Goal: Task Accomplishment & Management: Use online tool/utility

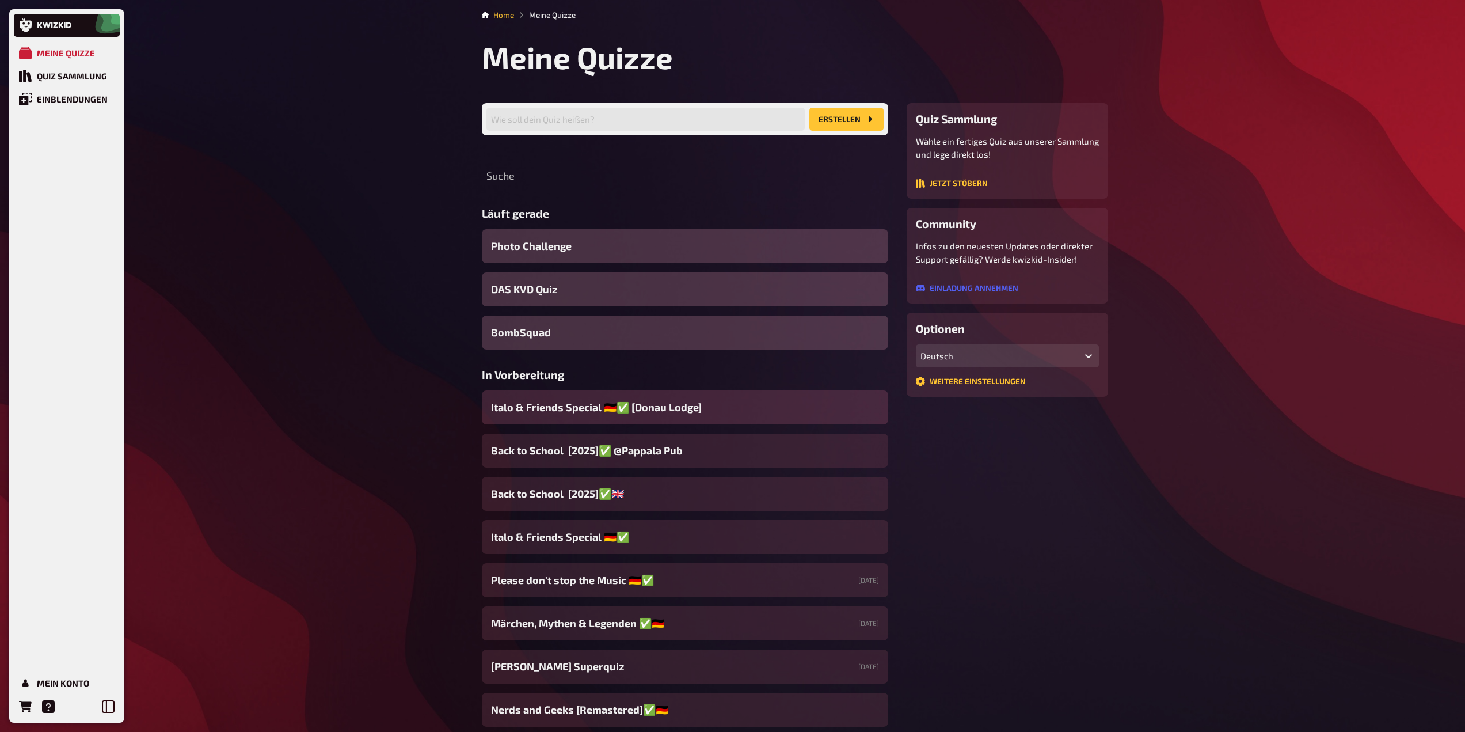
click at [588, 402] on span "Italo & Friends Special 🇩🇪✅ [Donau Lodge]" at bounding box center [596, 408] width 211 height 16
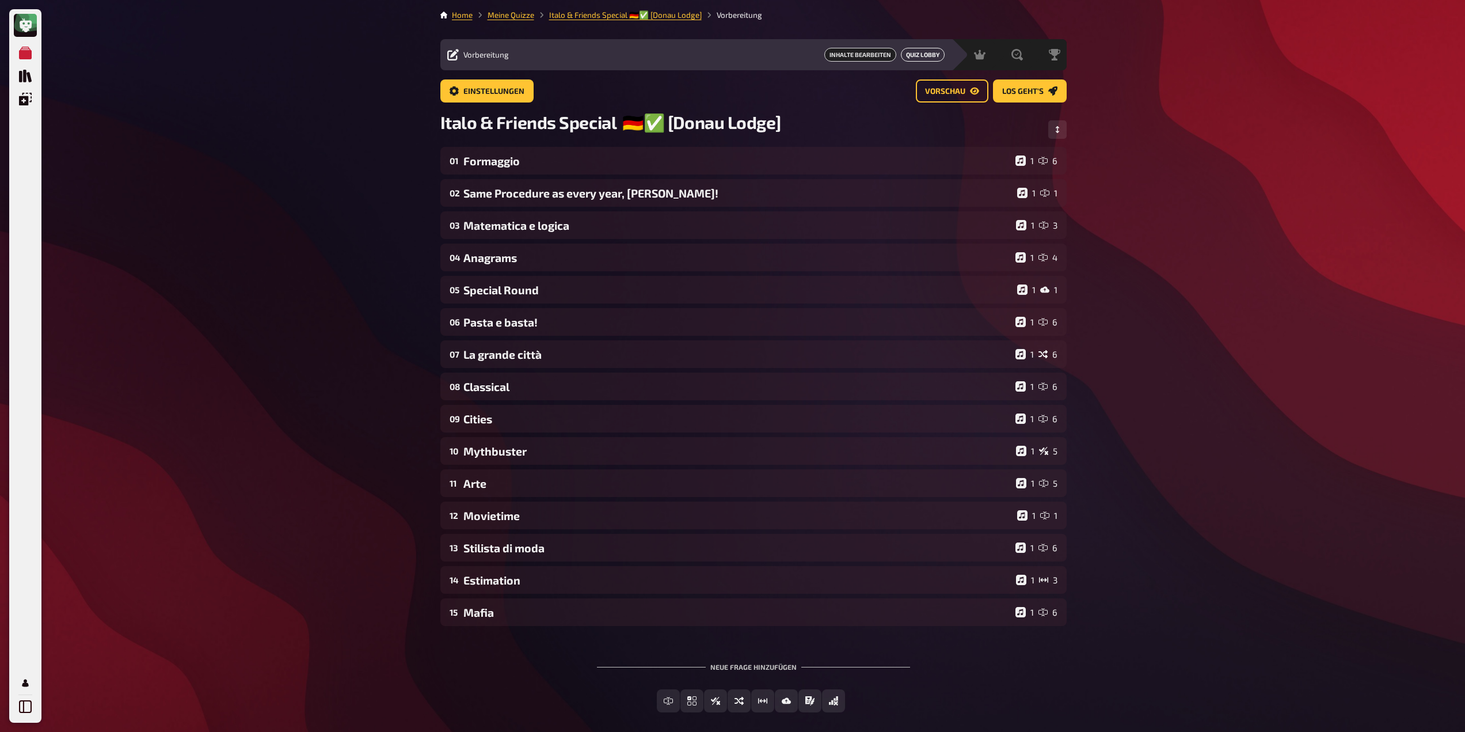
click at [917, 55] on button "Quiz Lobby" at bounding box center [923, 55] width 44 height 14
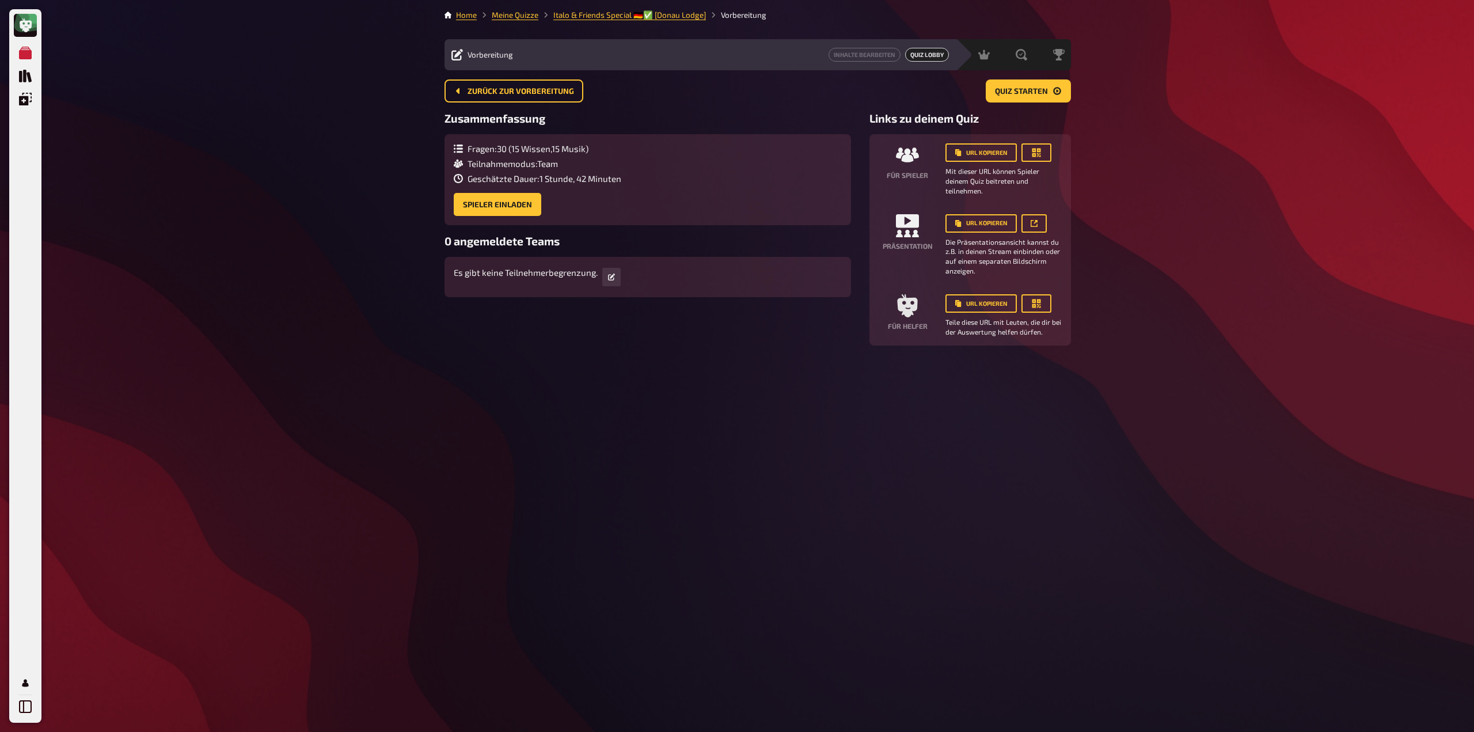
drag, startPoint x: 960, startPoint y: 226, endPoint x: 948, endPoint y: 271, distance: 46.9
click at [948, 271] on small "Die Präsentationsansicht kannst du z.B. in deinen Stream einbinden oder auf ein…" at bounding box center [1003, 256] width 116 height 39
click at [1025, 222] on button "button" at bounding box center [1033, 223] width 25 height 18
click at [938, 55] on span "Moderation" at bounding box center [957, 54] width 41 height 9
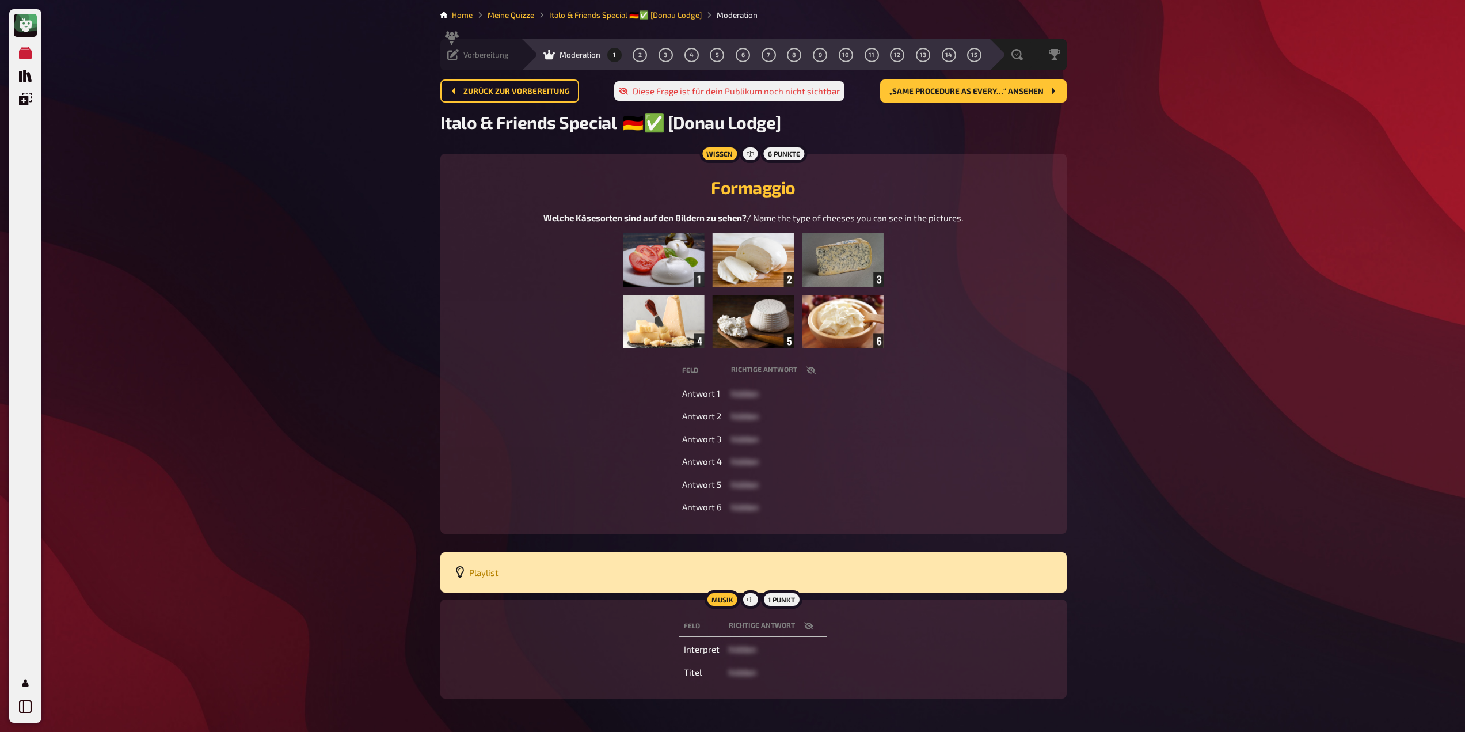
click at [483, 54] on span "Vorbereitung" at bounding box center [485, 54] width 45 height 9
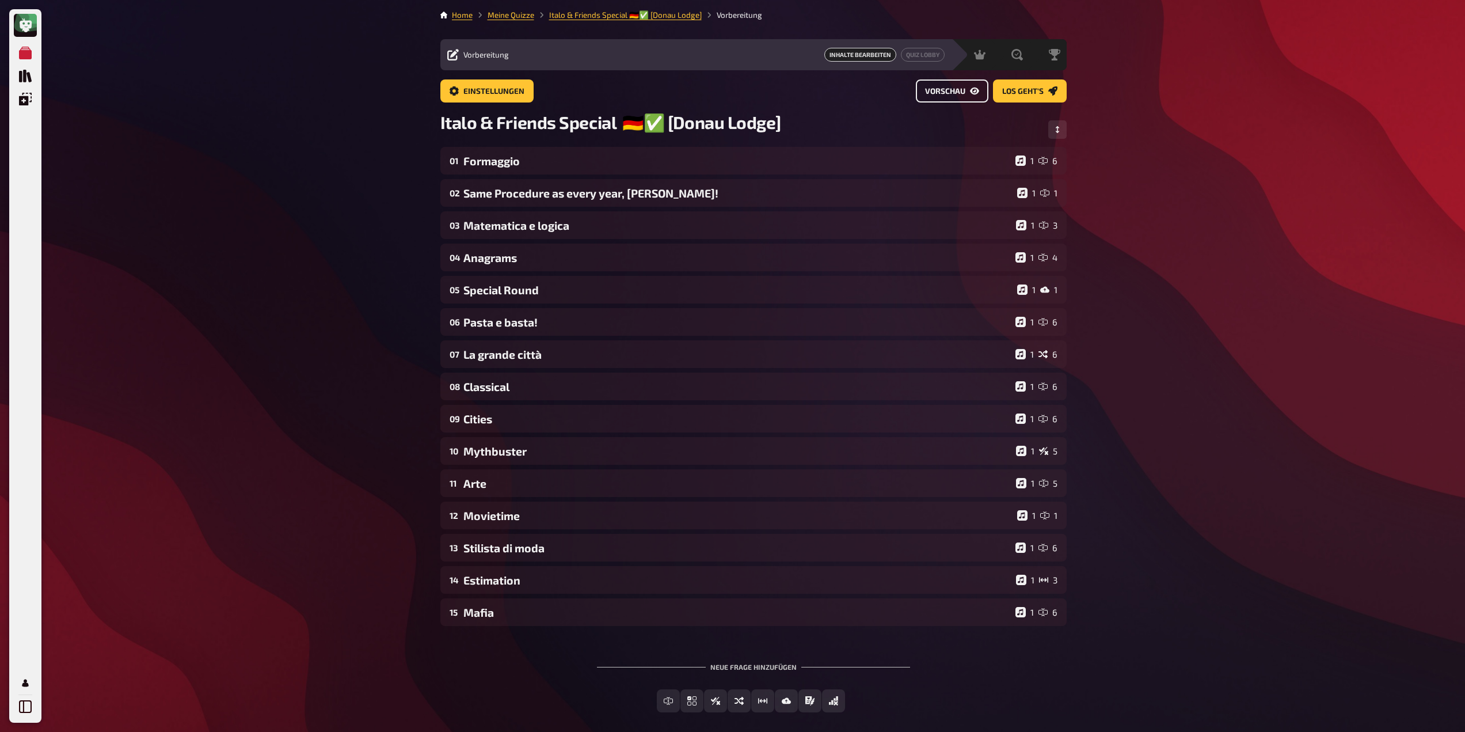
click at [955, 88] on span "Vorschau" at bounding box center [945, 92] width 40 height 8
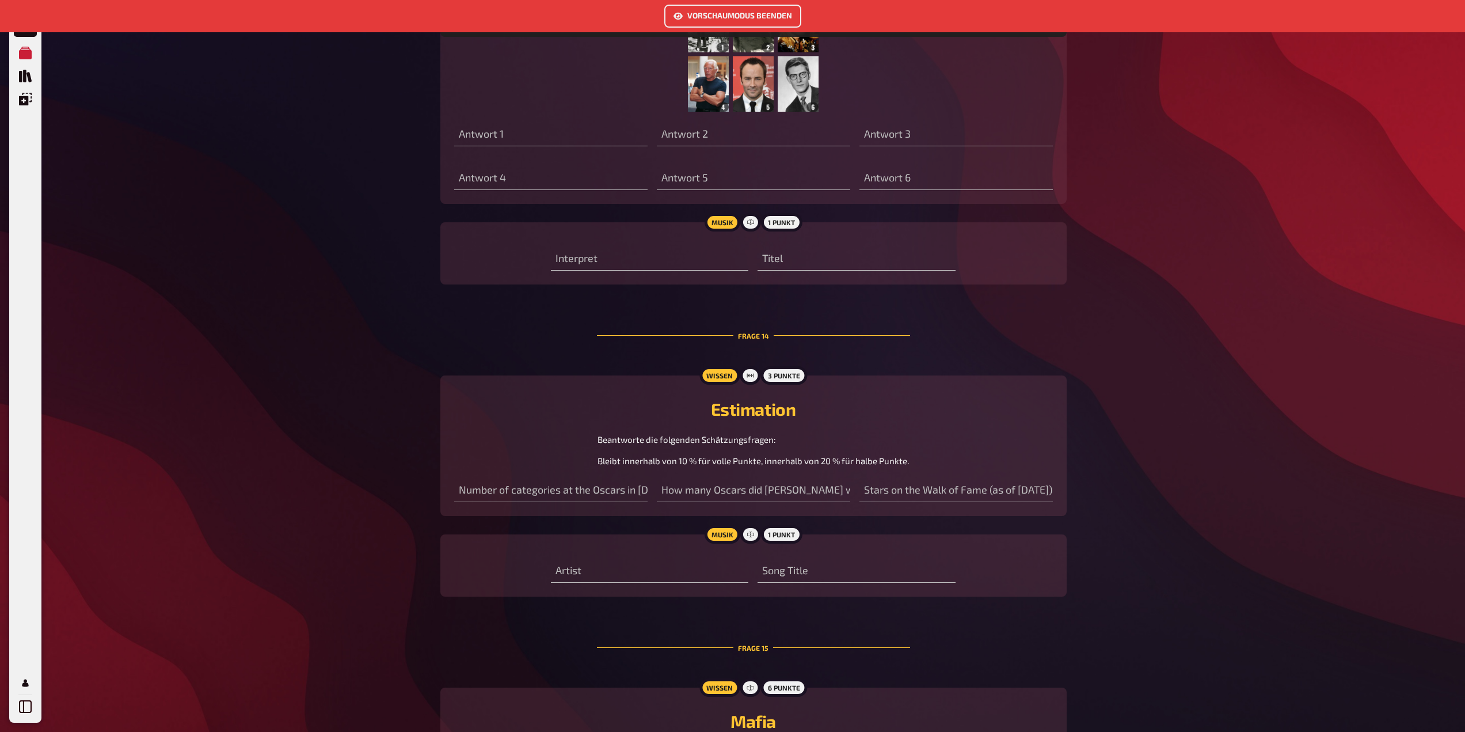
scroll to position [6146, 0]
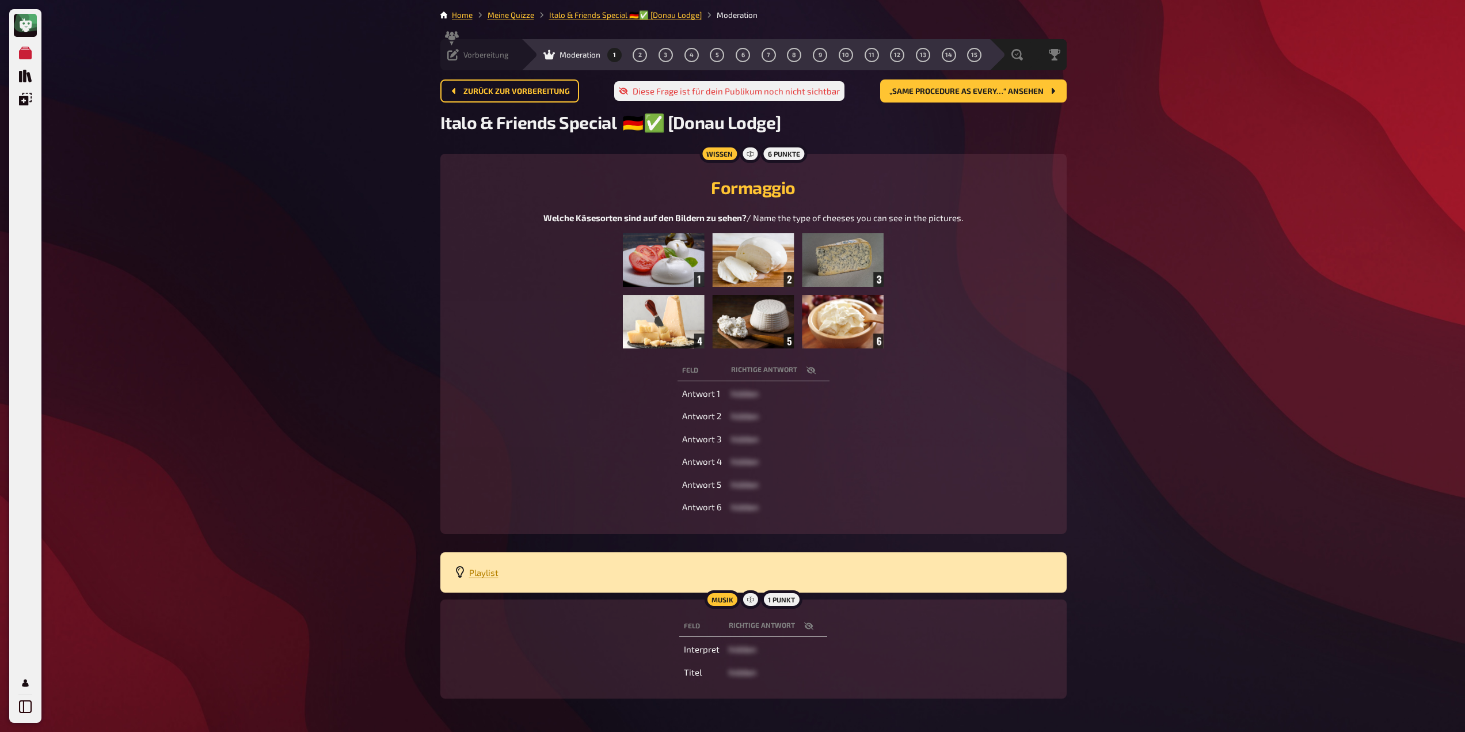
click at [452, 53] on icon at bounding box center [453, 55] width 12 height 12
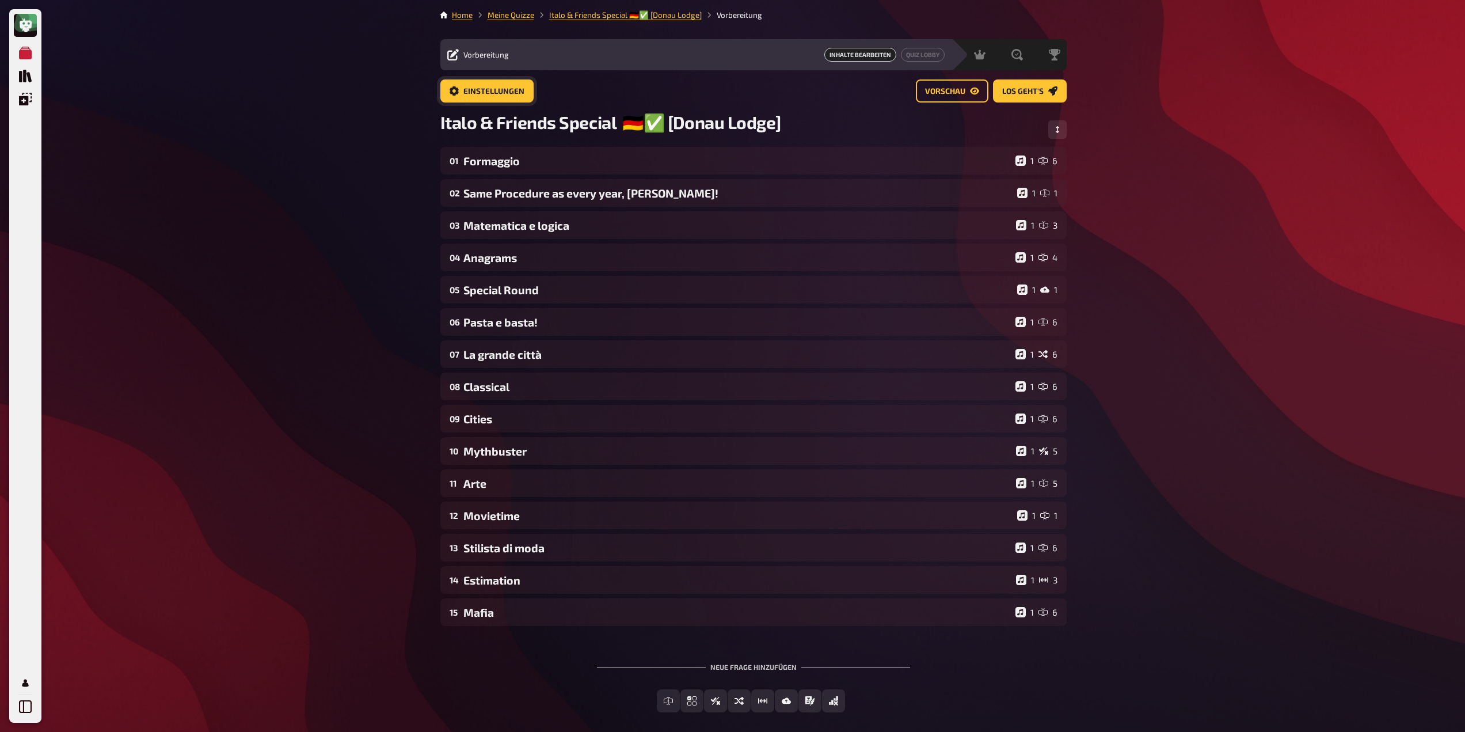
click at [519, 81] on button "Einstellungen" at bounding box center [486, 90] width 93 height 23
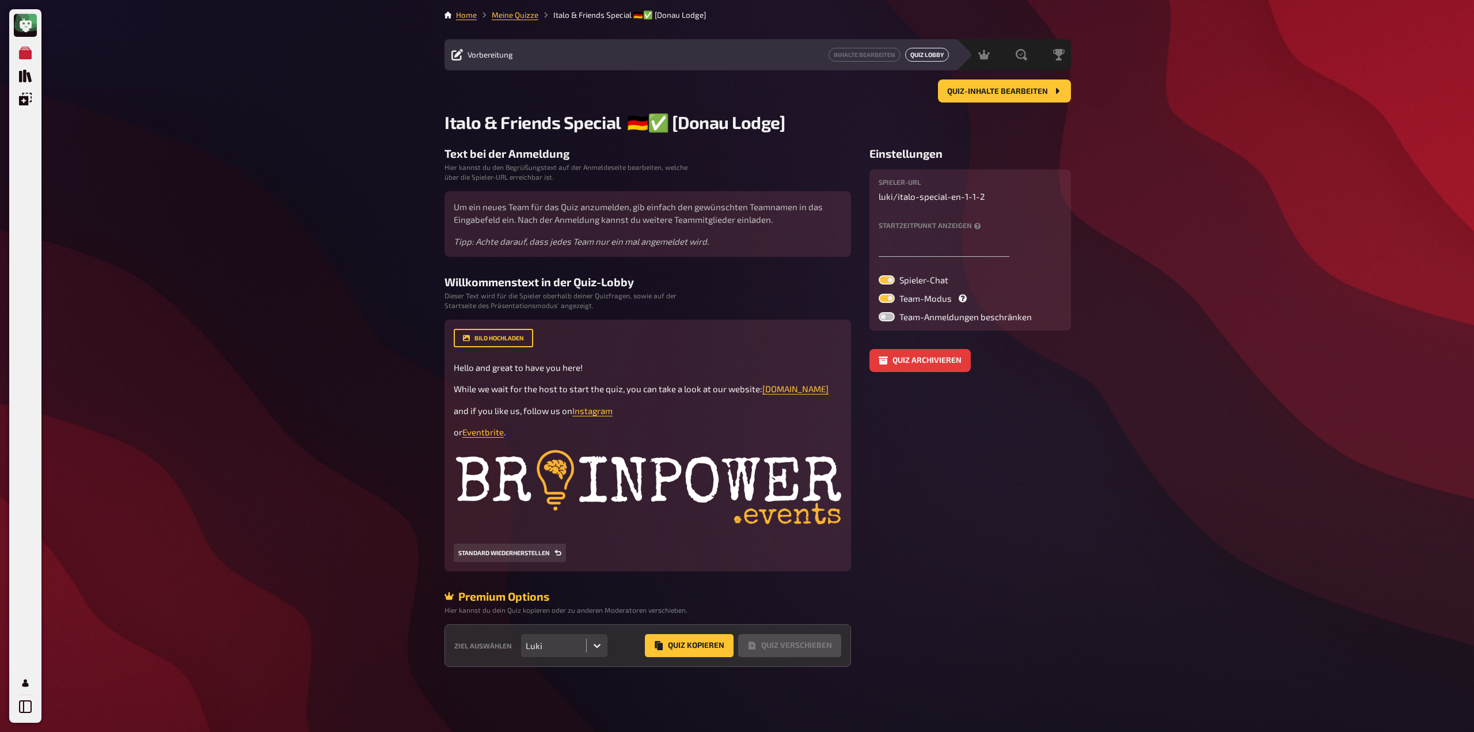
click at [930, 52] on button "Quiz Lobby" at bounding box center [927, 55] width 44 height 14
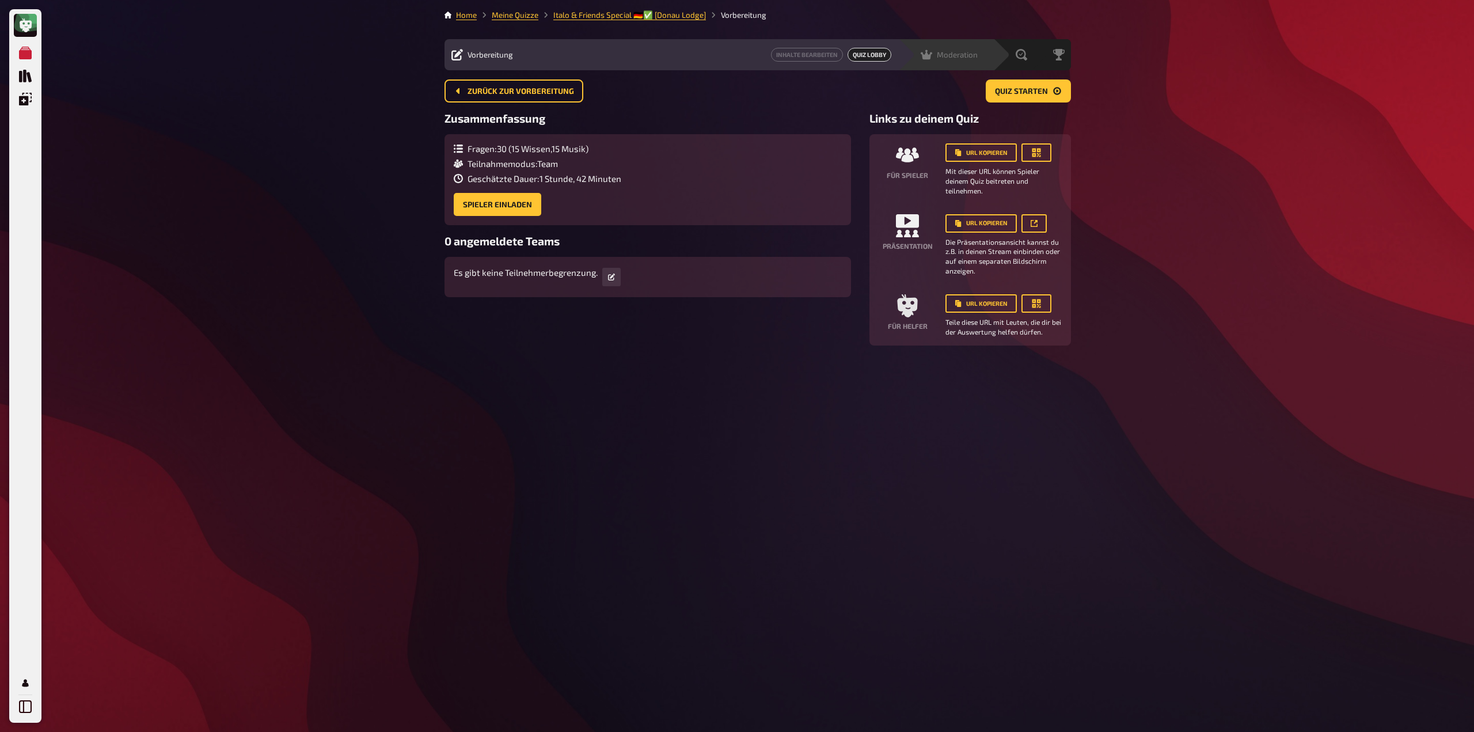
click at [959, 55] on span "Moderation" at bounding box center [957, 54] width 41 height 9
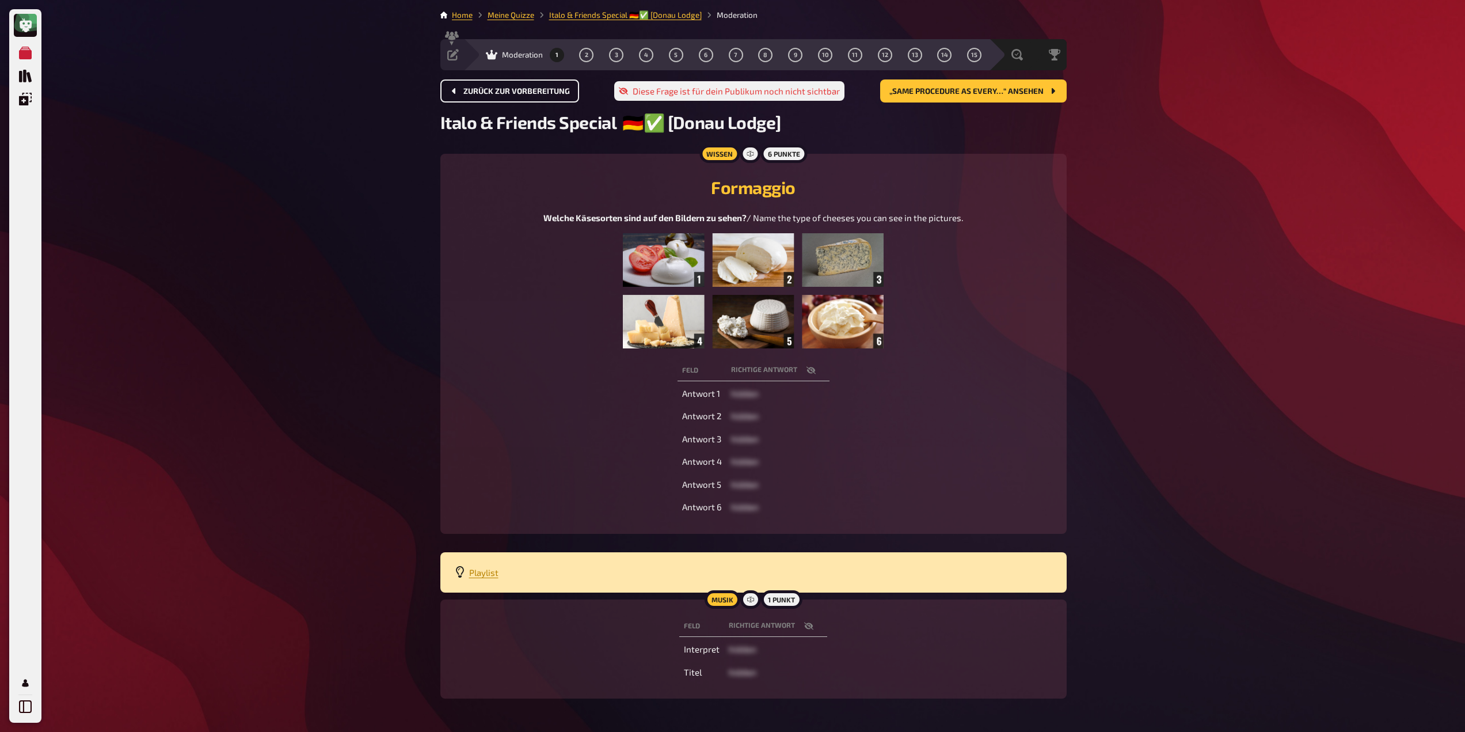
click at [510, 94] on span "Zurück zur Vorbereitung" at bounding box center [516, 92] width 107 height 8
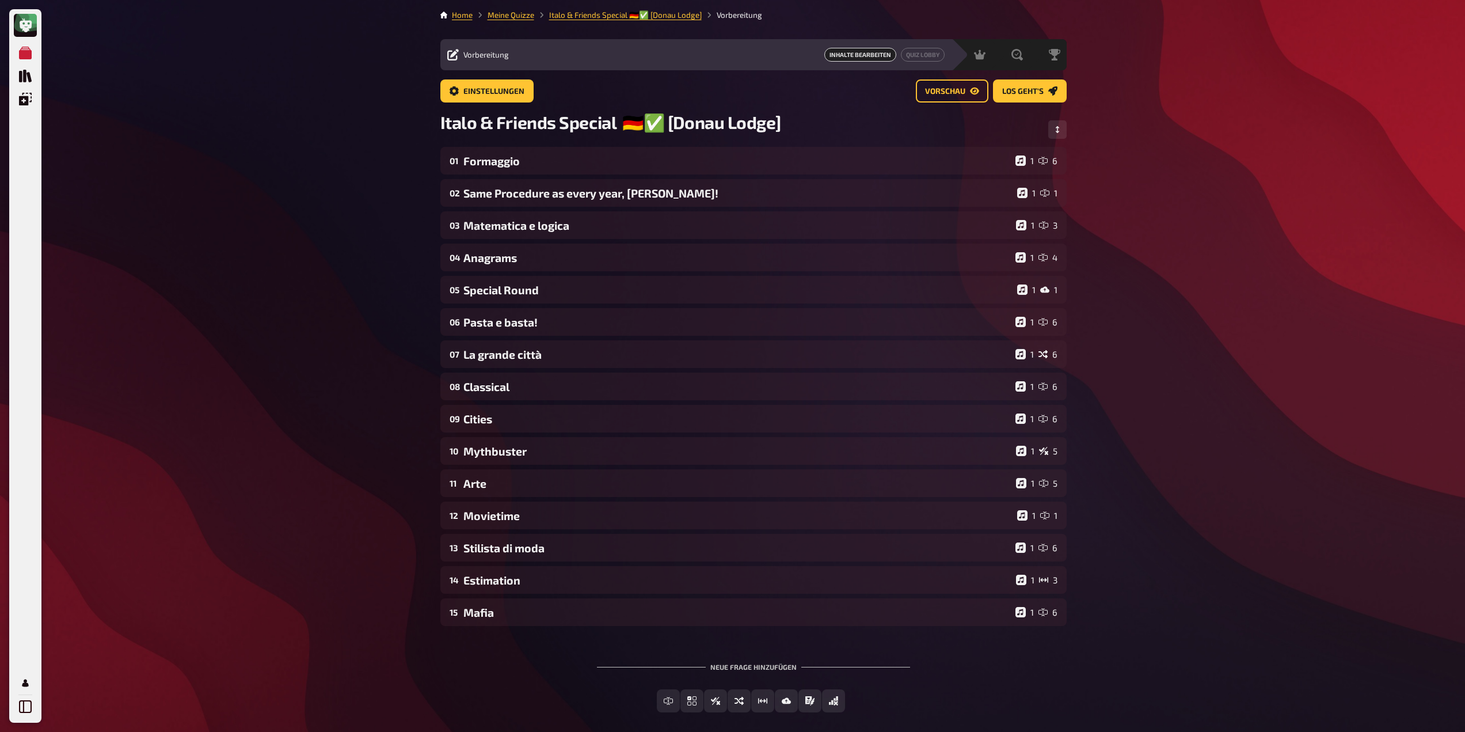
click at [488, 55] on span "Vorbereitung" at bounding box center [485, 54] width 45 height 9
click at [450, 55] on icon at bounding box center [453, 55] width 12 height 12
click at [649, 14] on link "Italo & Friends Special 🇩🇪✅ [Donau Lodge]" at bounding box center [625, 14] width 153 height 9
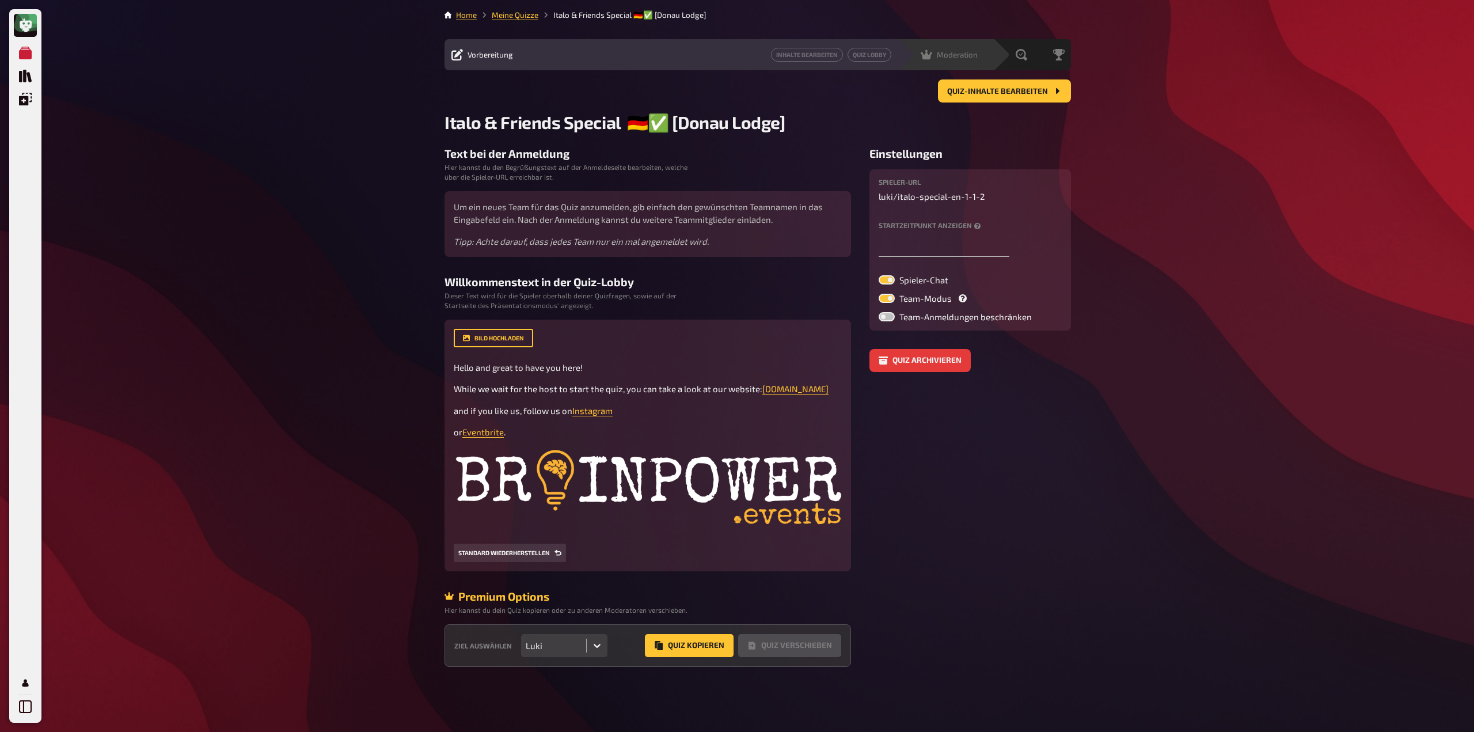
click at [946, 55] on span "Moderation" at bounding box center [957, 54] width 41 height 9
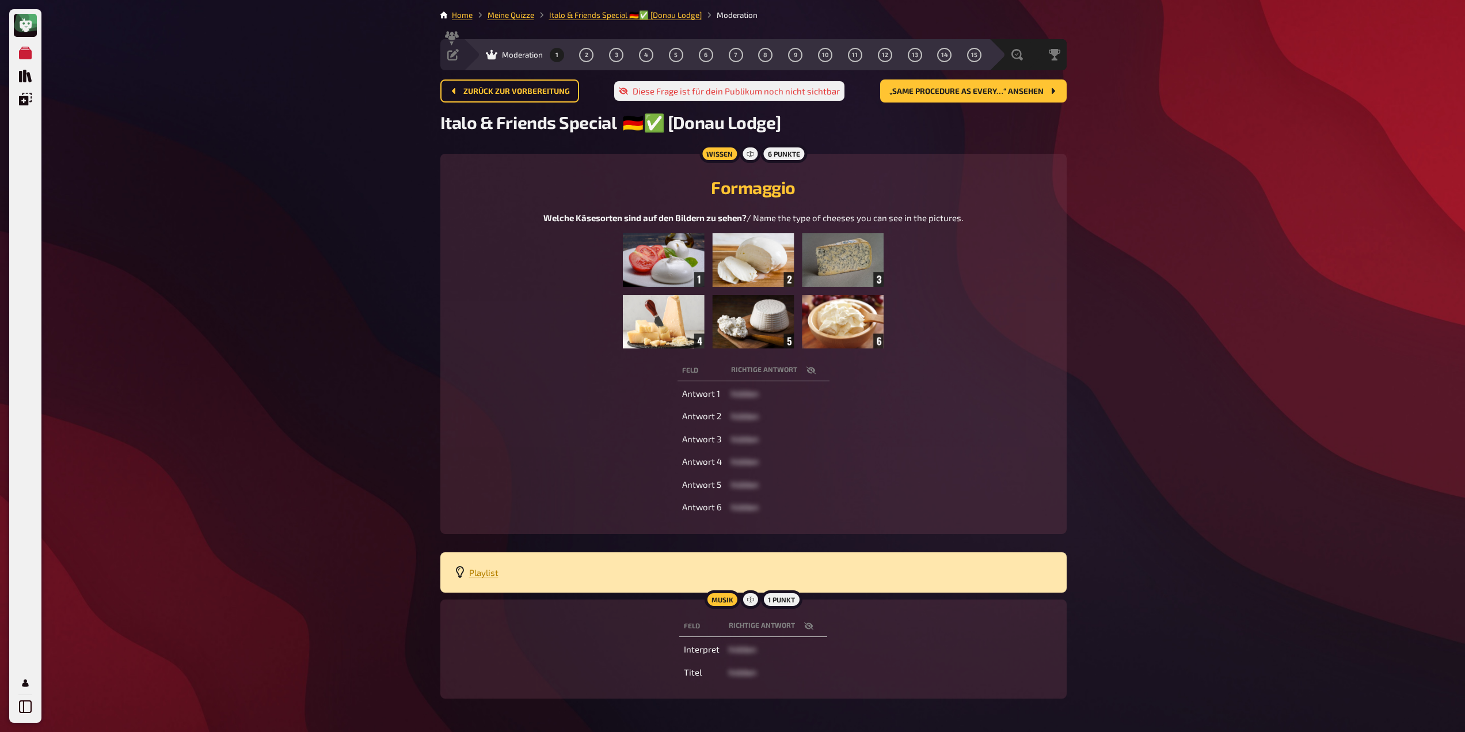
scroll to position [42, 0]
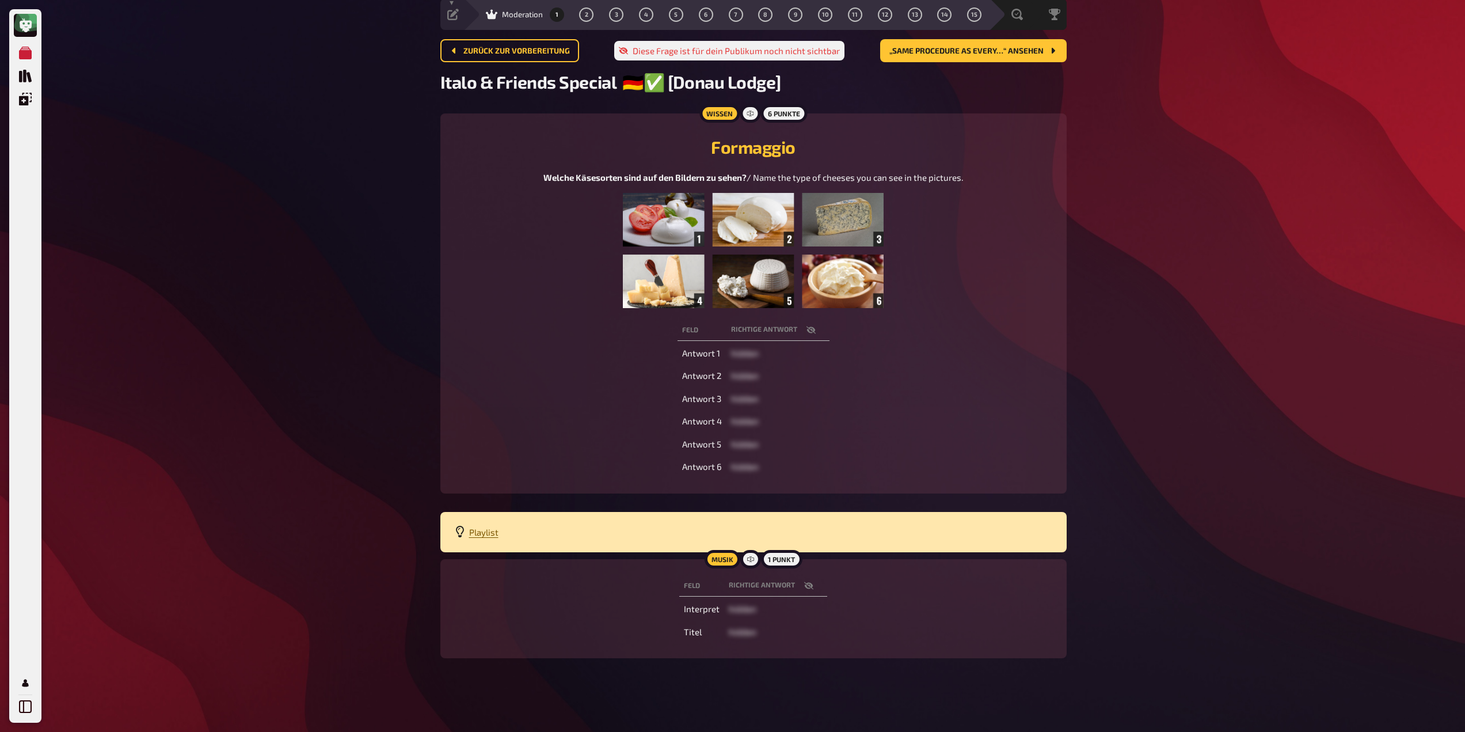
click at [485, 533] on span "Playlist" at bounding box center [483, 532] width 29 height 10
click at [810, 583] on icon "button" at bounding box center [808, 585] width 9 height 9
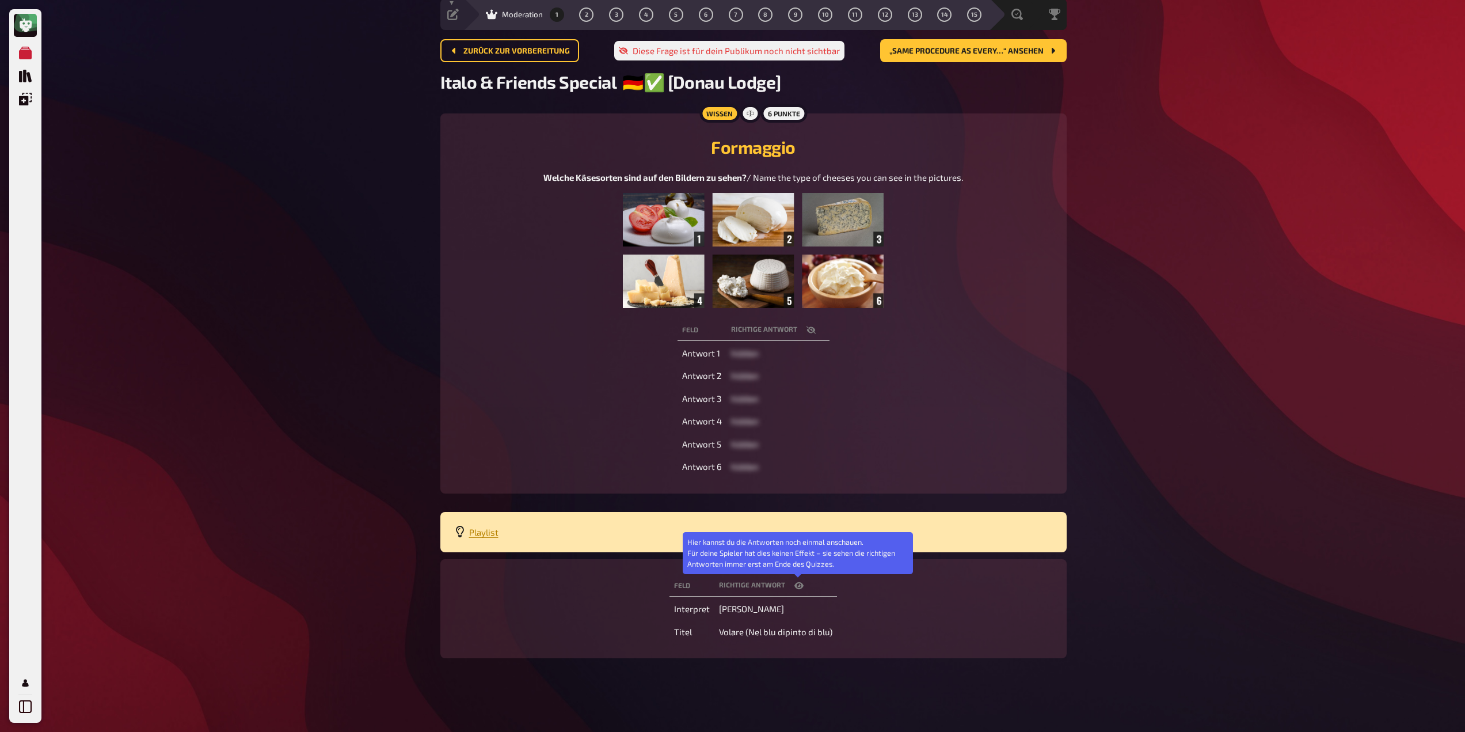
click at [810, 583] on button "button" at bounding box center [799, 586] width 28 height 12
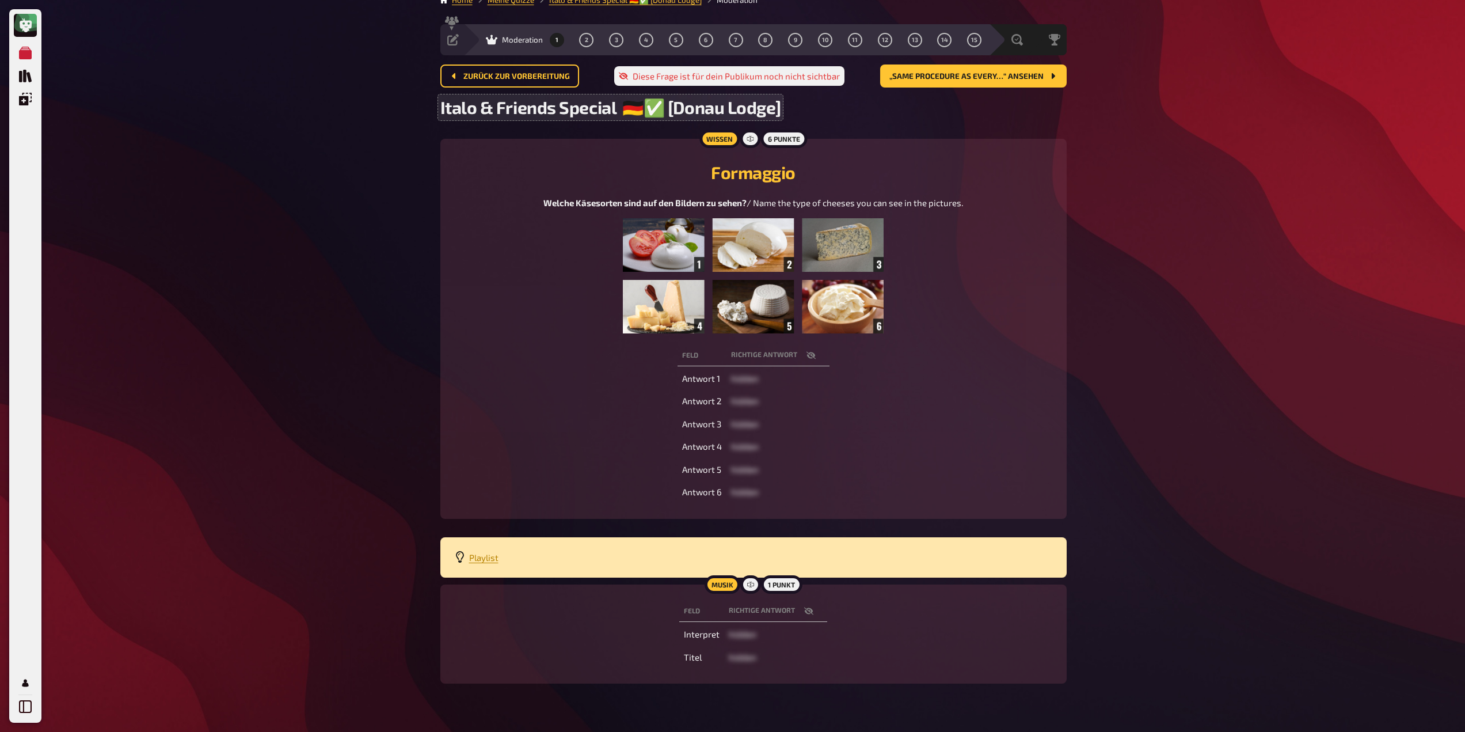
scroll to position [0, 0]
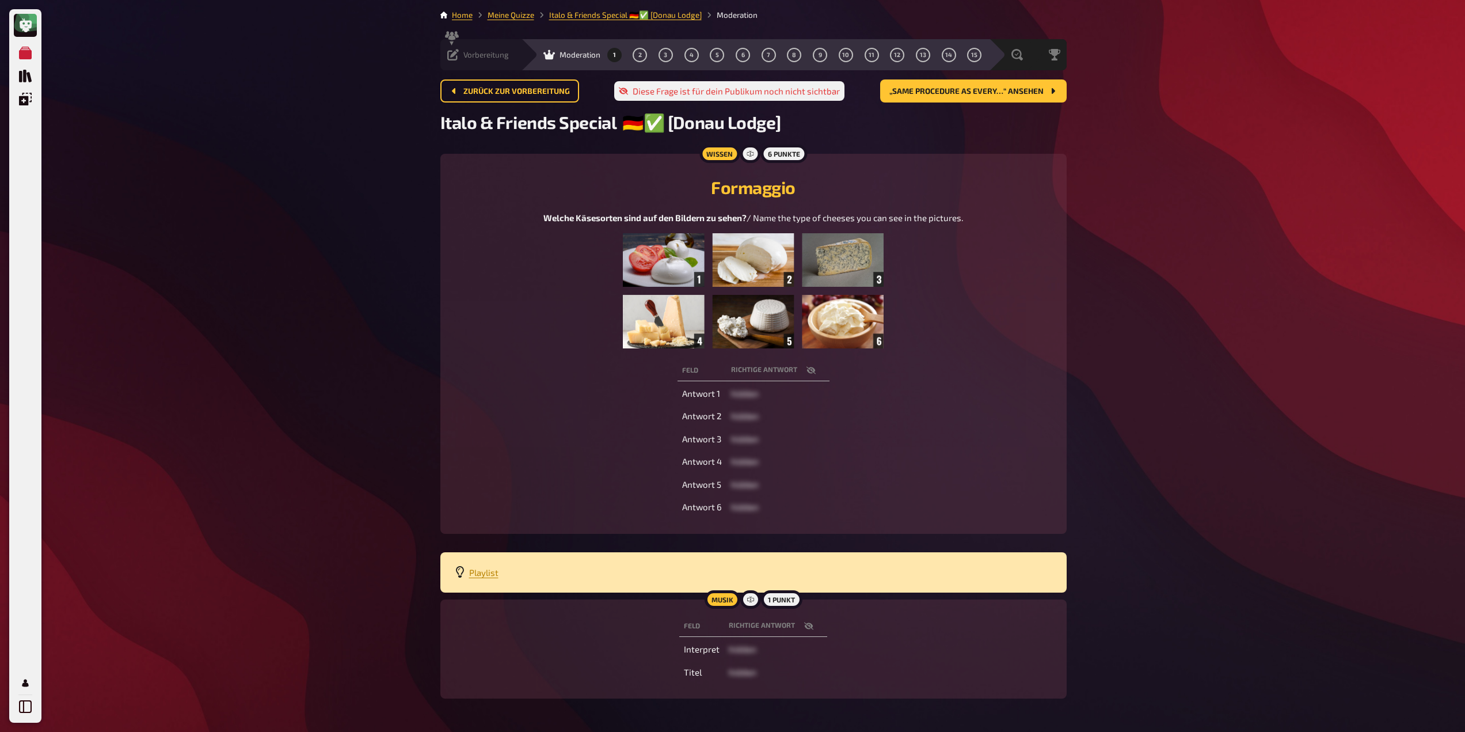
click at [490, 57] on span "Vorbereitung" at bounding box center [485, 54] width 45 height 9
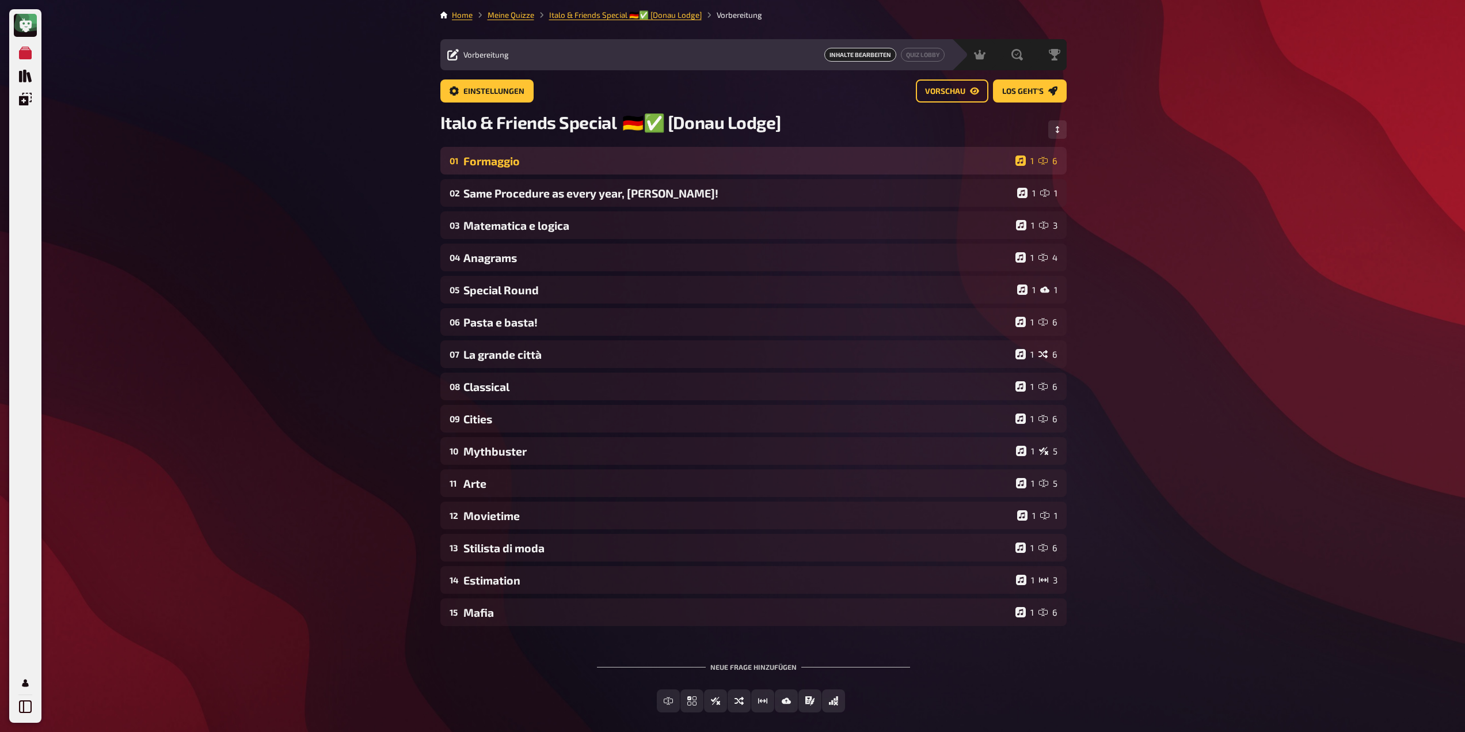
click at [517, 151] on div "01 Formaggio 1 6" at bounding box center [753, 161] width 626 height 28
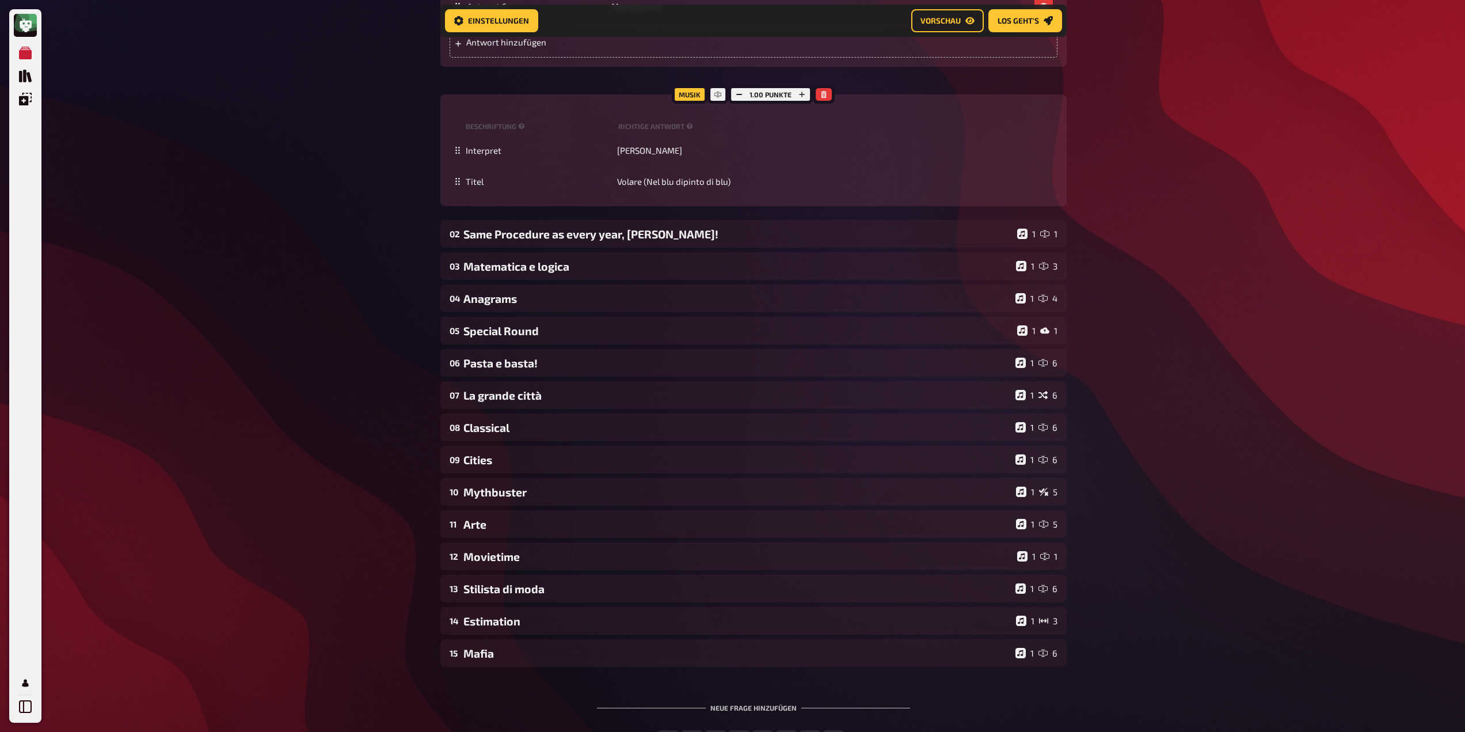
scroll to position [923, 0]
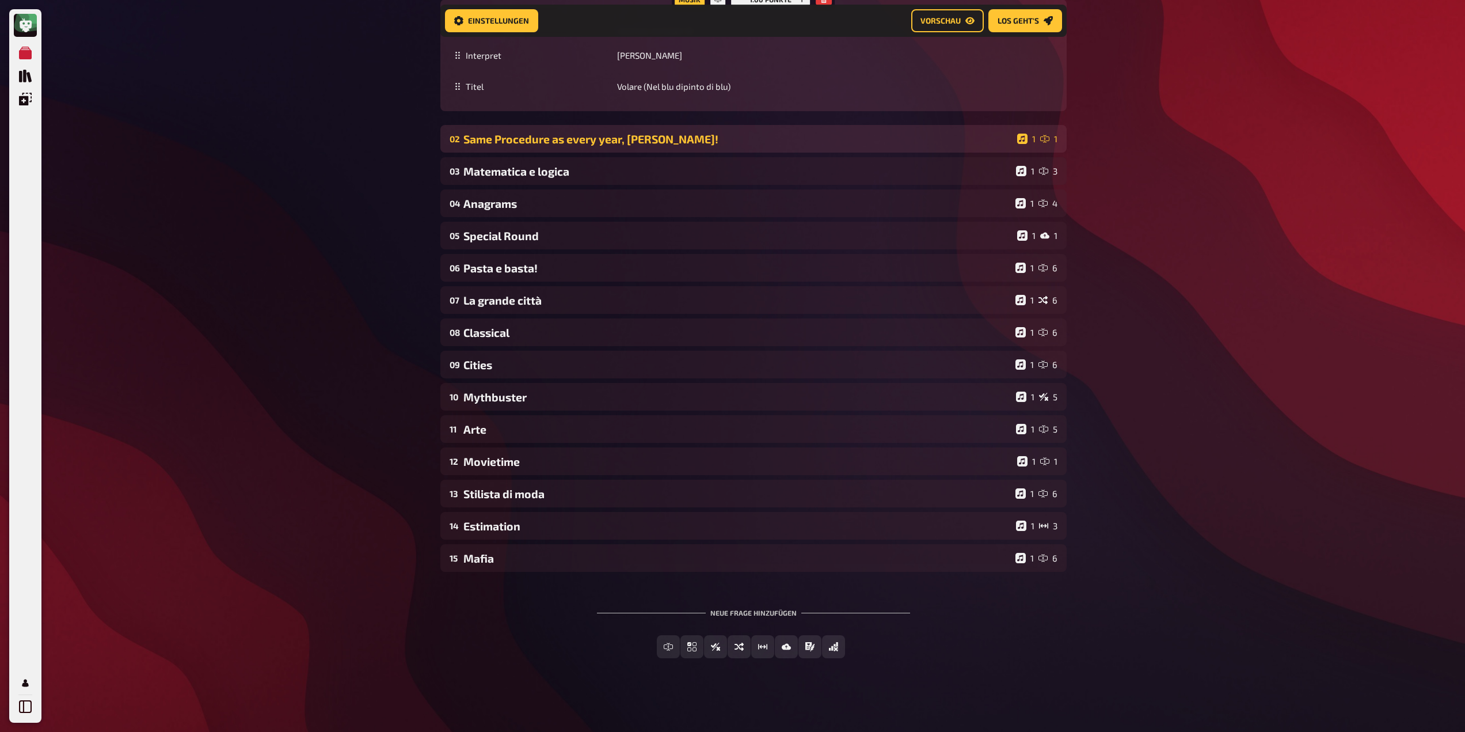
click at [514, 142] on div "Same Procedure as every year, James!" at bounding box center [737, 138] width 549 height 13
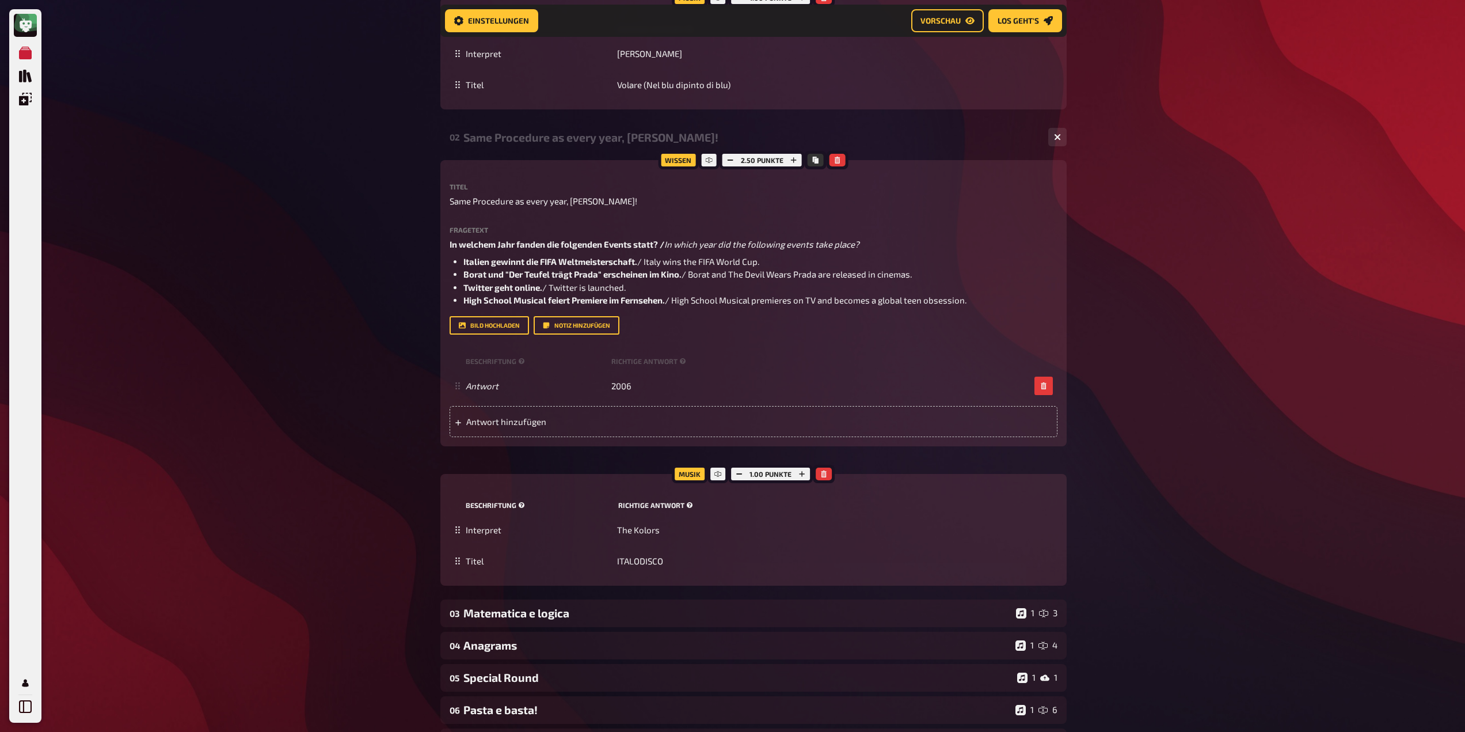
scroll to position [808, 0]
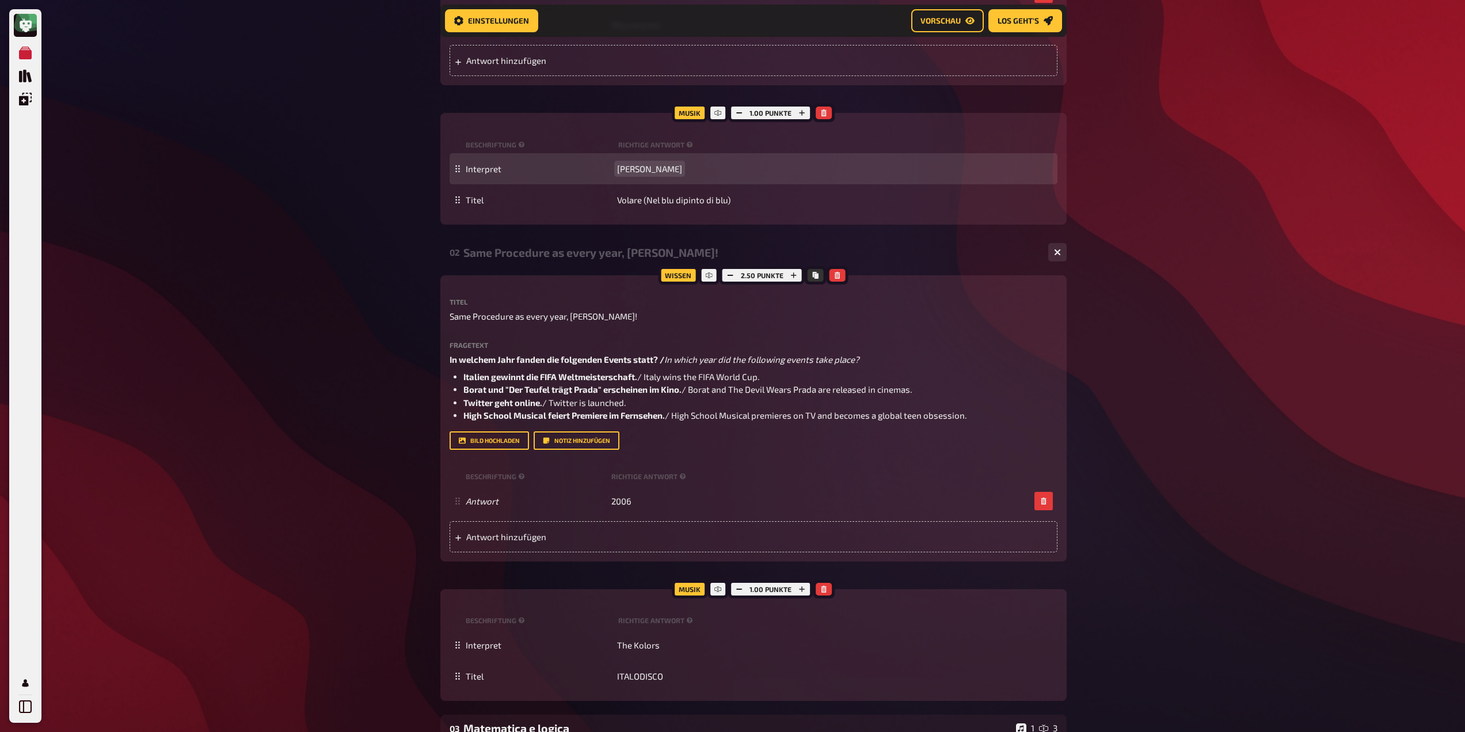
click at [622, 170] on span "Domenico Modugno" at bounding box center [649, 169] width 65 height 10
click at [616, 168] on div "Interpret Domenico Modugno" at bounding box center [759, 169] width 587 height 10
drag, startPoint x: 618, startPoint y: 168, endPoint x: 711, endPoint y: 173, distance: 93.4
click at [711, 173] on div "Interpret Domenico Modugno" at bounding box center [759, 169] width 587 height 10
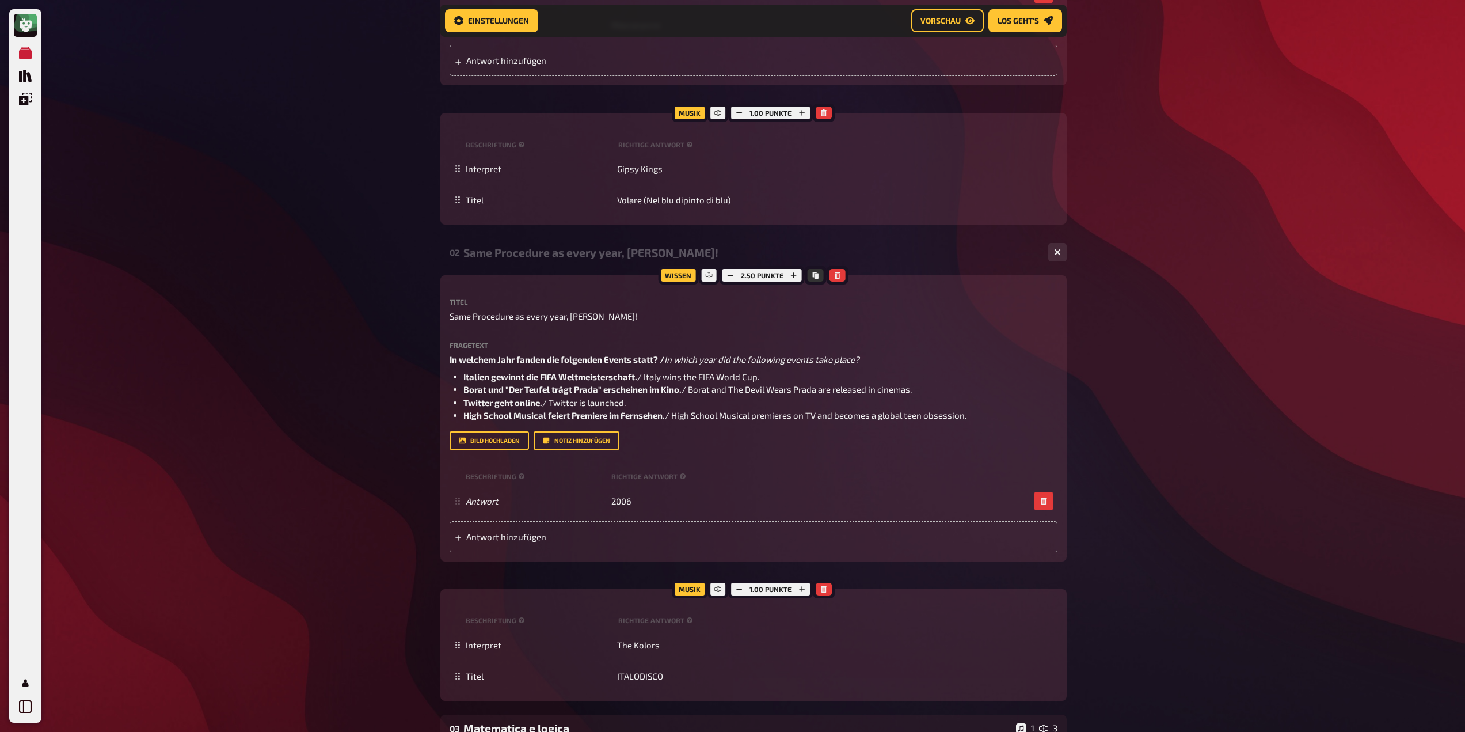
click at [368, 266] on div "Meine Quizze Quiz Sammlung Einblendungen Profil Home Meine Quizze Italo & Frien…" at bounding box center [732, 240] width 1465 height 2097
click at [577, 257] on div "Same Procedure as every year, James!" at bounding box center [751, 252] width 576 height 13
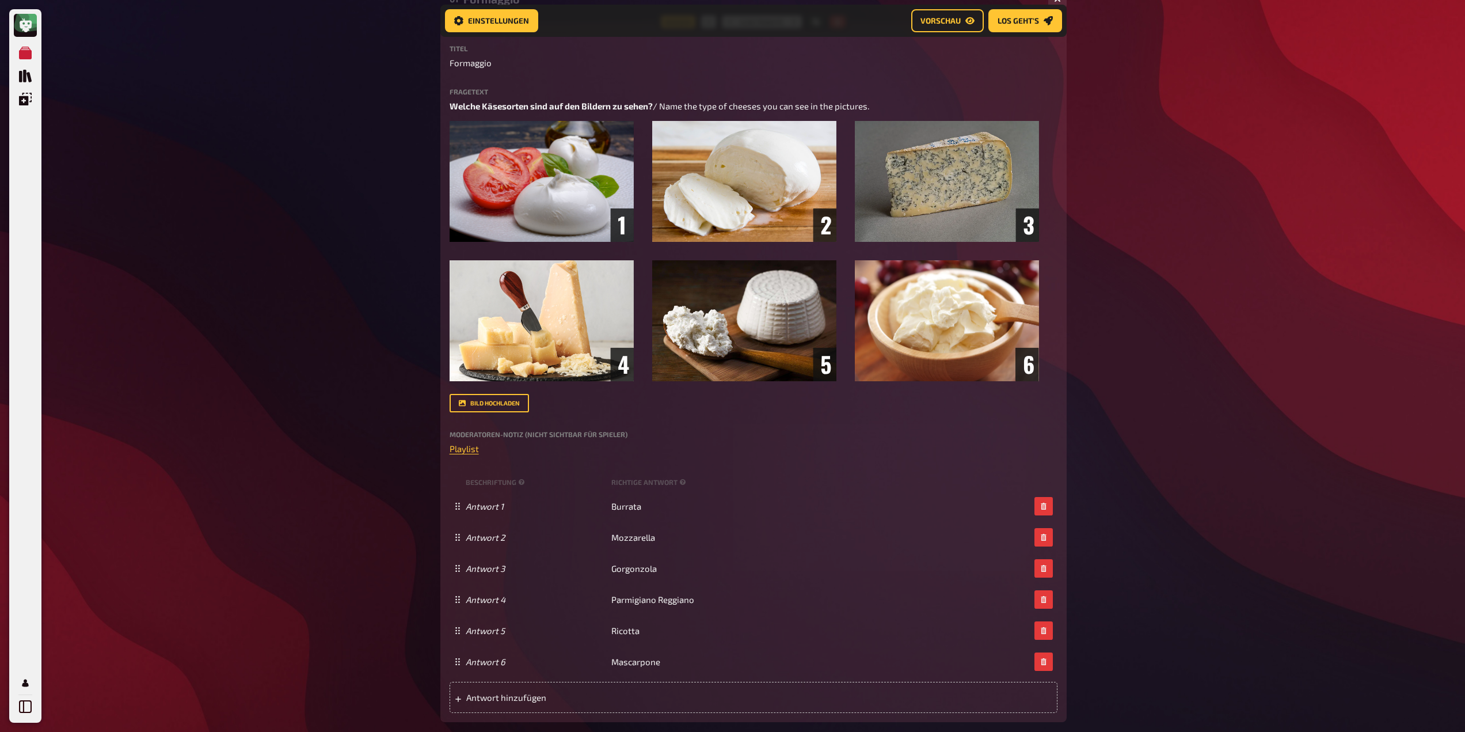
scroll to position [59, 0]
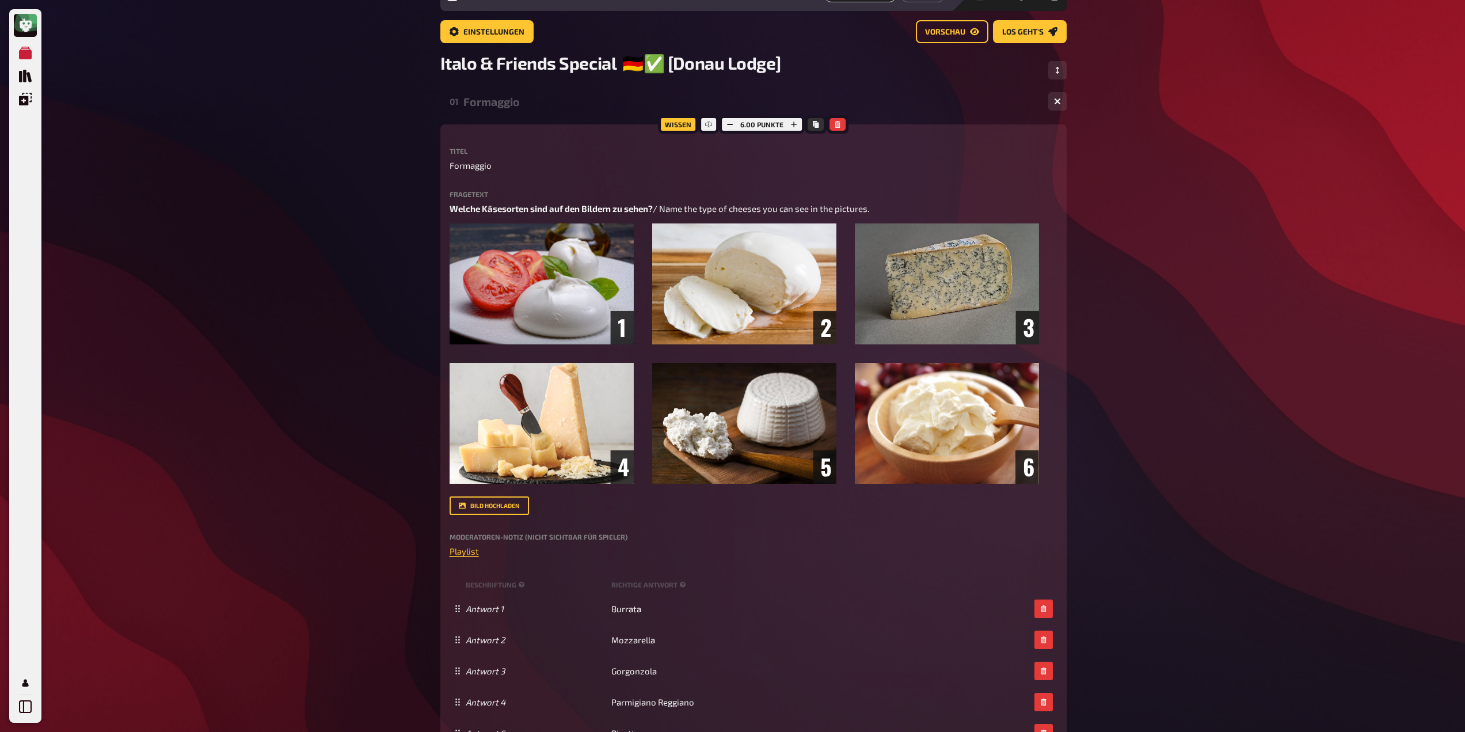
click at [514, 102] on div "Formaggio" at bounding box center [751, 101] width 576 height 13
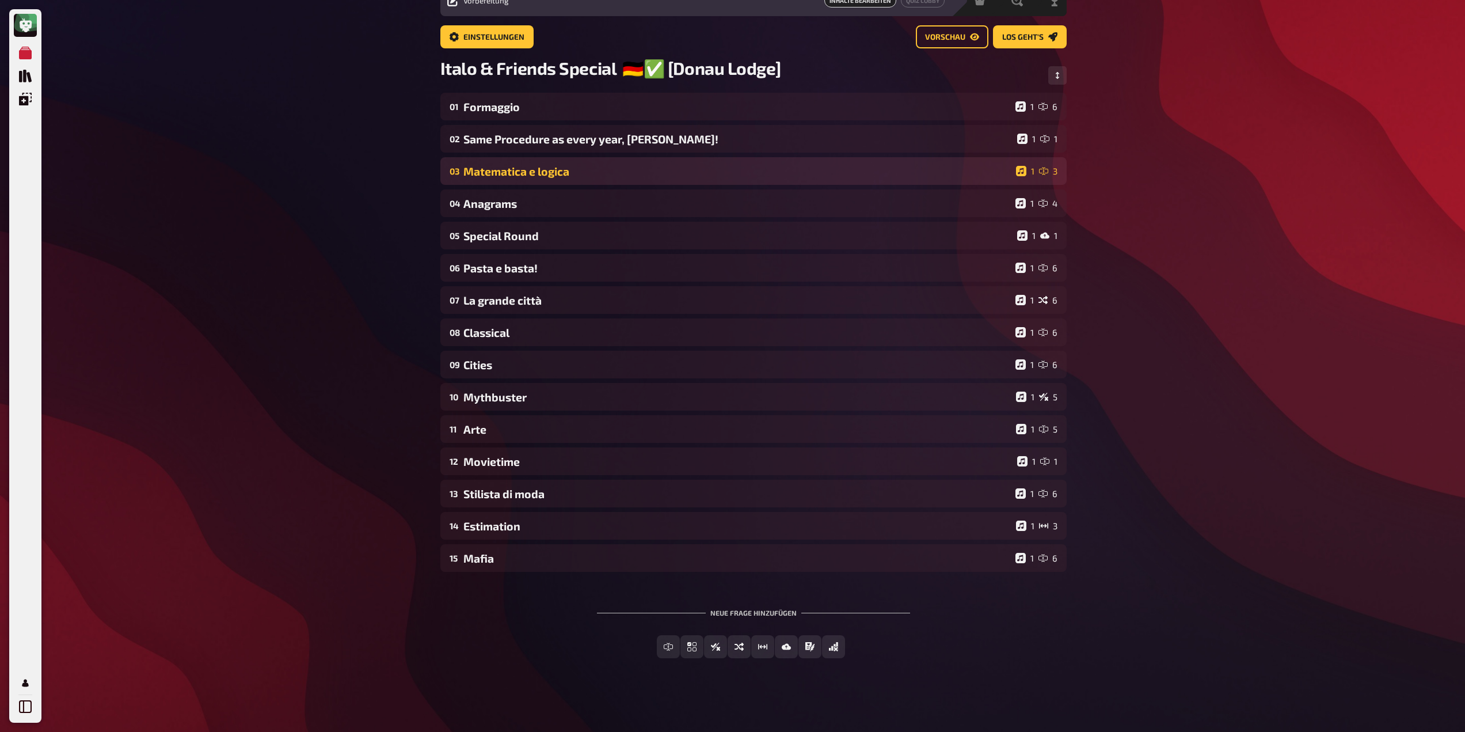
click at [519, 168] on div "Matematica e logica" at bounding box center [737, 171] width 548 height 13
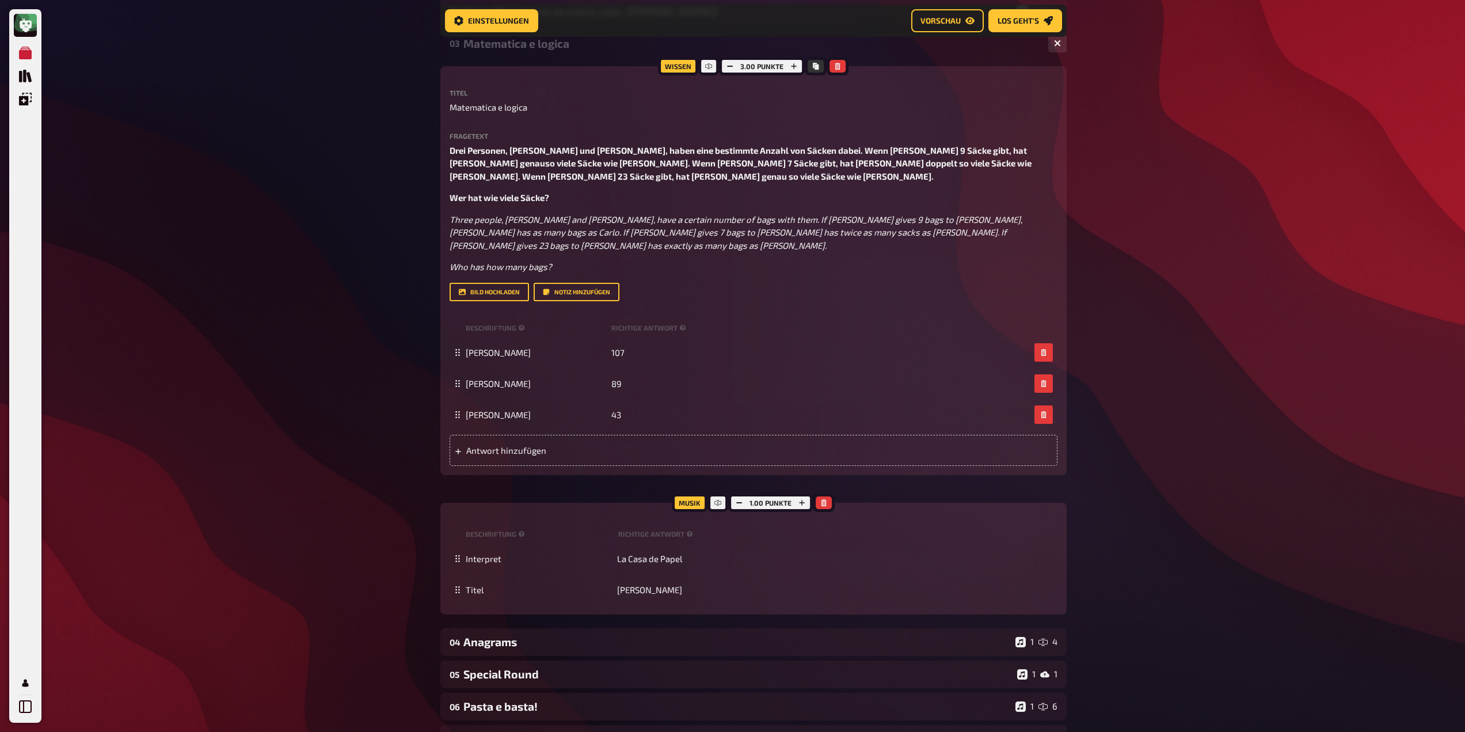
scroll to position [299, 0]
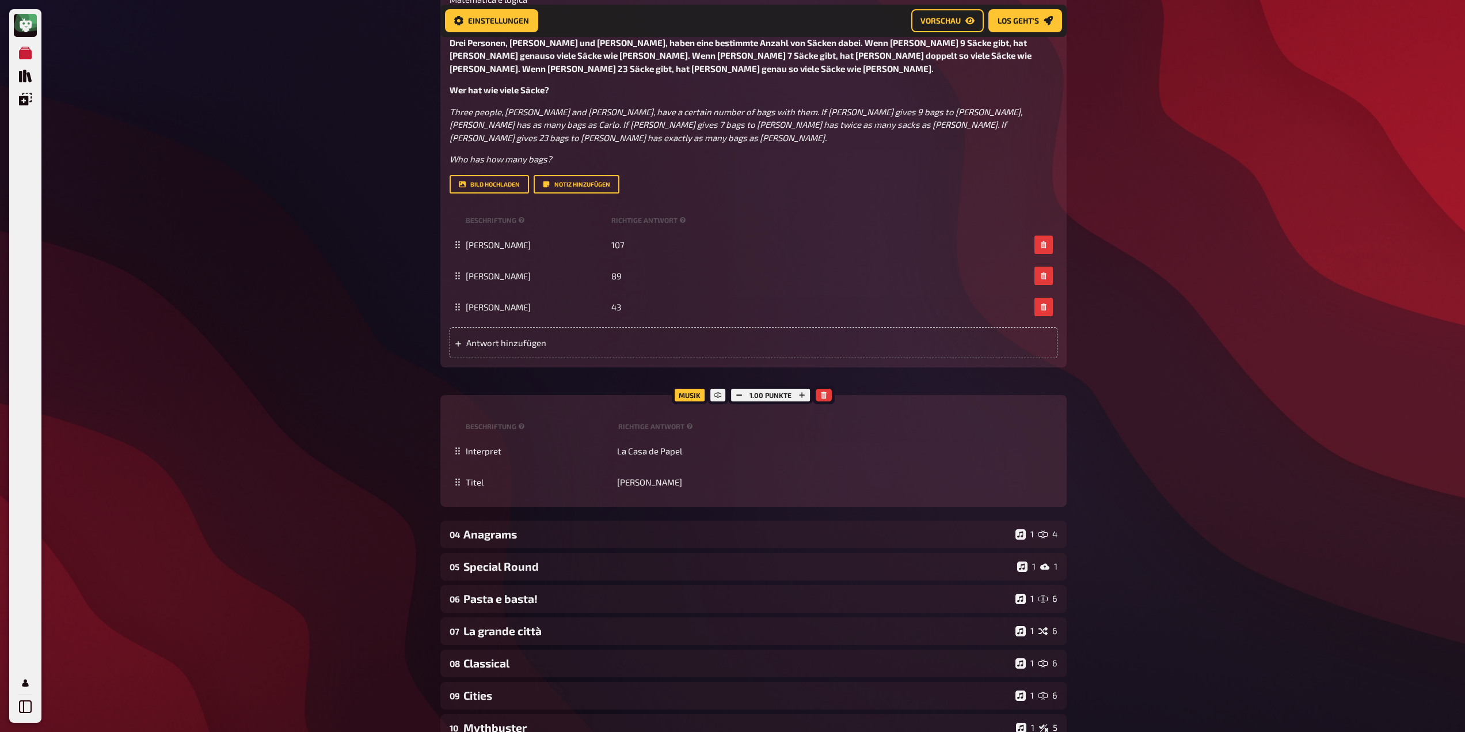
click at [610, 395] on div "Musik 1.00 Punkte Beschriftung Richtige Antwort Interpret La Casa de Papel Tite…" at bounding box center [753, 451] width 626 height 112
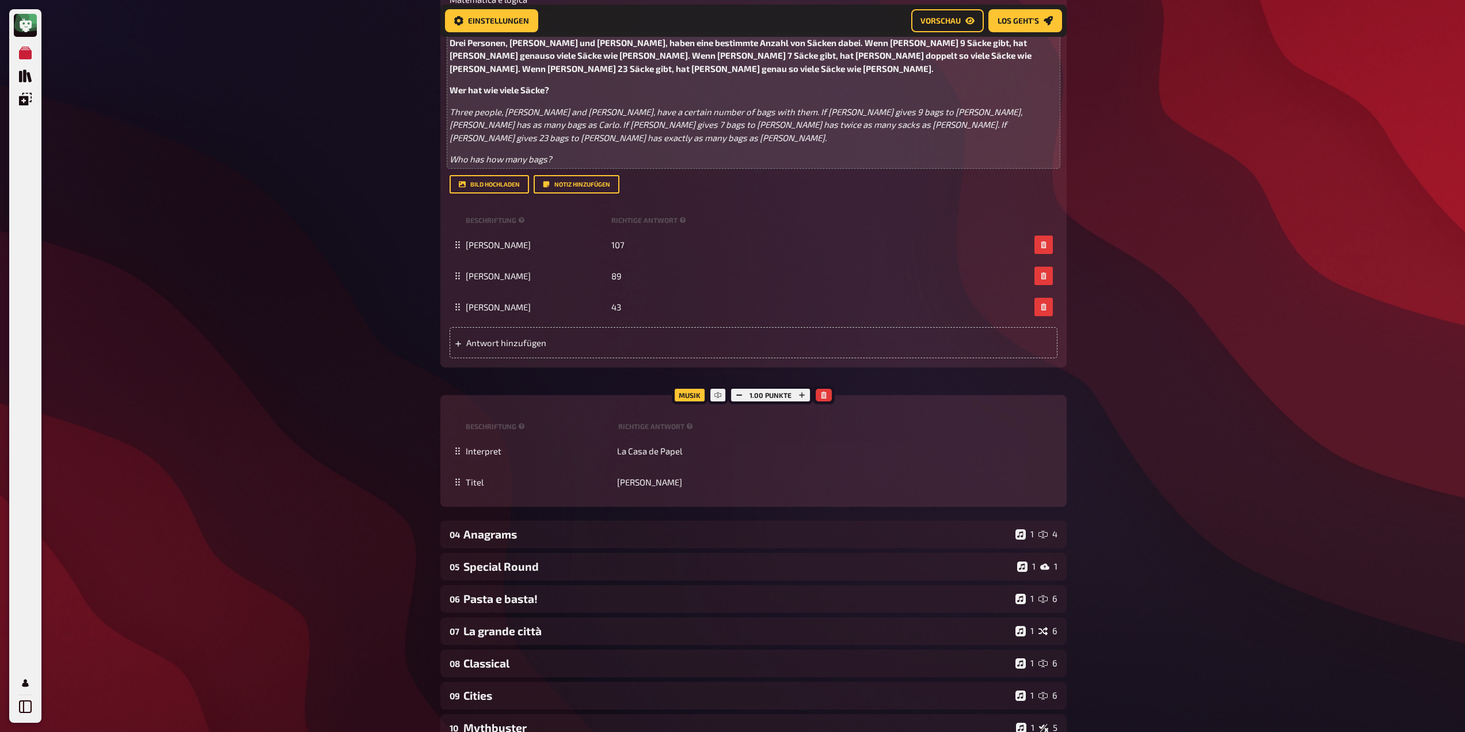
scroll to position [11, 0]
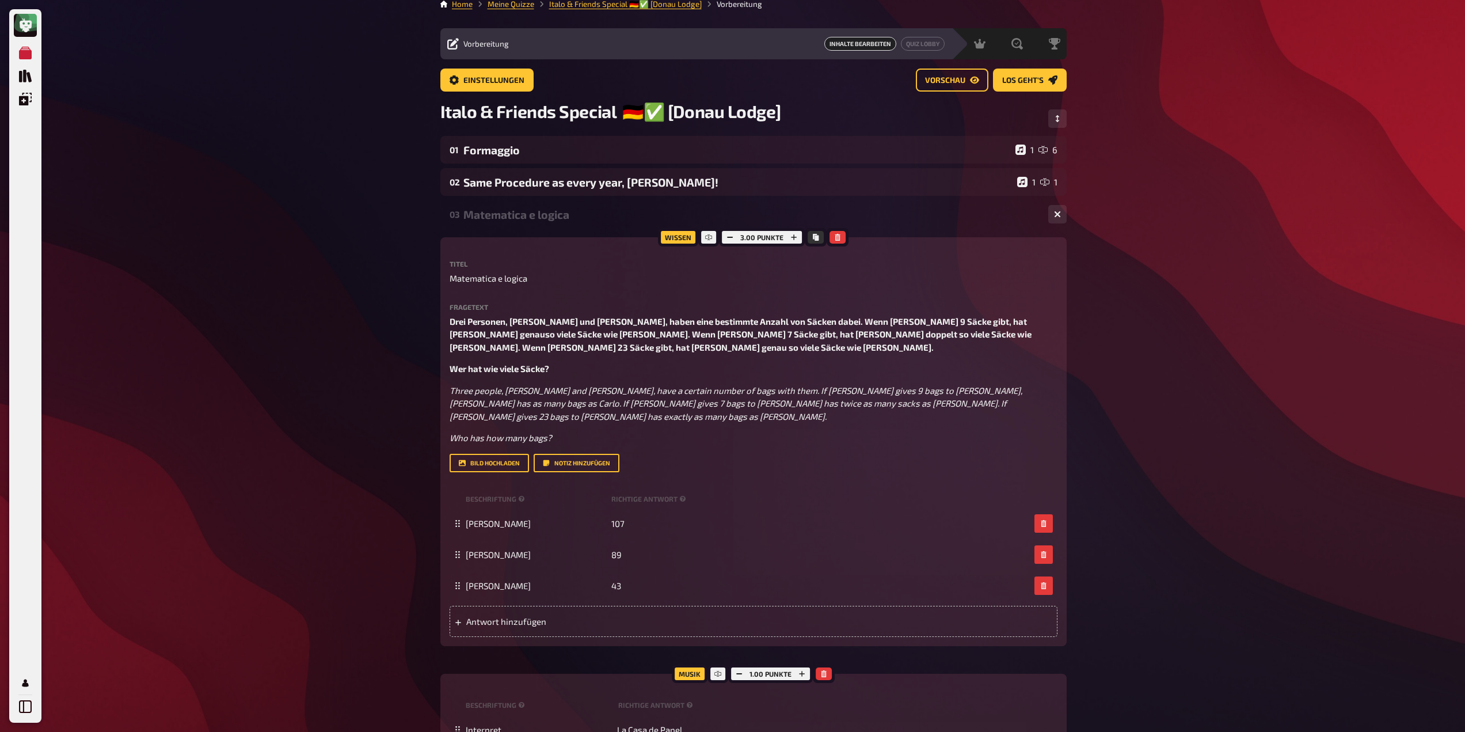
click at [589, 260] on div "Wissen 3.00 Punkte Titel Matematica e logica Fragetext Drei Personen, Carlo, Lu…" at bounding box center [753, 441] width 626 height 409
click at [589, 250] on div "Wissen 3.00 Punkte Titel Matematica e logica Fragetext Drei Personen, Carlo, Lu…" at bounding box center [753, 441] width 626 height 409
click at [551, 211] on div "Matematica e logica" at bounding box center [751, 214] width 576 height 13
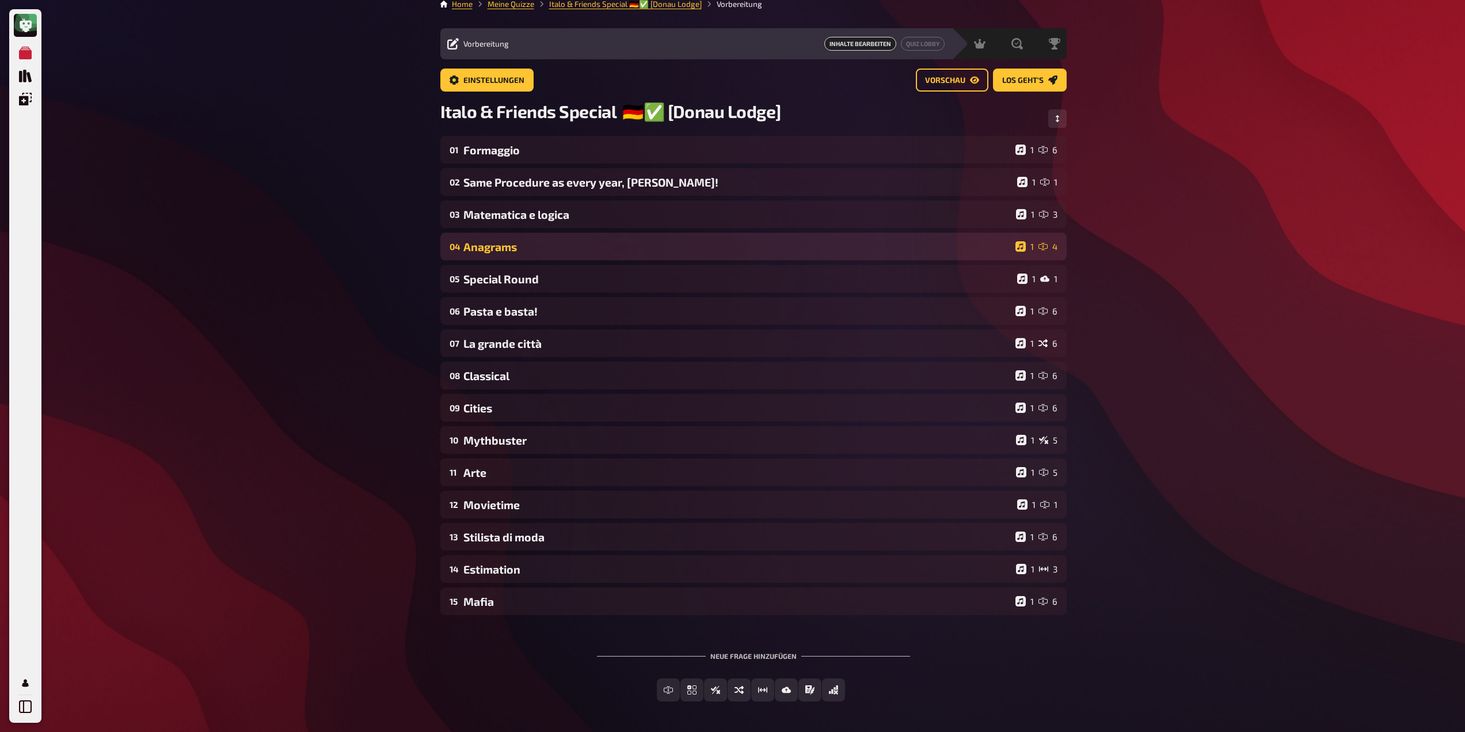
click at [551, 246] on div "Anagrams" at bounding box center [737, 246] width 548 height 13
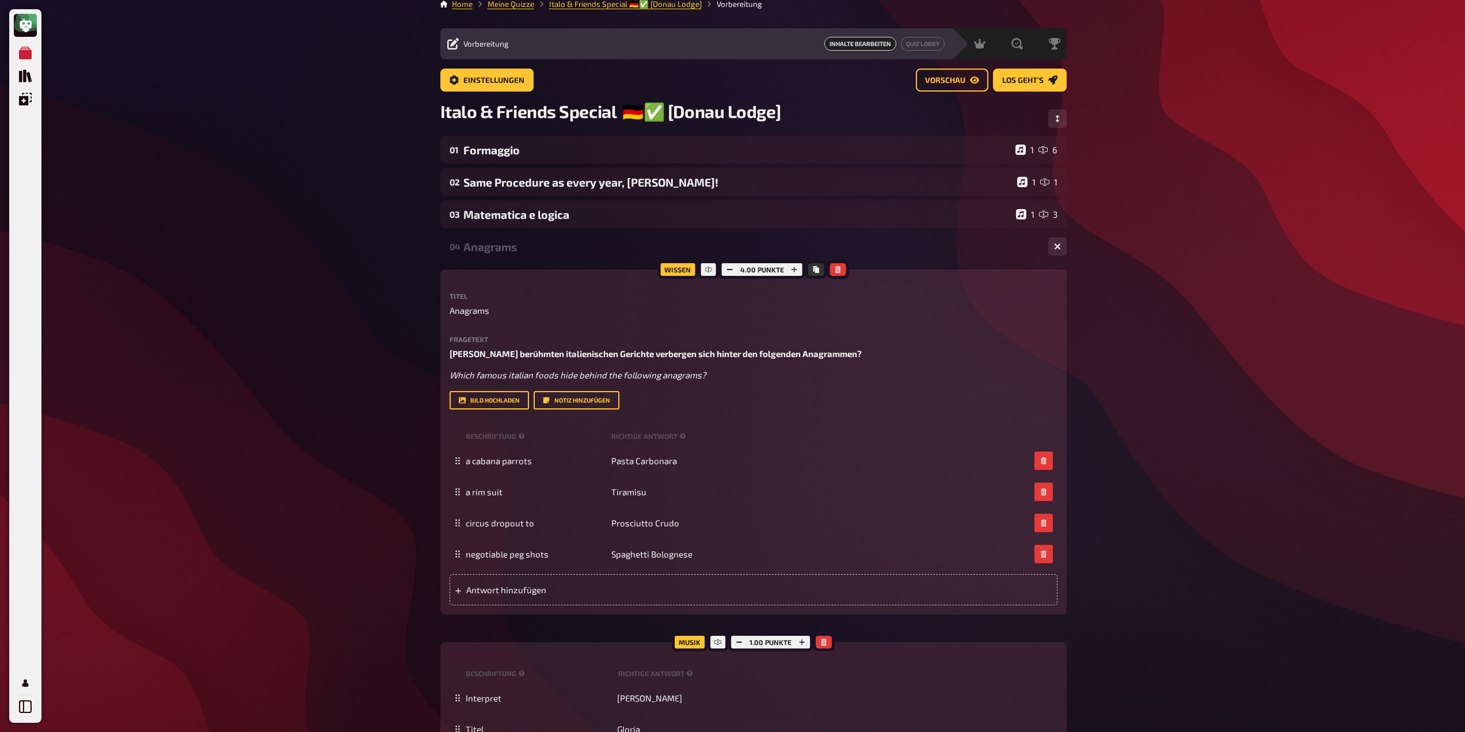
click at [551, 246] on div "Anagrams" at bounding box center [751, 246] width 576 height 13
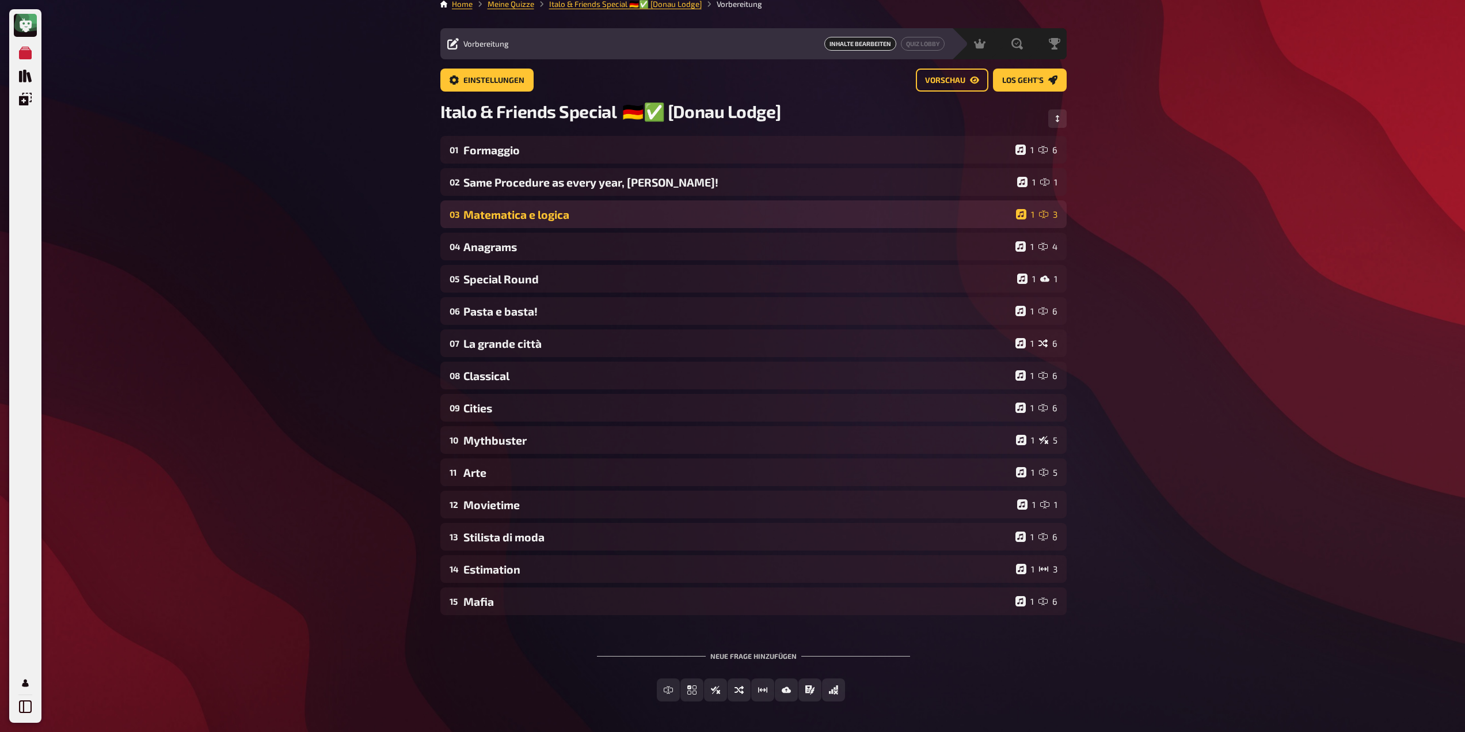
click at [511, 223] on div "03 Matematica e logica 1 3" at bounding box center [753, 214] width 626 height 28
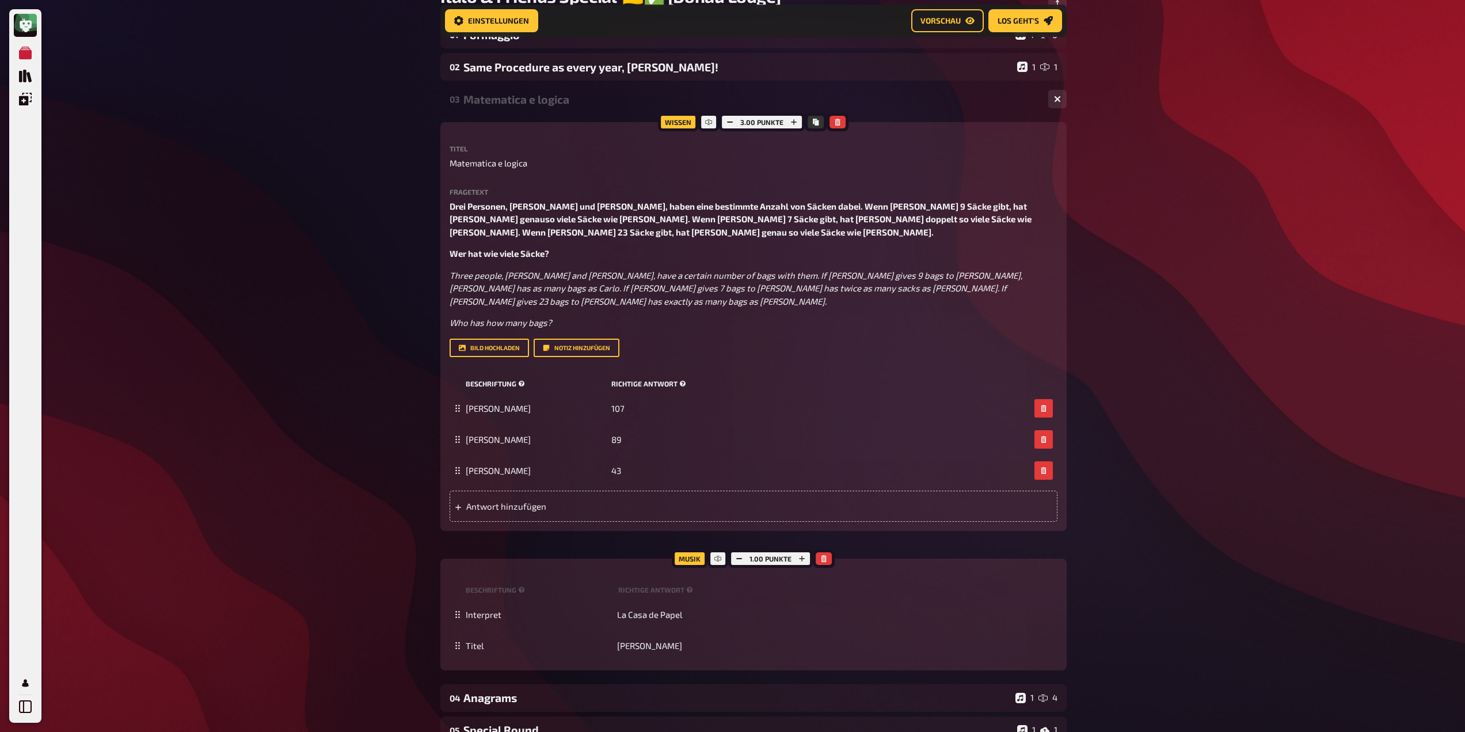
scroll to position [250, 0]
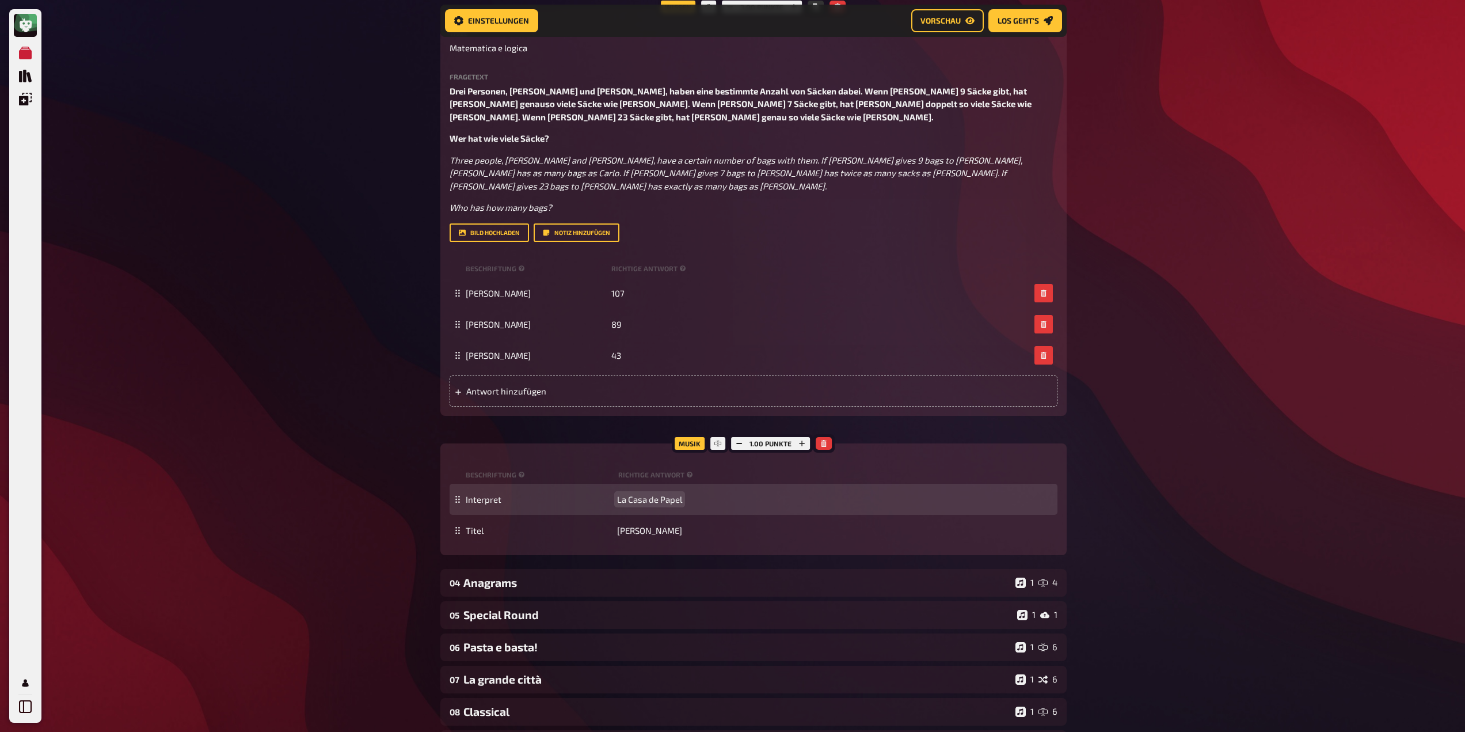
click at [655, 494] on span "La Casa de Papel" at bounding box center [649, 499] width 65 height 10
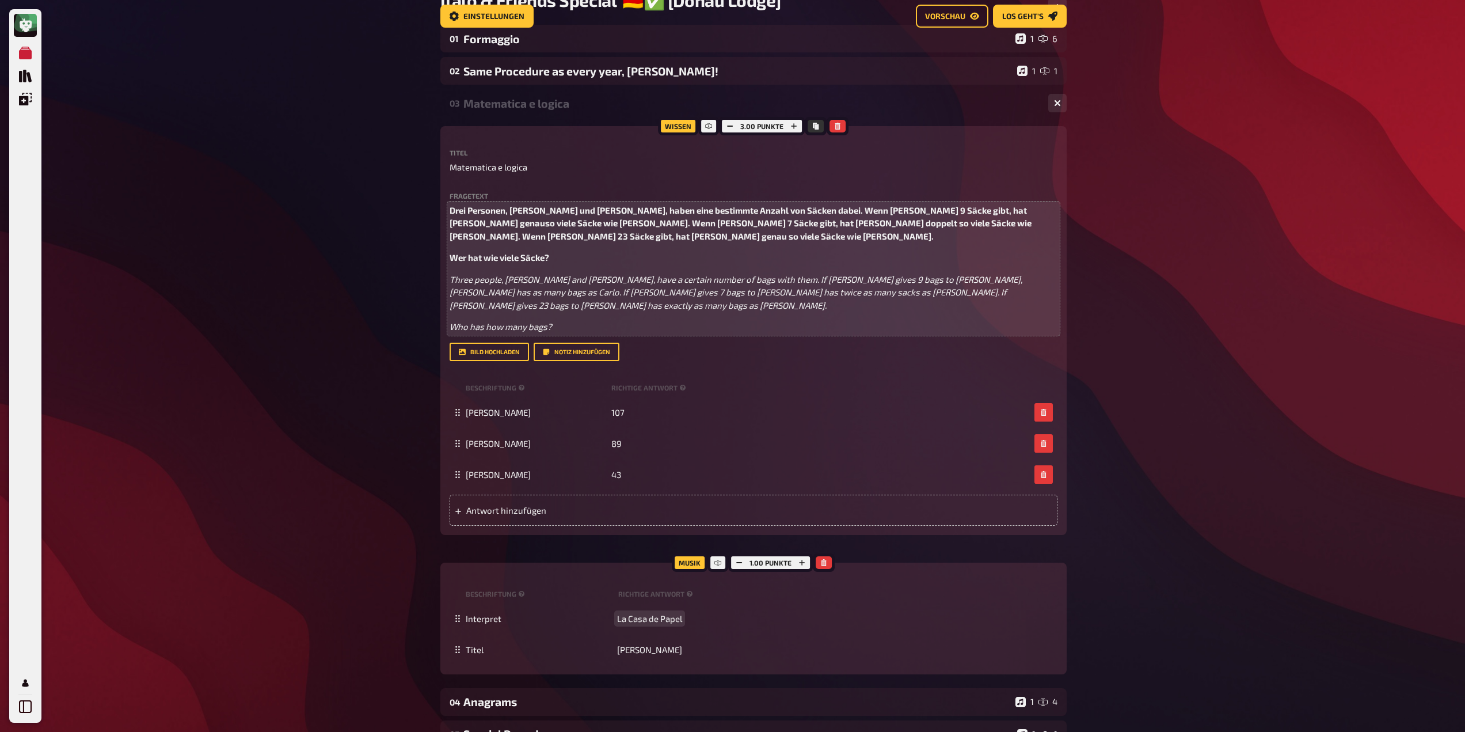
scroll to position [0, 0]
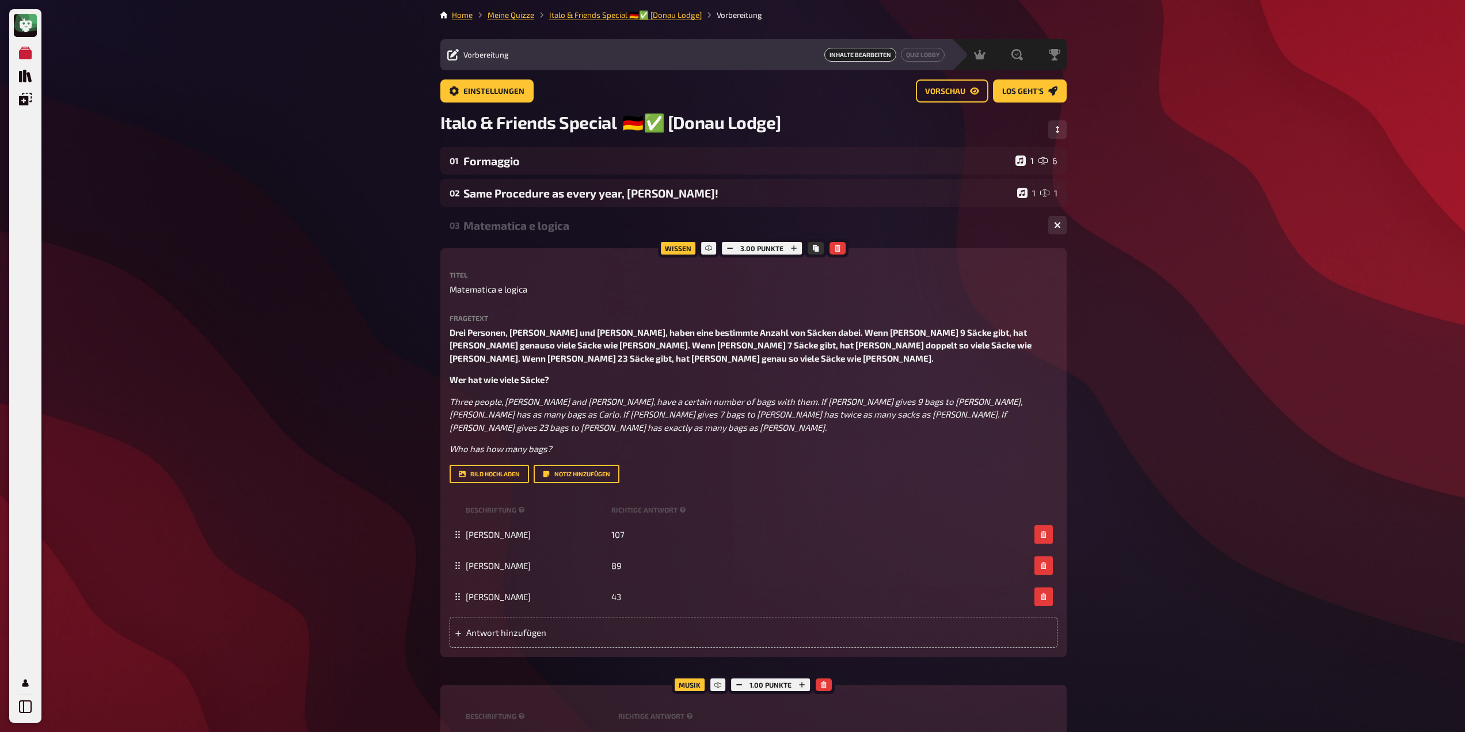
click at [497, 227] on div "Matematica e logica" at bounding box center [751, 225] width 576 height 13
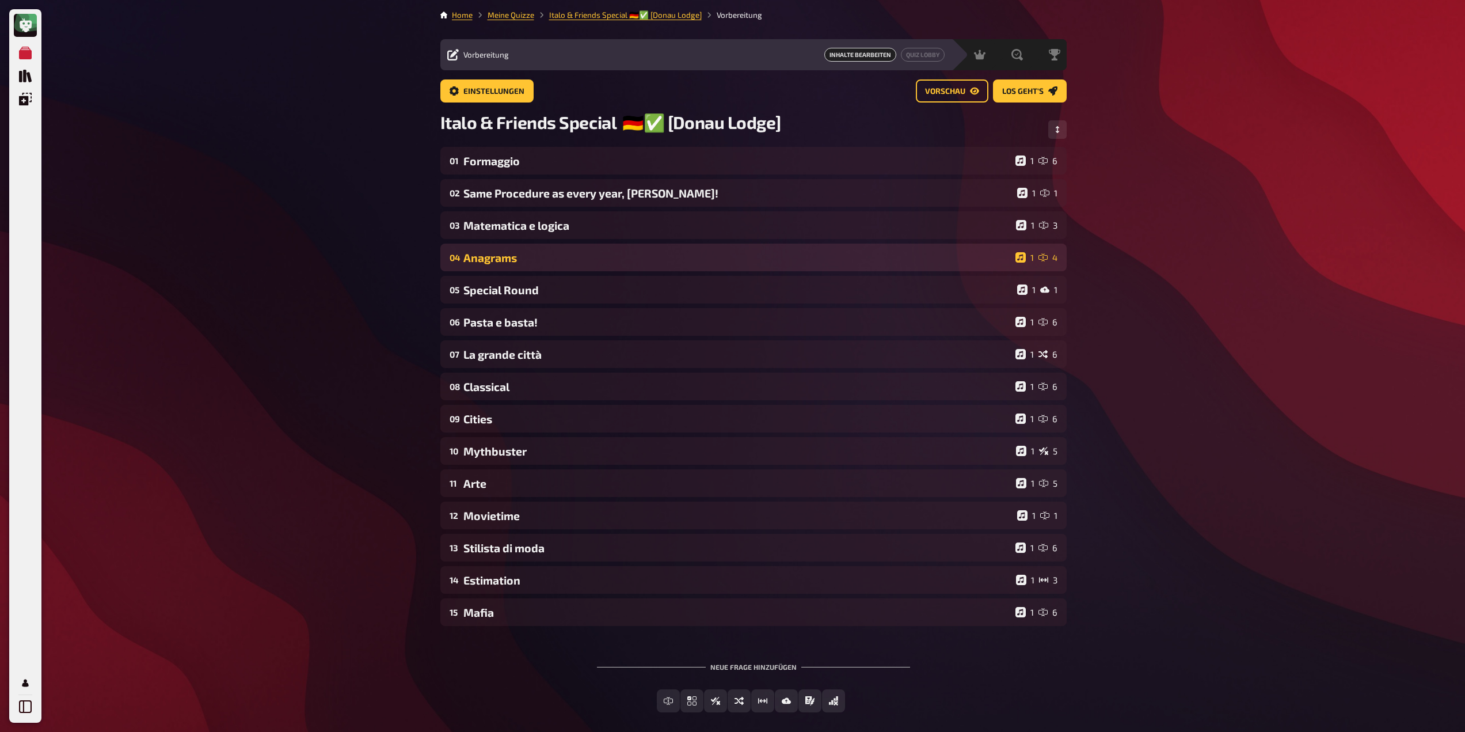
click at [495, 252] on div "04 Anagrams 1 4" at bounding box center [753, 258] width 626 height 28
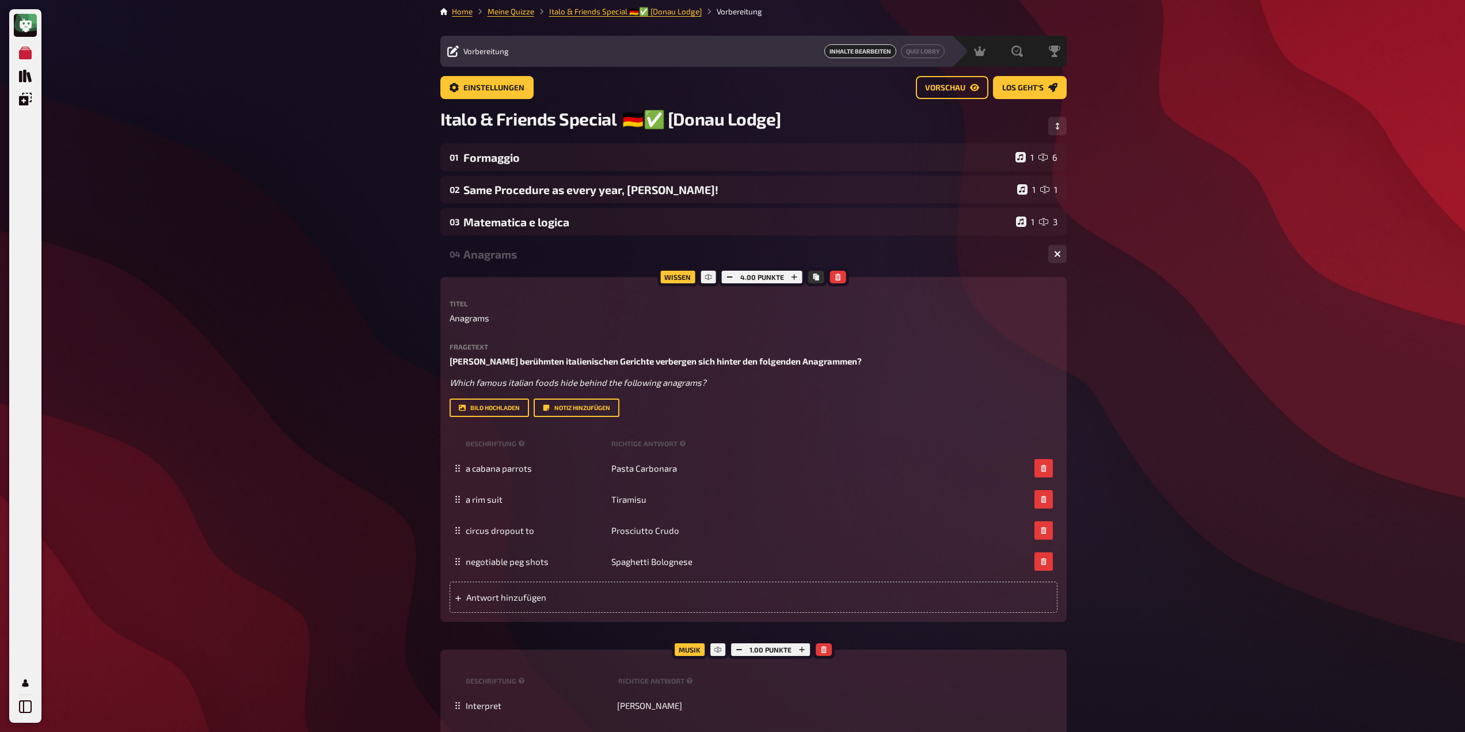
scroll to position [58, 0]
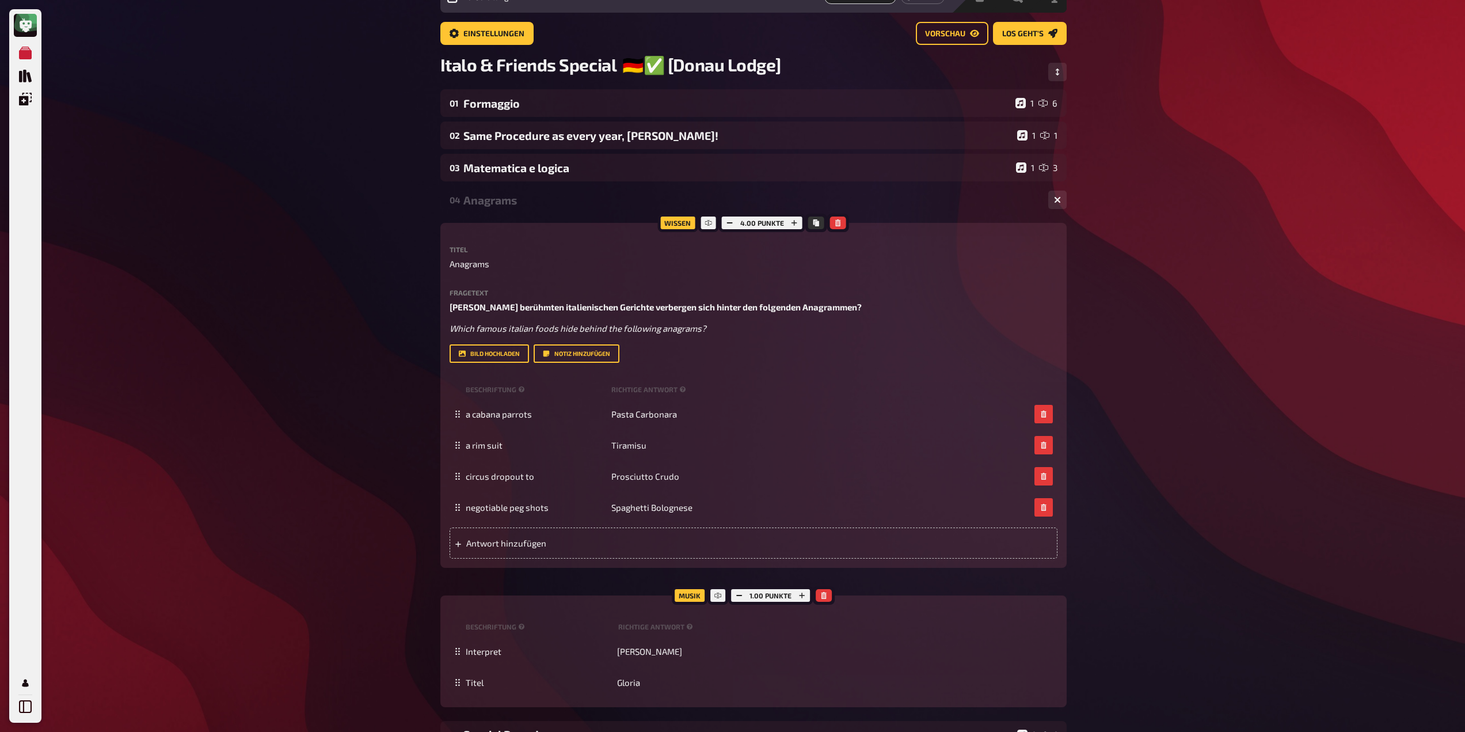
click at [537, 212] on div "04 Anagrams 1 4" at bounding box center [753, 200] width 626 height 28
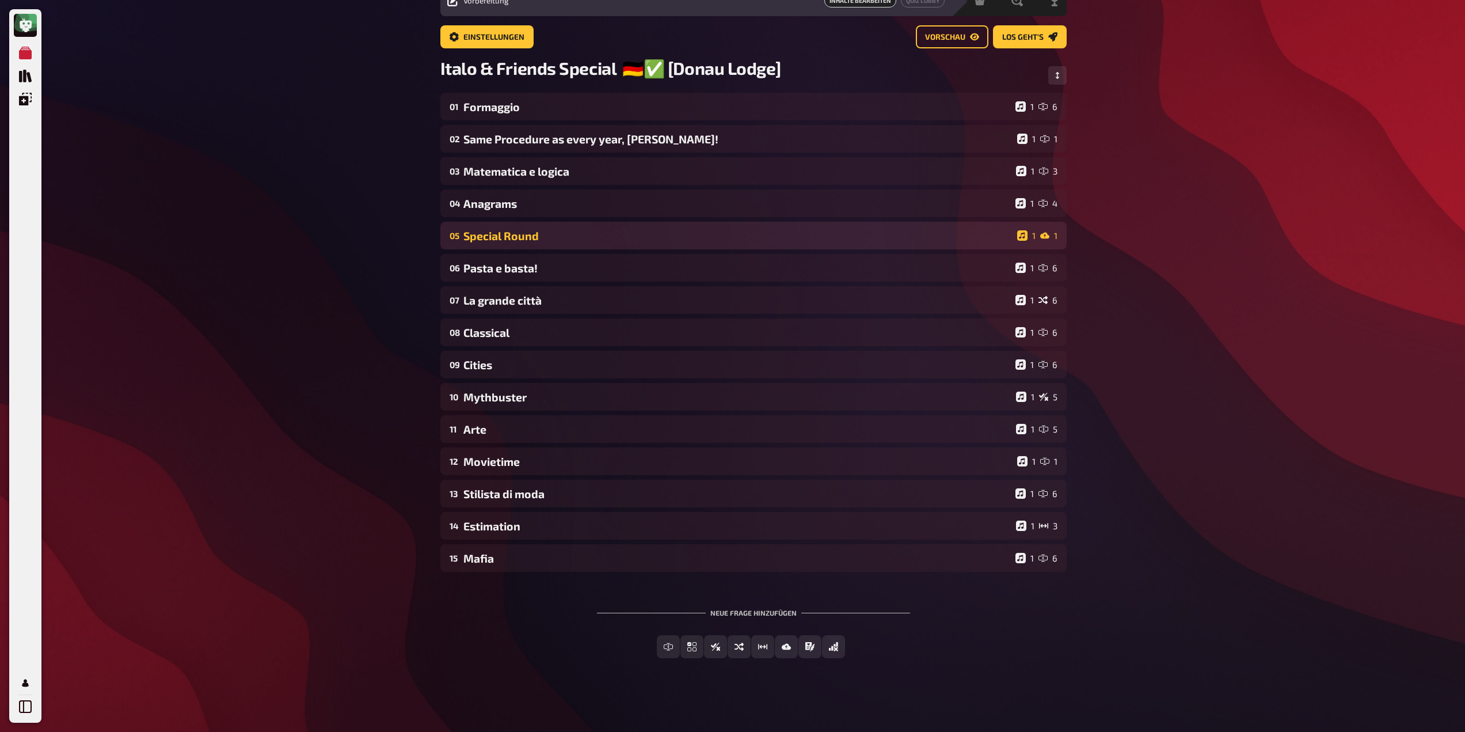
click at [534, 230] on div "Special Round" at bounding box center [737, 235] width 549 height 13
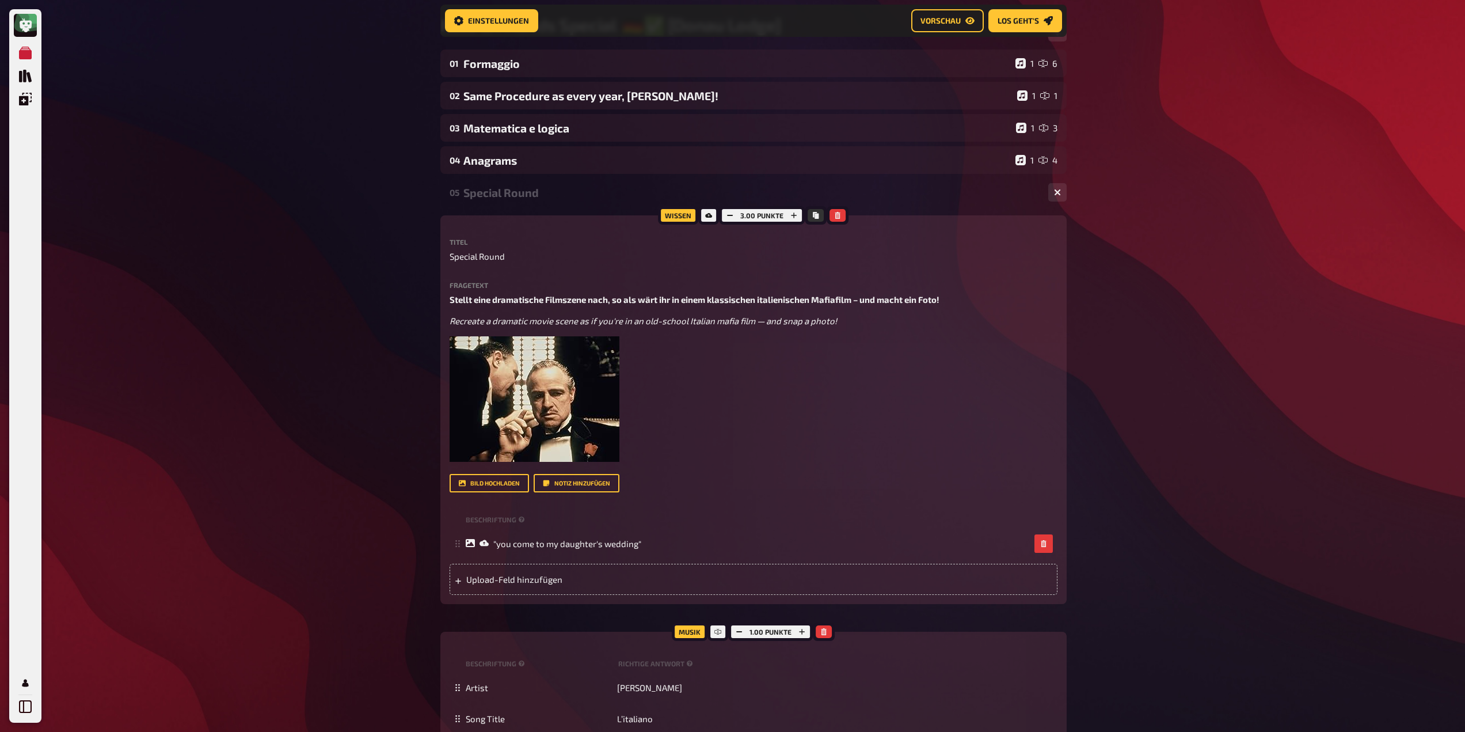
scroll to position [181, 0]
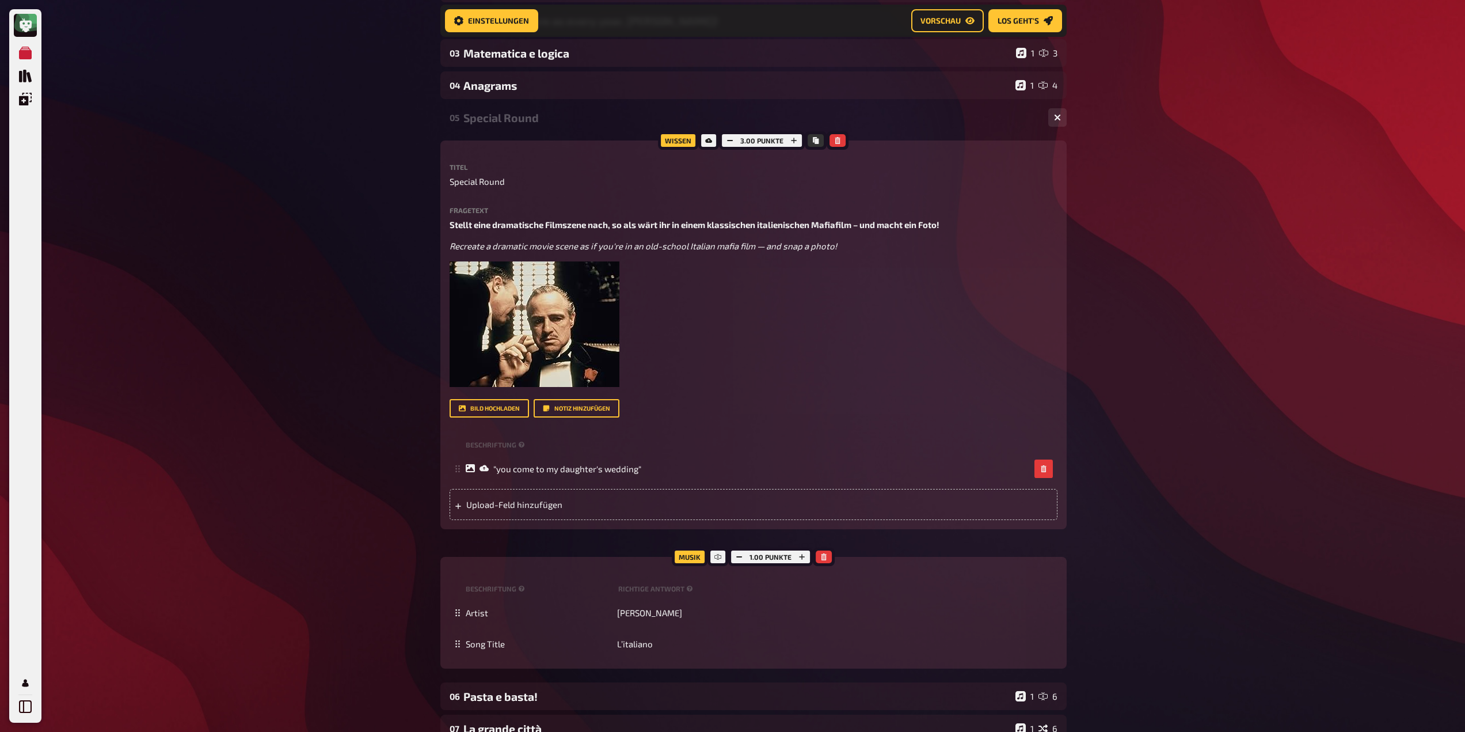
click at [550, 123] on div "Special Round" at bounding box center [751, 117] width 576 height 13
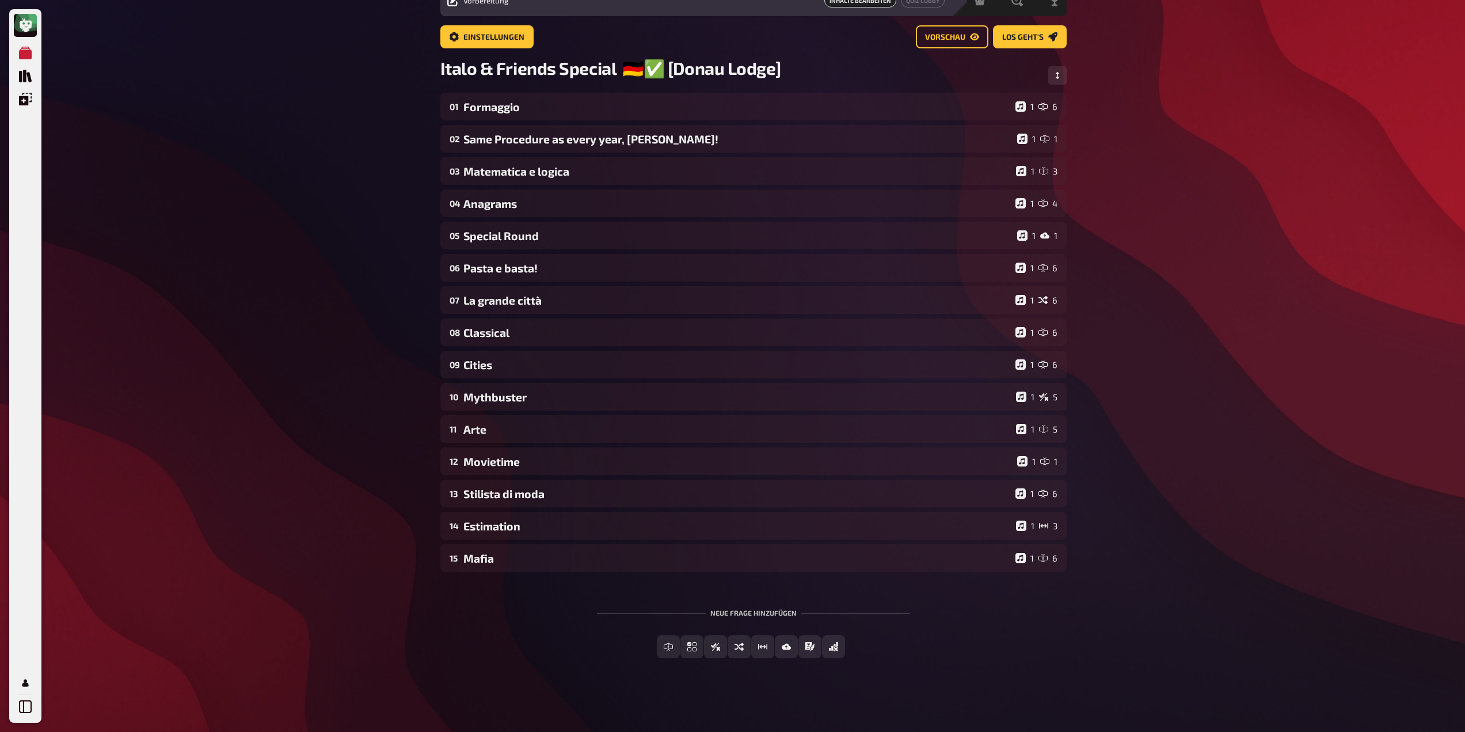
scroll to position [56, 0]
click at [603, 277] on div "06 Pasta e basta! 1 6" at bounding box center [753, 268] width 626 height 28
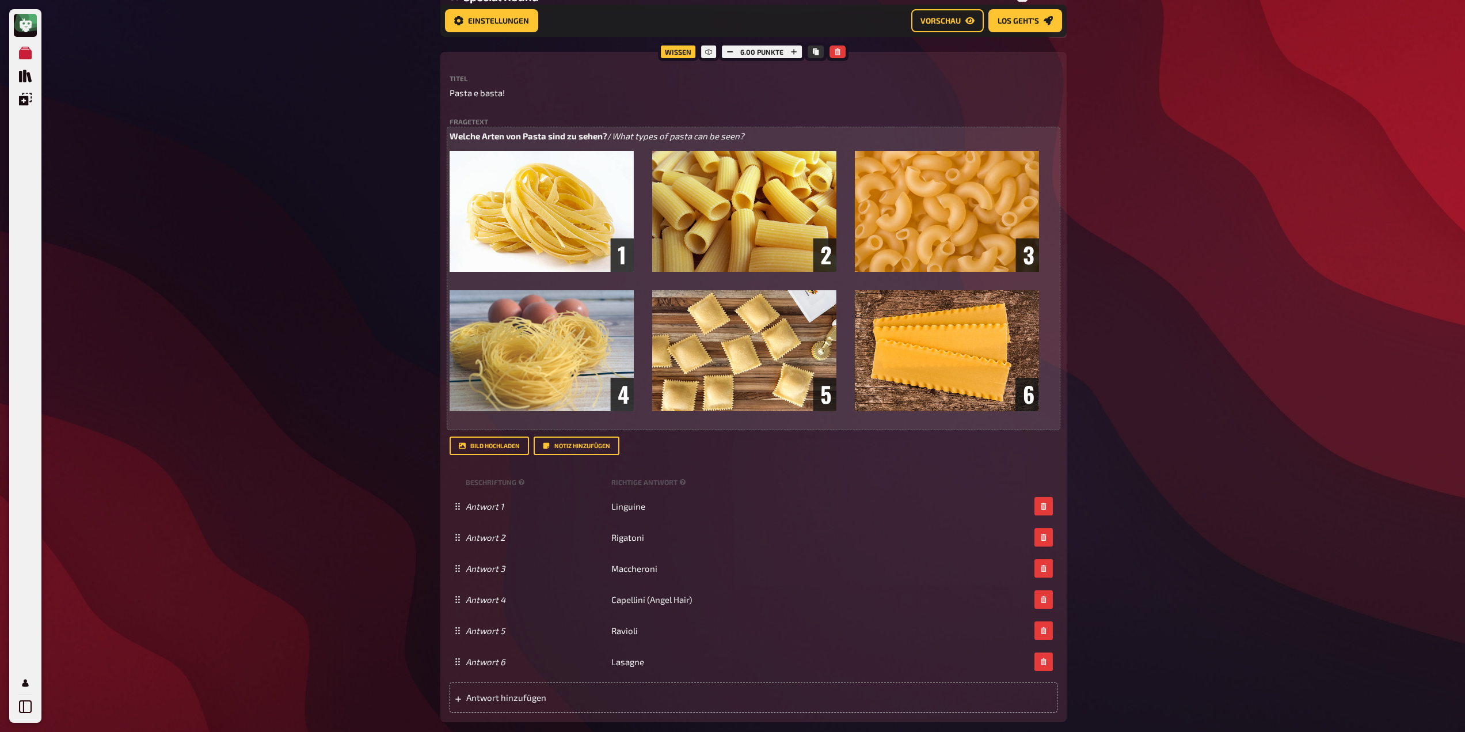
scroll to position [296, 0]
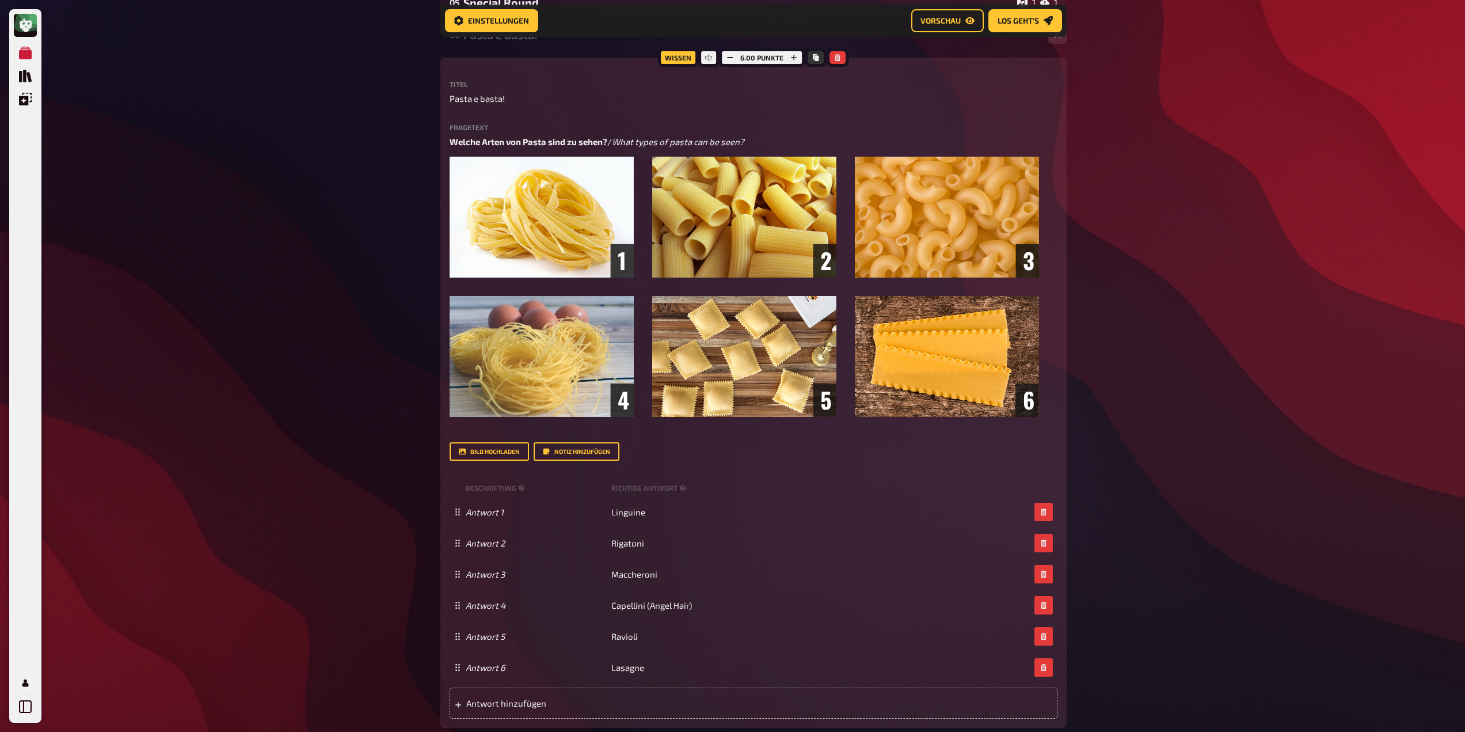
click at [549, 79] on div "Wissen 6.00 Punkte Titel Pasta e basta! Fragetext Welche Arten von Pasta sind z…" at bounding box center [753, 393] width 626 height 670
click at [552, 55] on div "06 Pasta e basta! 1 6 Wissen 6.00 Punkte Titel Pasta e basta! Fragetext Welche …" at bounding box center [753, 444] width 626 height 846
click at [556, 37] on div "Pasta e basta!" at bounding box center [751, 34] width 576 height 13
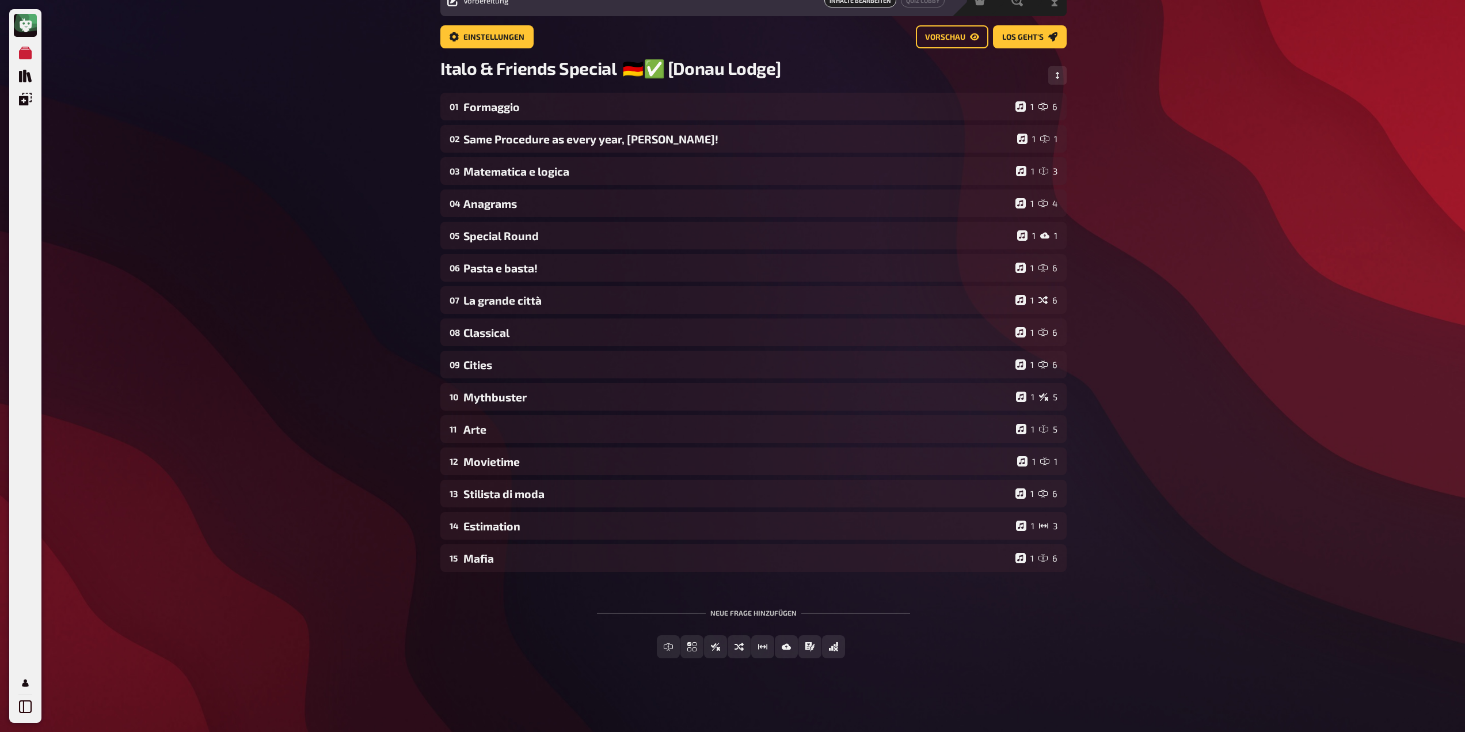
scroll to position [56, 0]
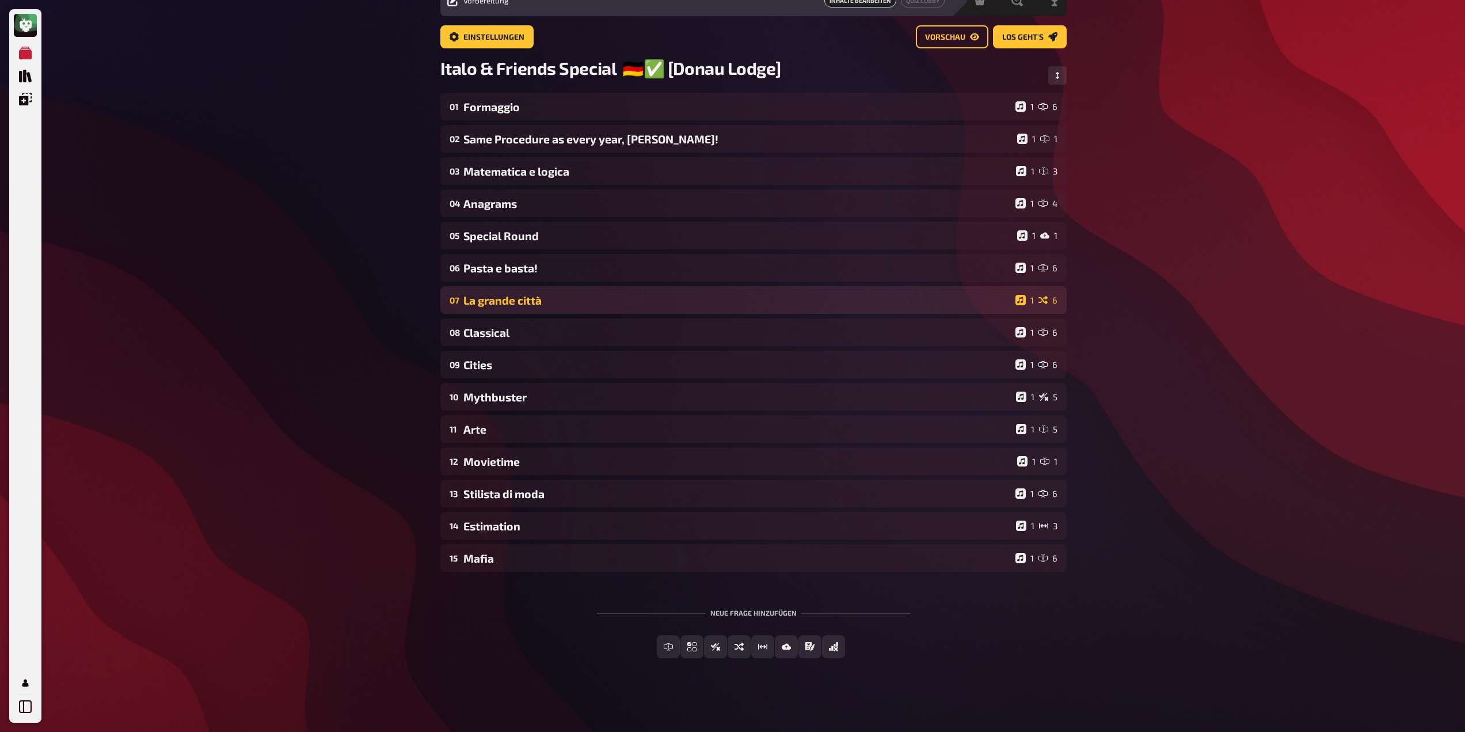
click at [577, 300] on div "La grande città" at bounding box center [737, 300] width 548 height 13
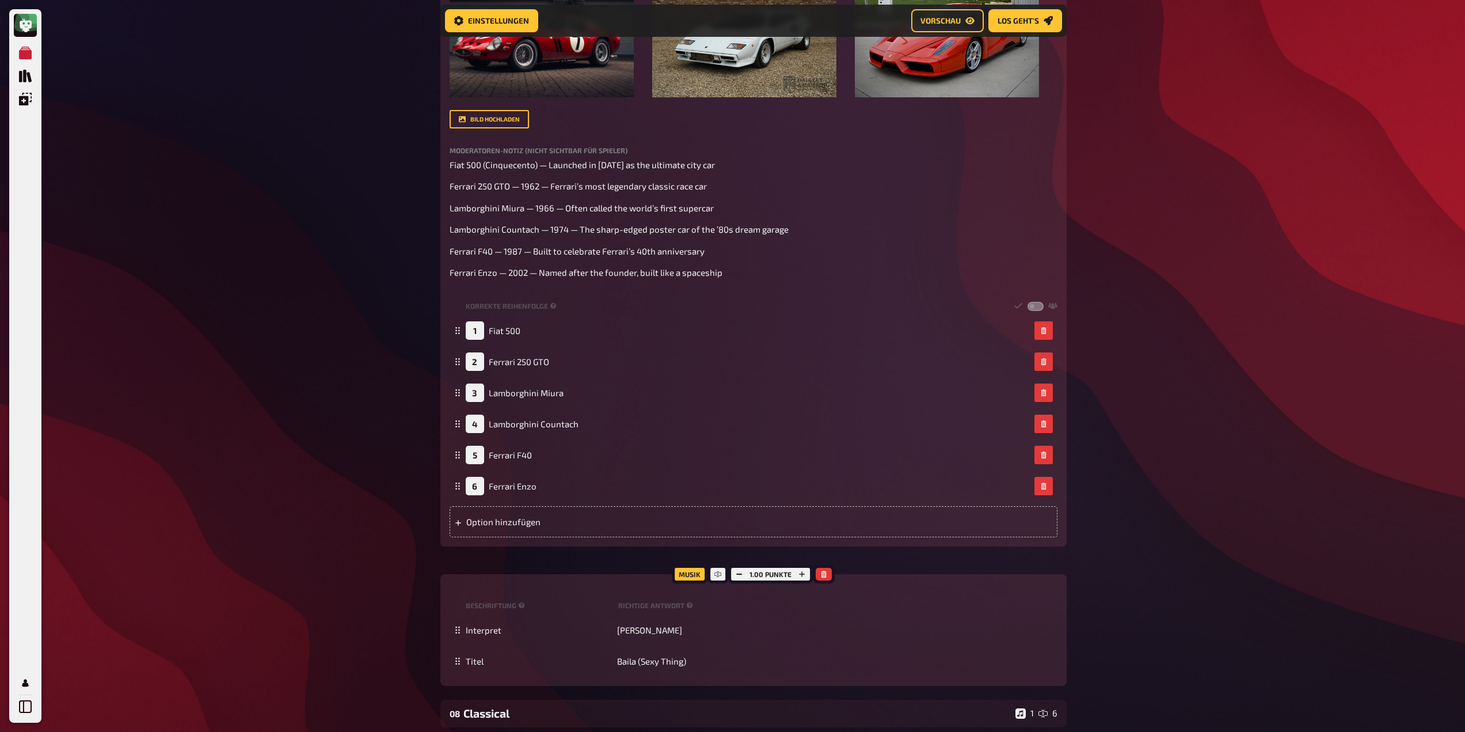
scroll to position [815, 0]
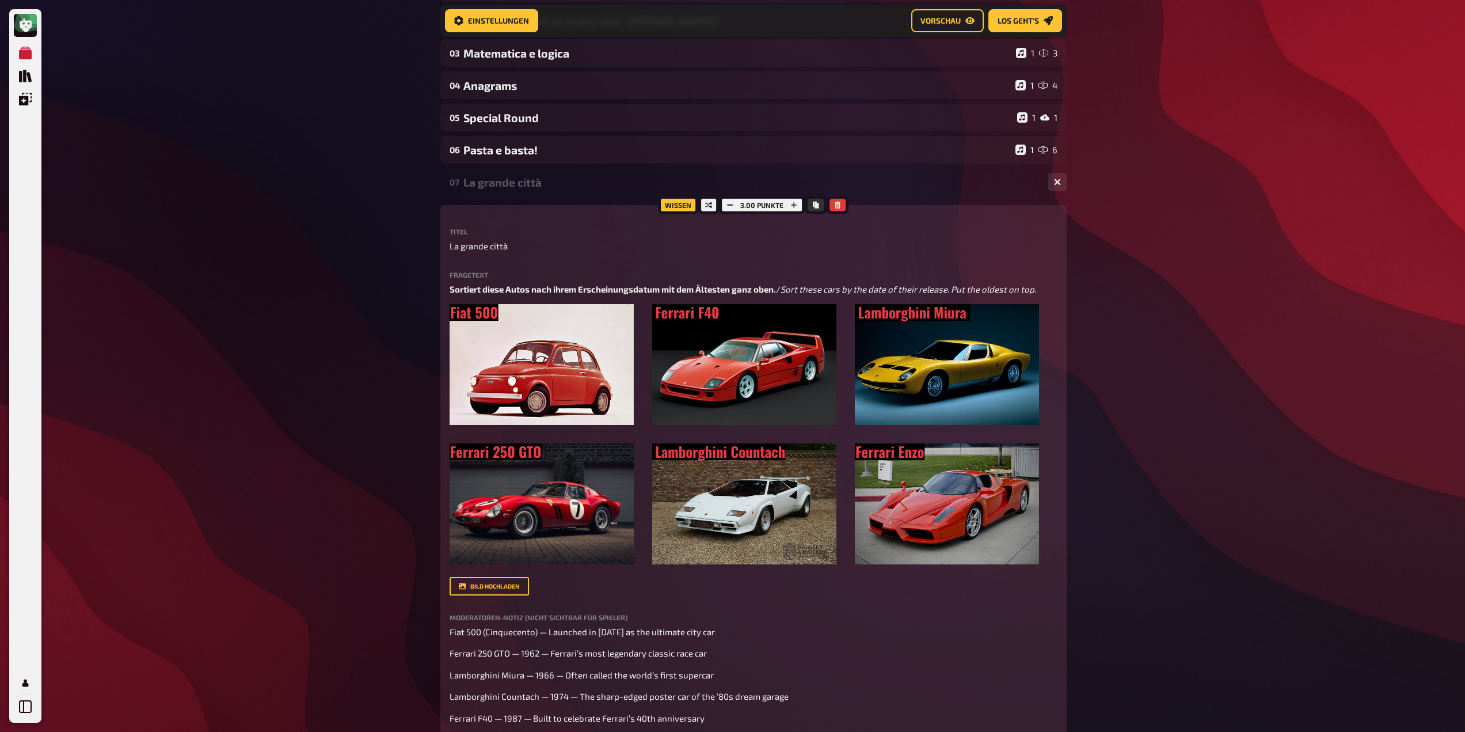
click at [560, 192] on div "07 La grande città 1 6" at bounding box center [753, 182] width 626 height 28
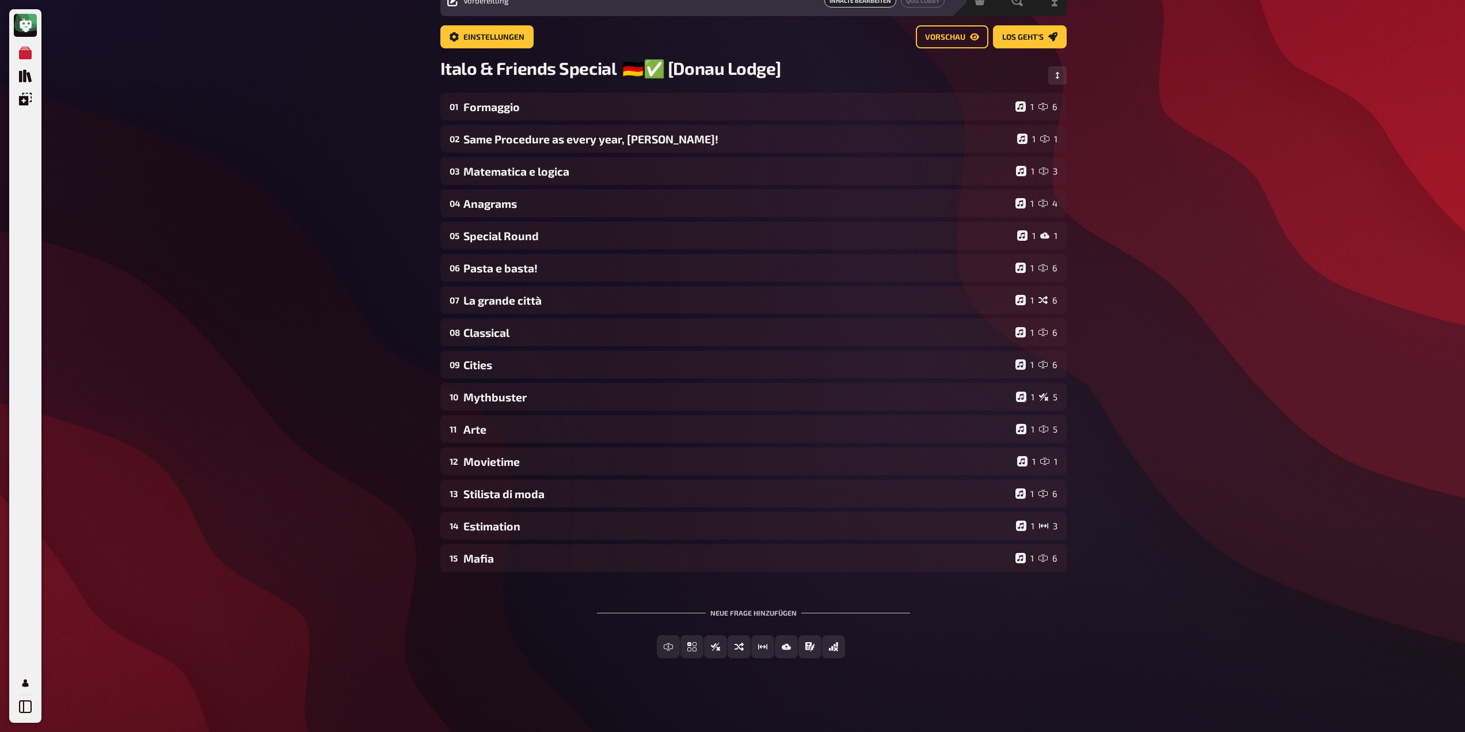
scroll to position [56, 0]
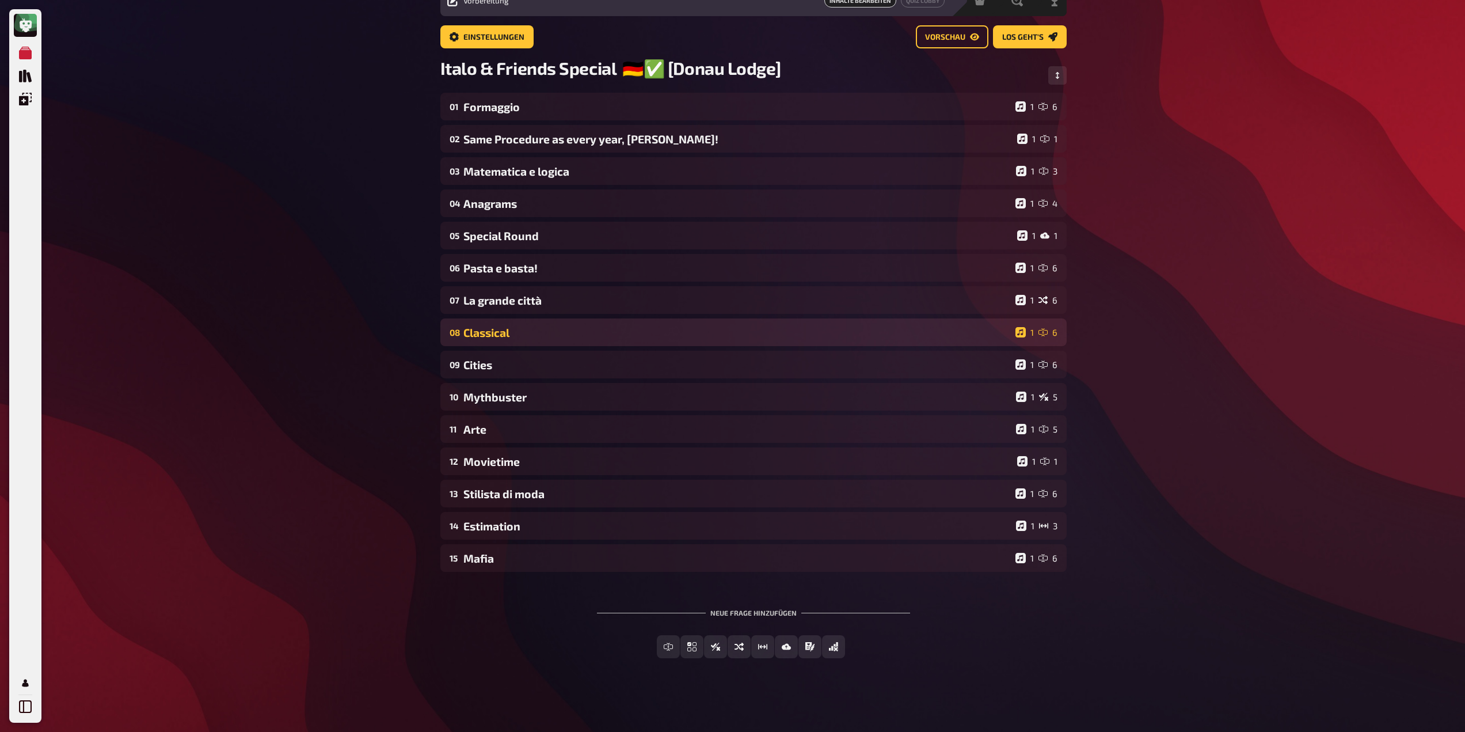
click at [584, 325] on div "08 Classical 1 6" at bounding box center [753, 332] width 626 height 28
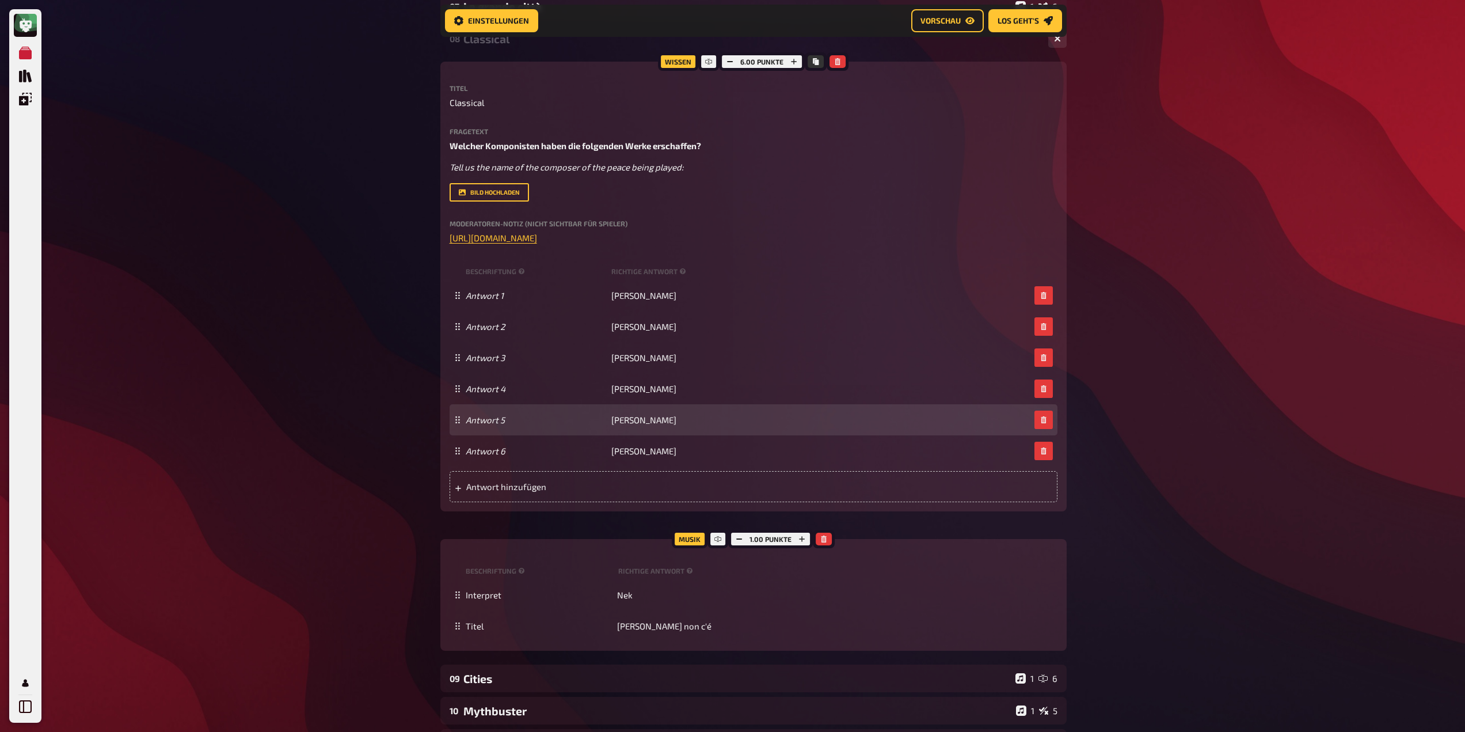
scroll to position [296, 0]
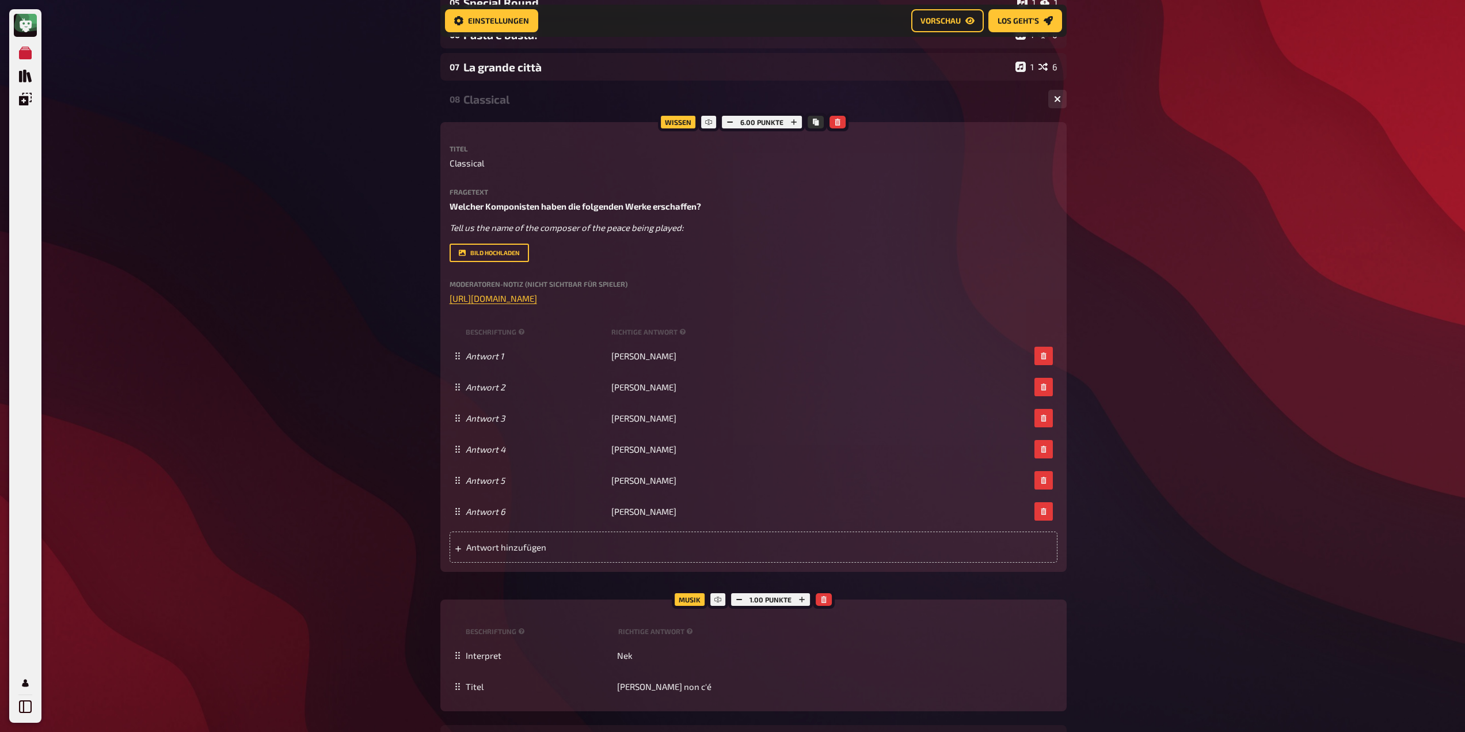
click at [530, 112] on div "08 Classical 1 6" at bounding box center [753, 99] width 626 height 28
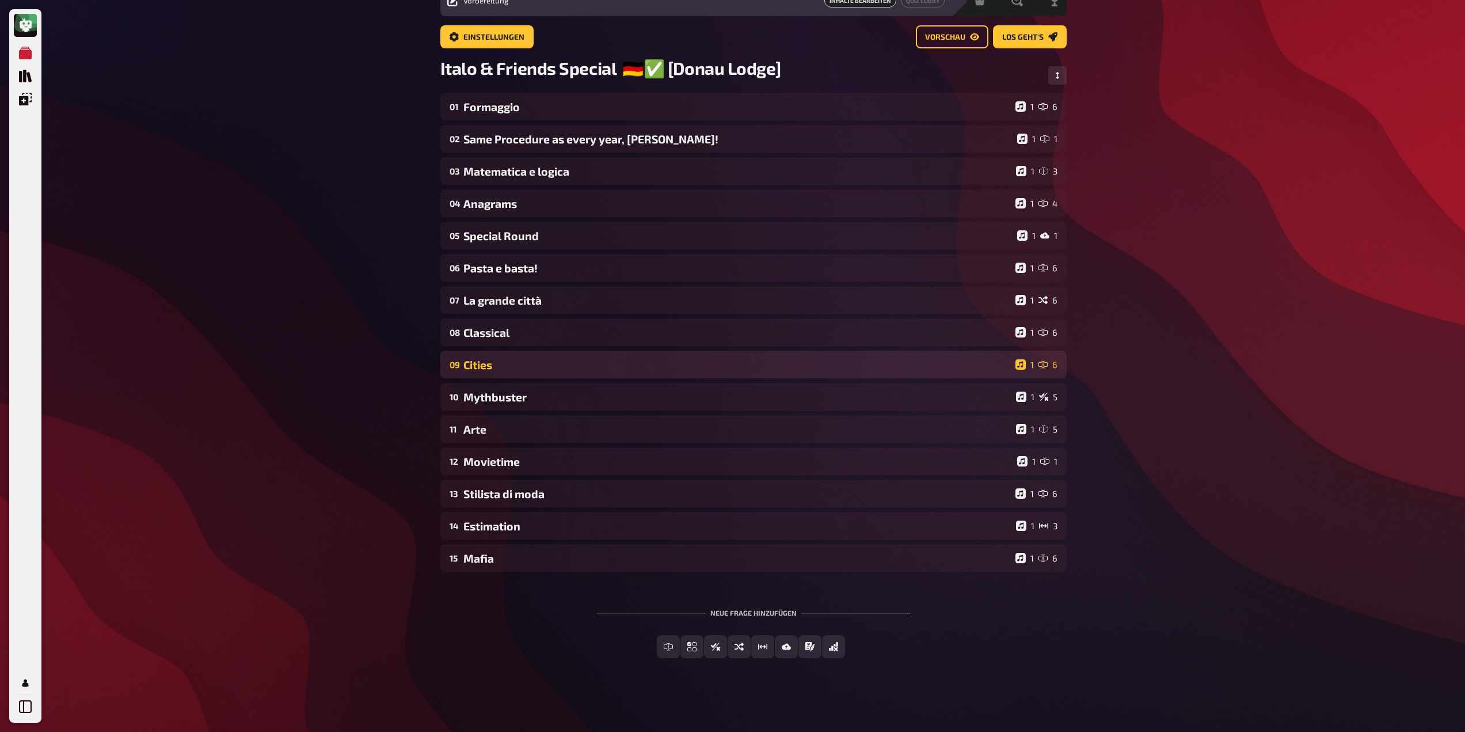
click at [547, 364] on div "Cities" at bounding box center [737, 364] width 548 height 13
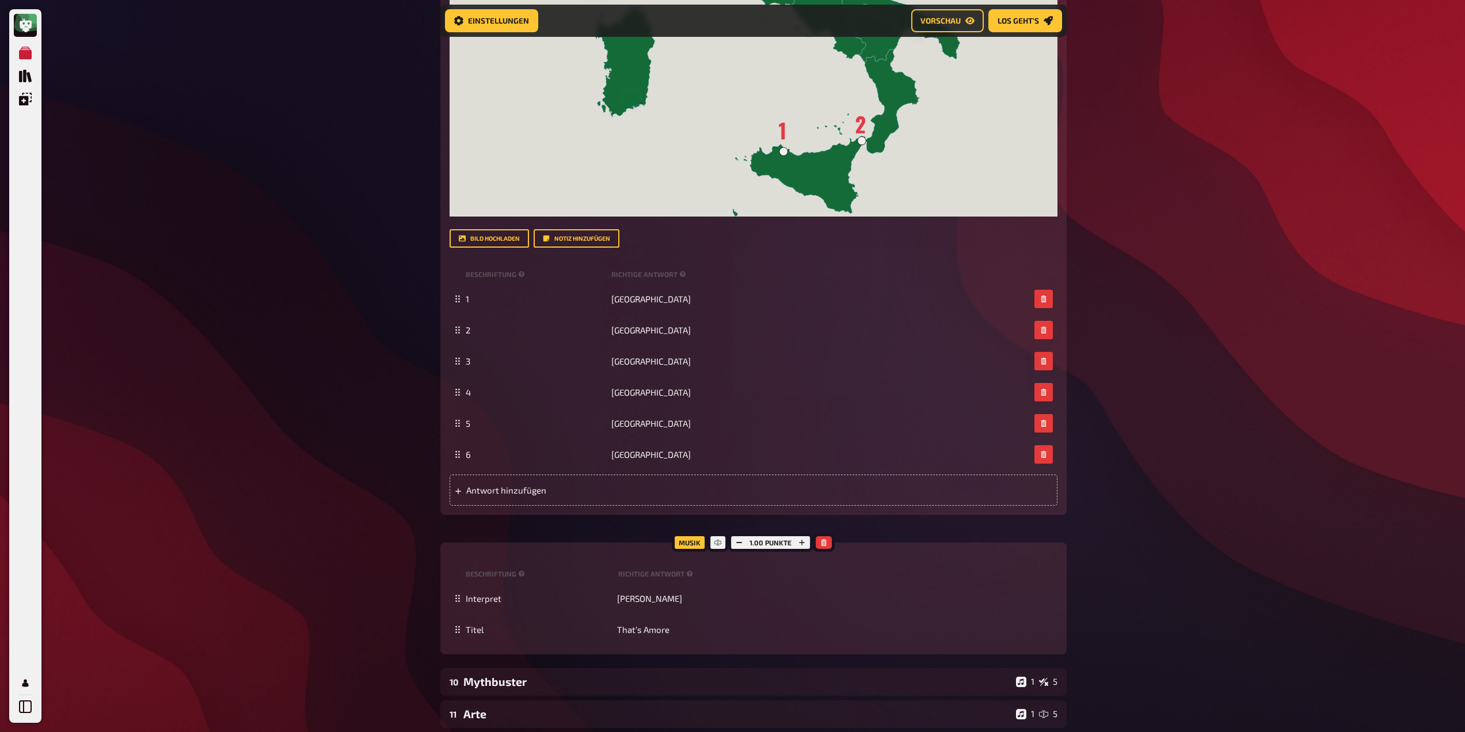
scroll to position [930, 0]
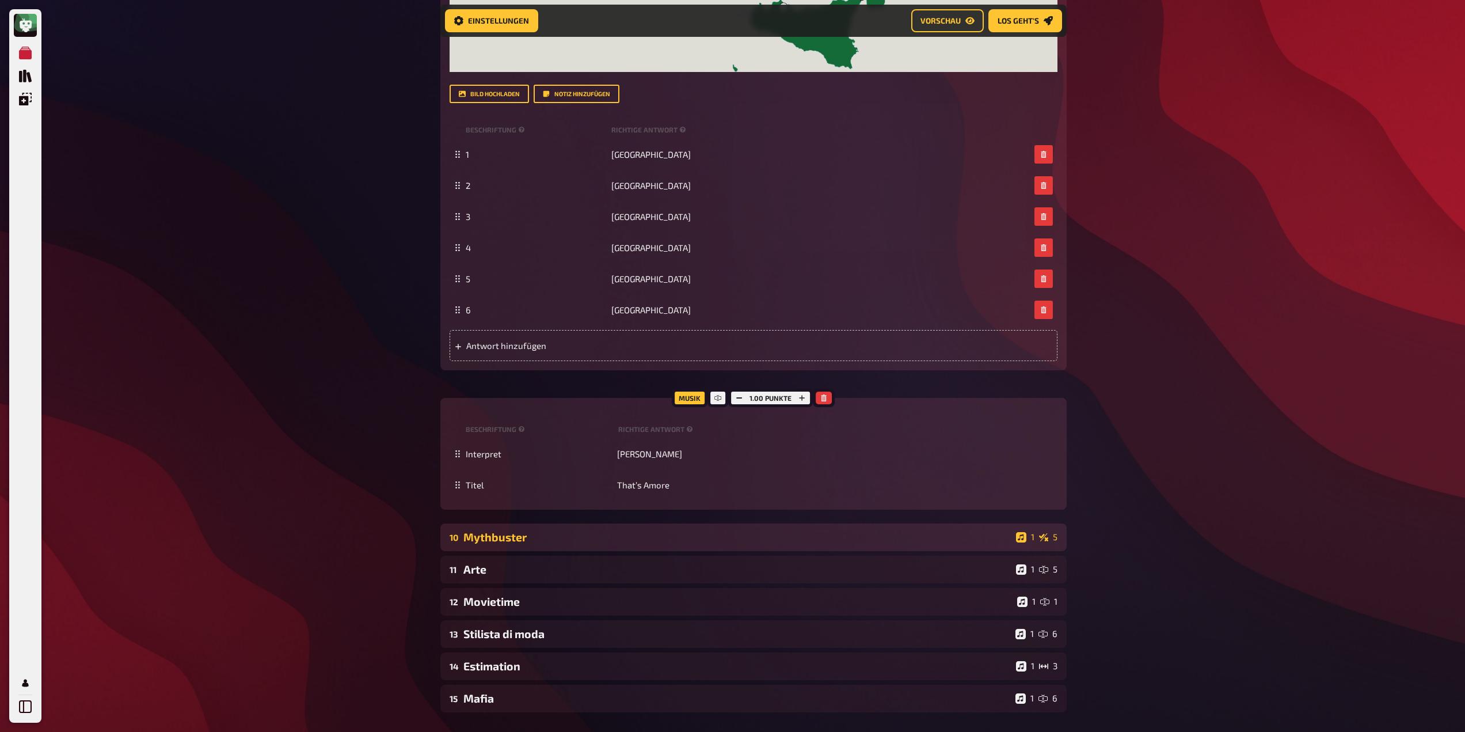
click at [557, 534] on div "Mythbuster" at bounding box center [737, 536] width 548 height 13
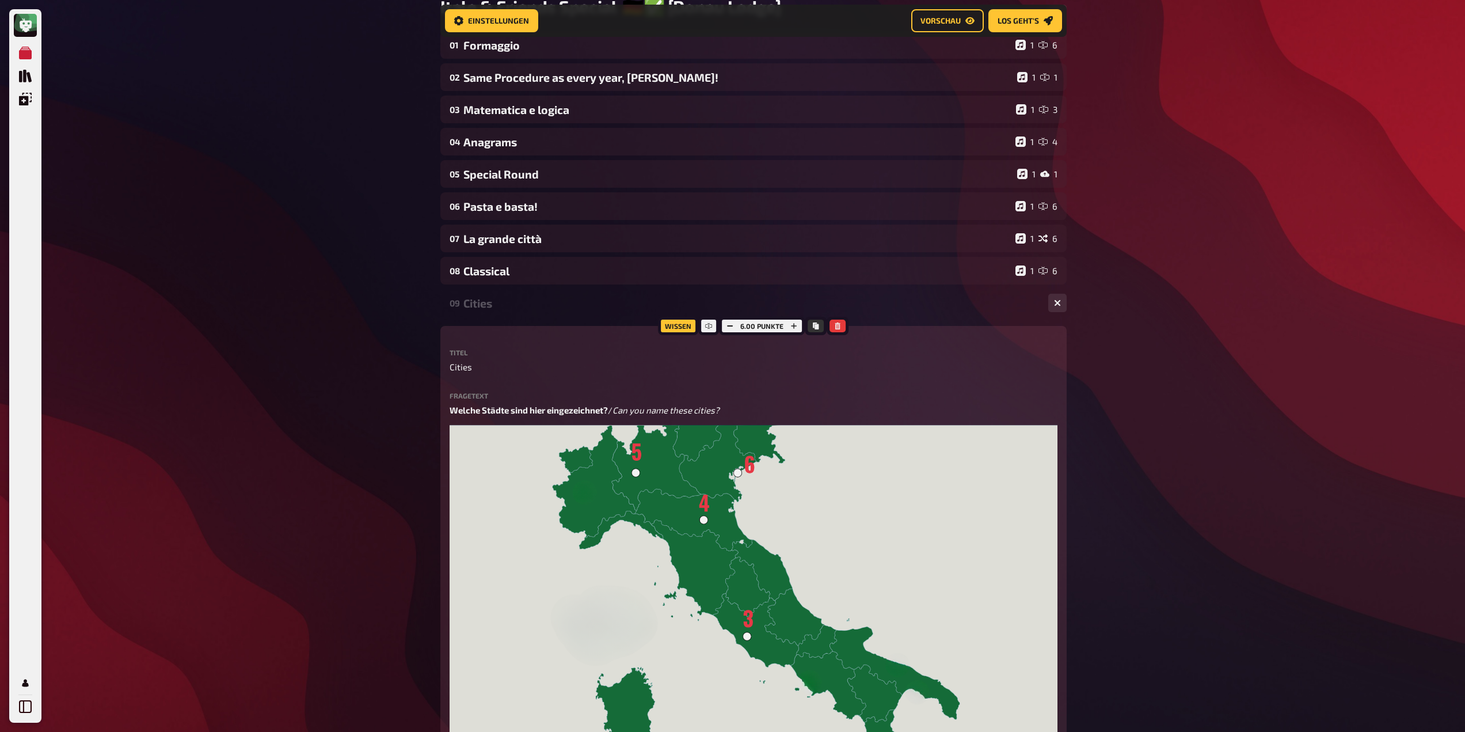
scroll to position [124, 0]
click at [495, 311] on div "Cities" at bounding box center [751, 304] width 576 height 13
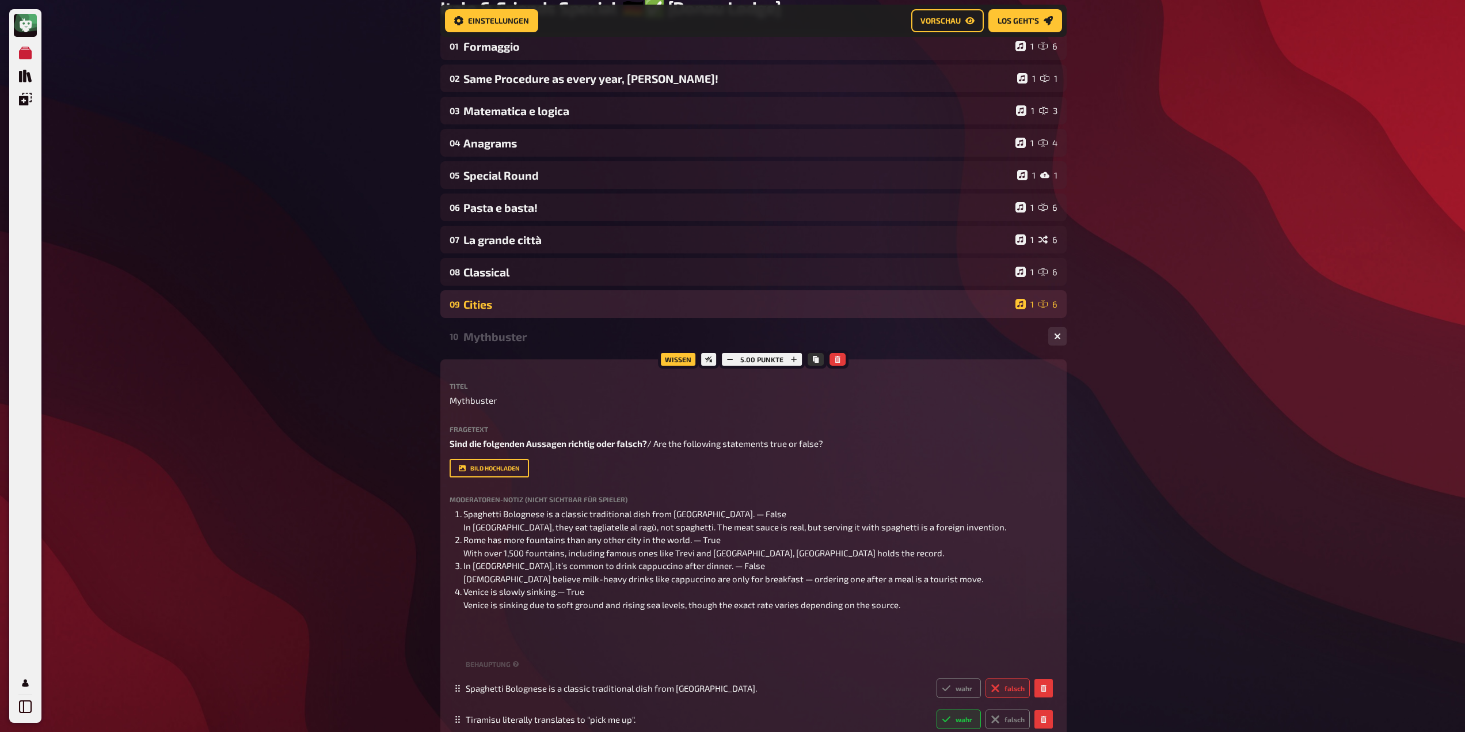
click at [541, 342] on div "Mythbuster" at bounding box center [751, 336] width 576 height 13
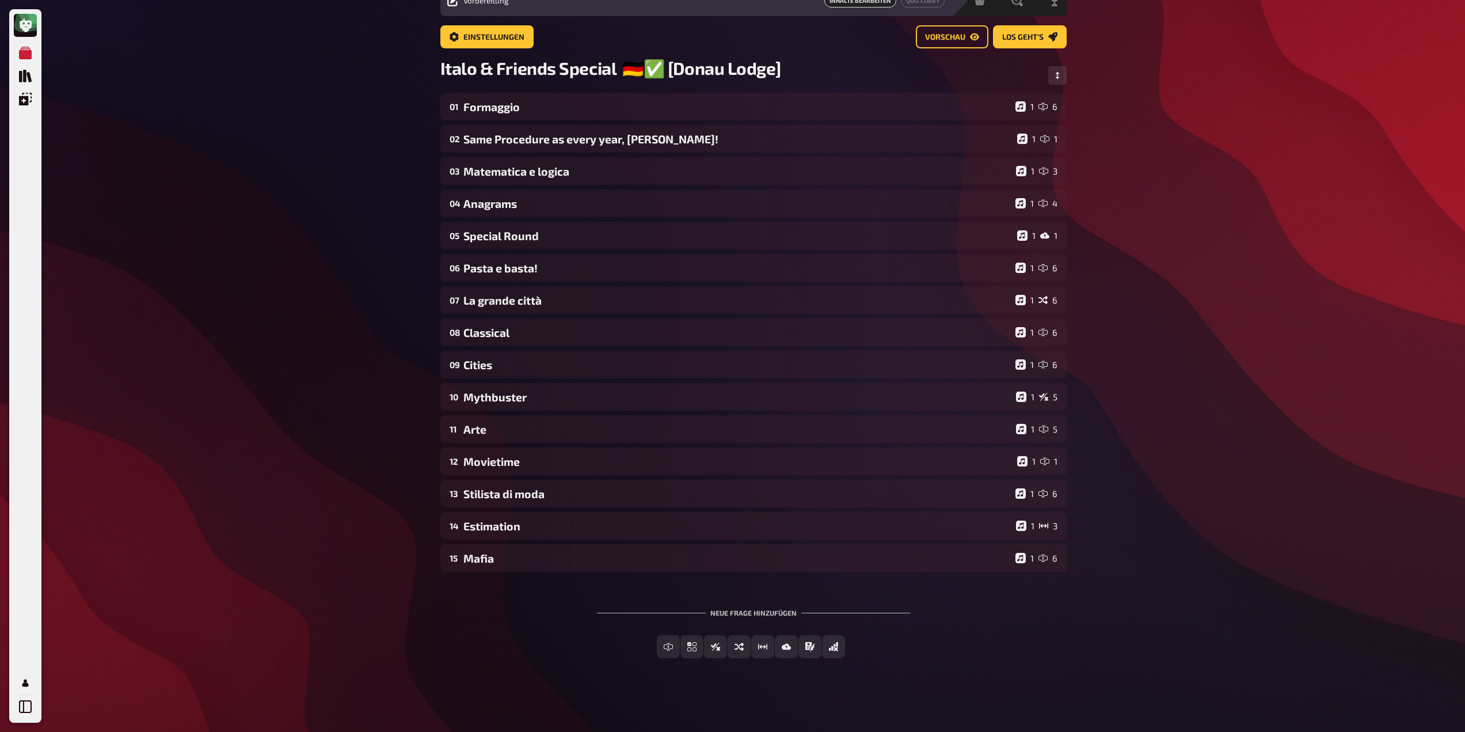
scroll to position [56, 0]
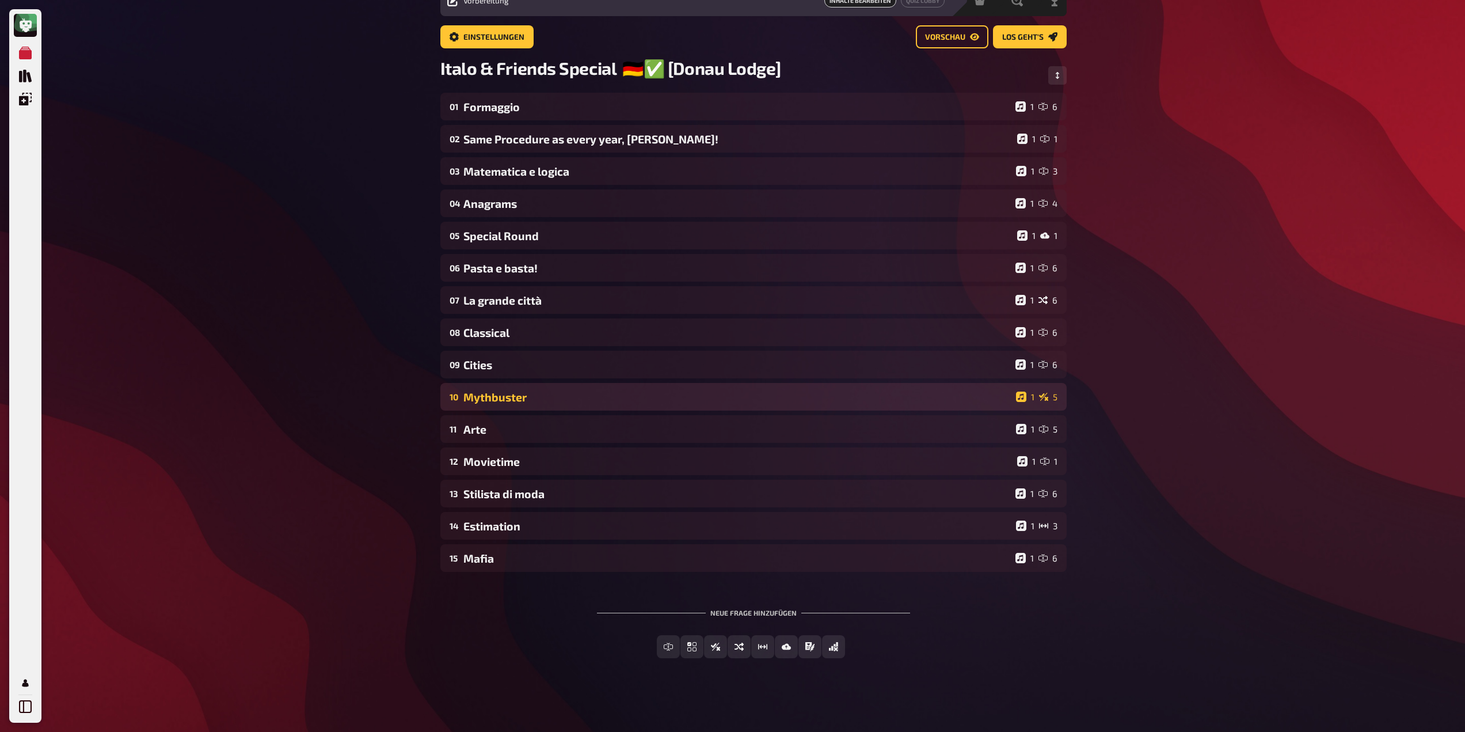
click at [561, 393] on div "Mythbuster" at bounding box center [737, 396] width 548 height 13
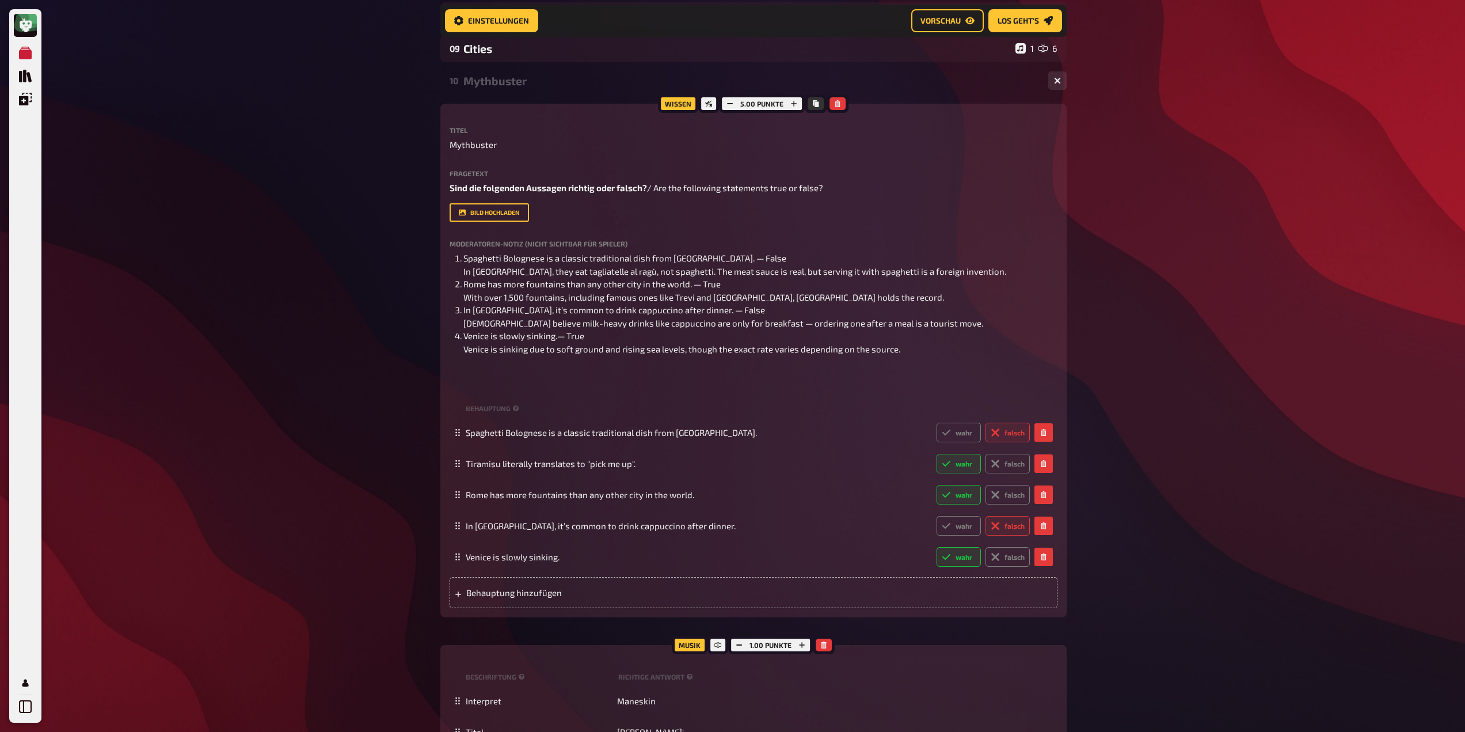
scroll to position [584, 0]
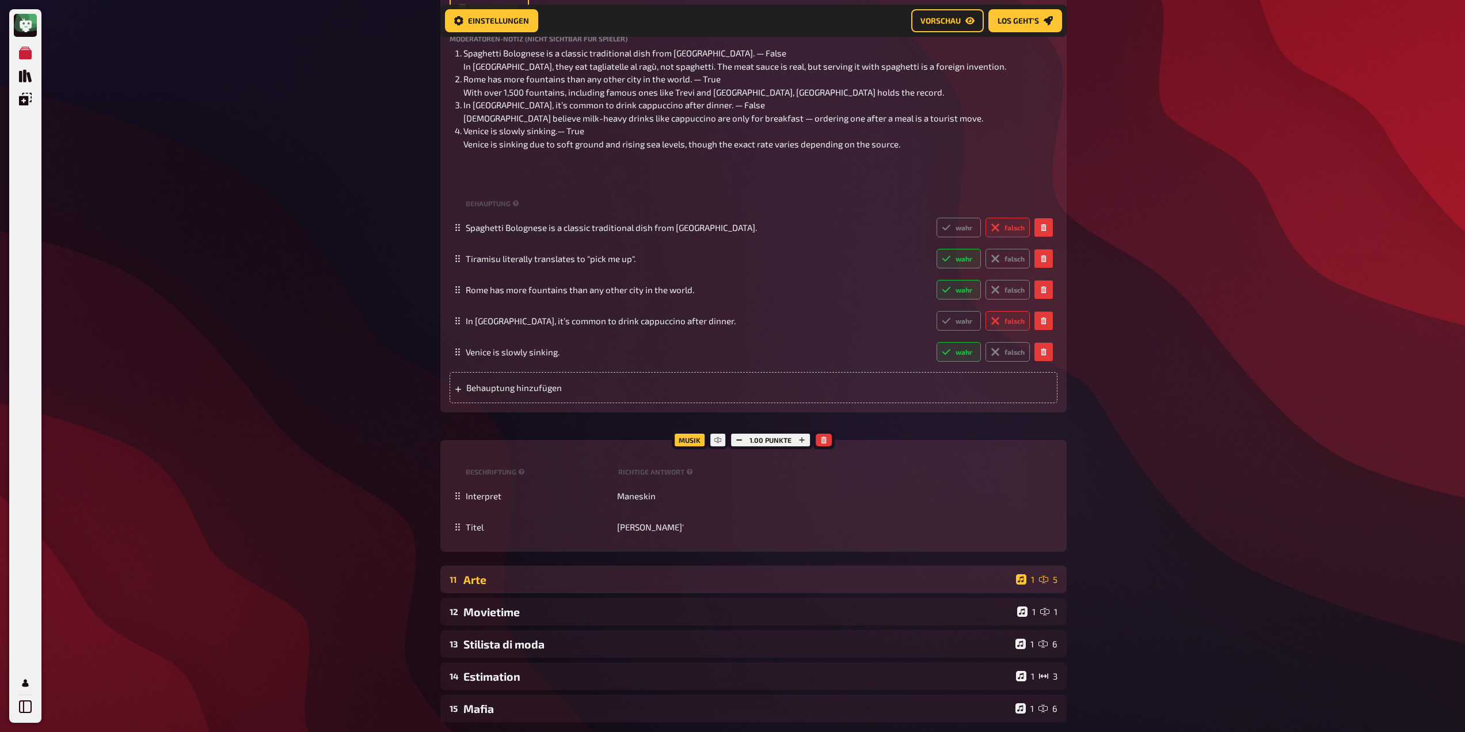
click at [565, 586] on div "Arte" at bounding box center [737, 579] width 548 height 13
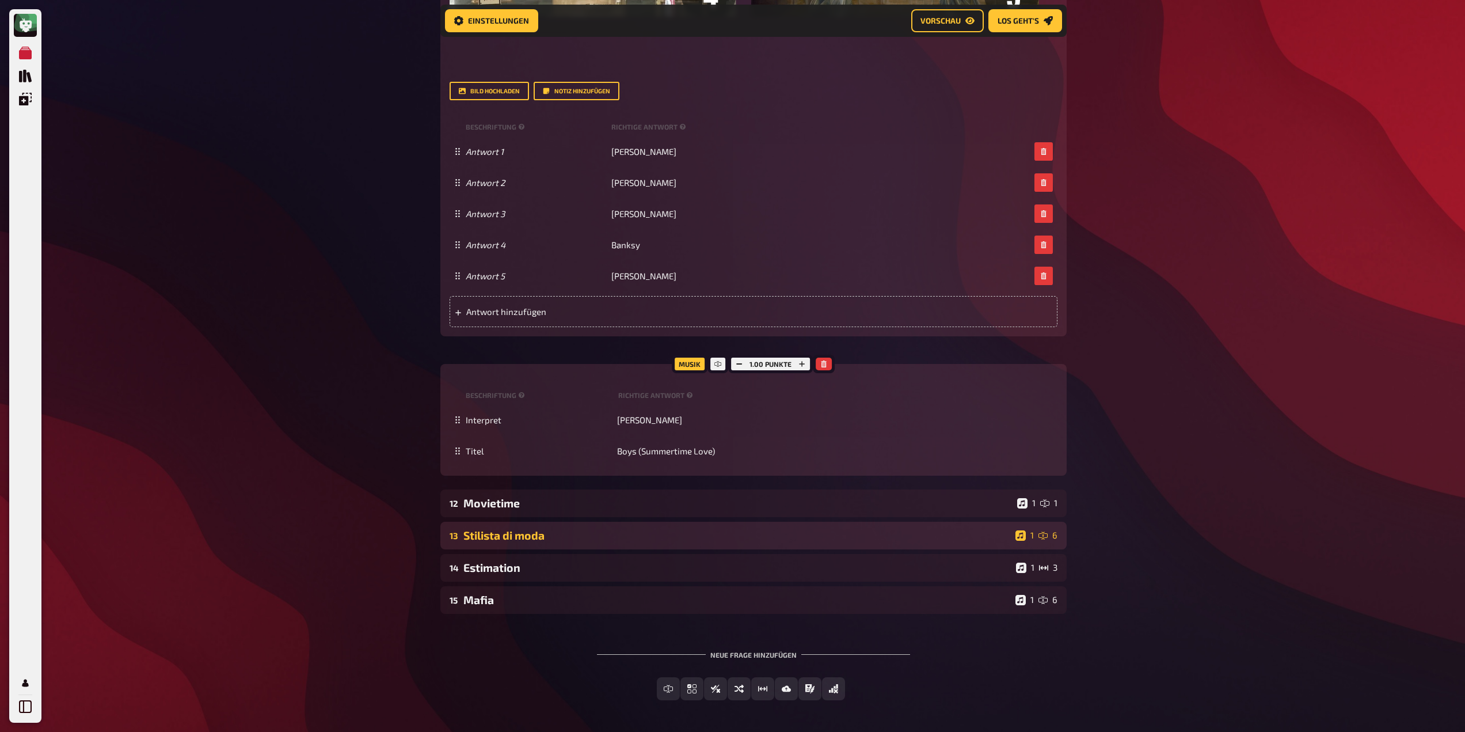
scroll to position [1820, 0]
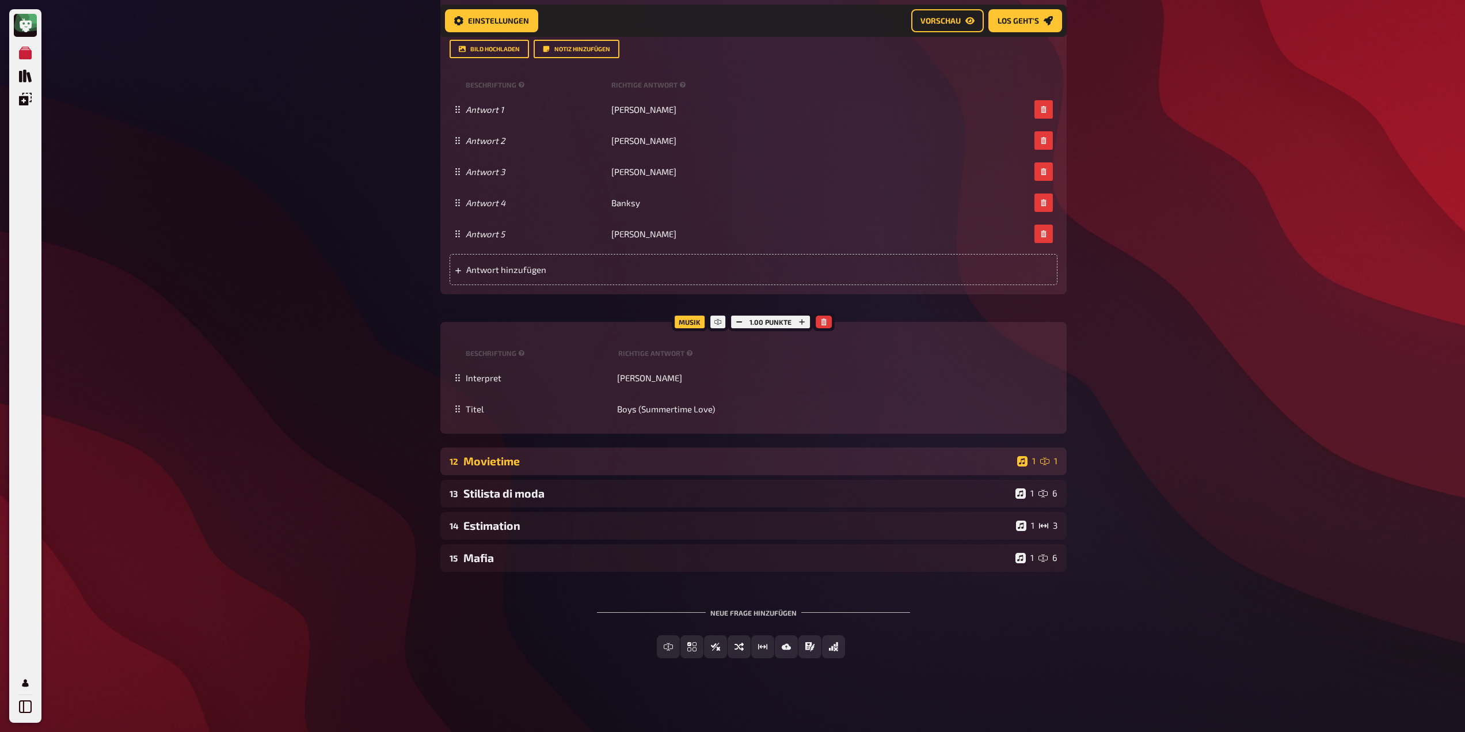
click at [579, 458] on div "Movietime" at bounding box center [737, 460] width 549 height 13
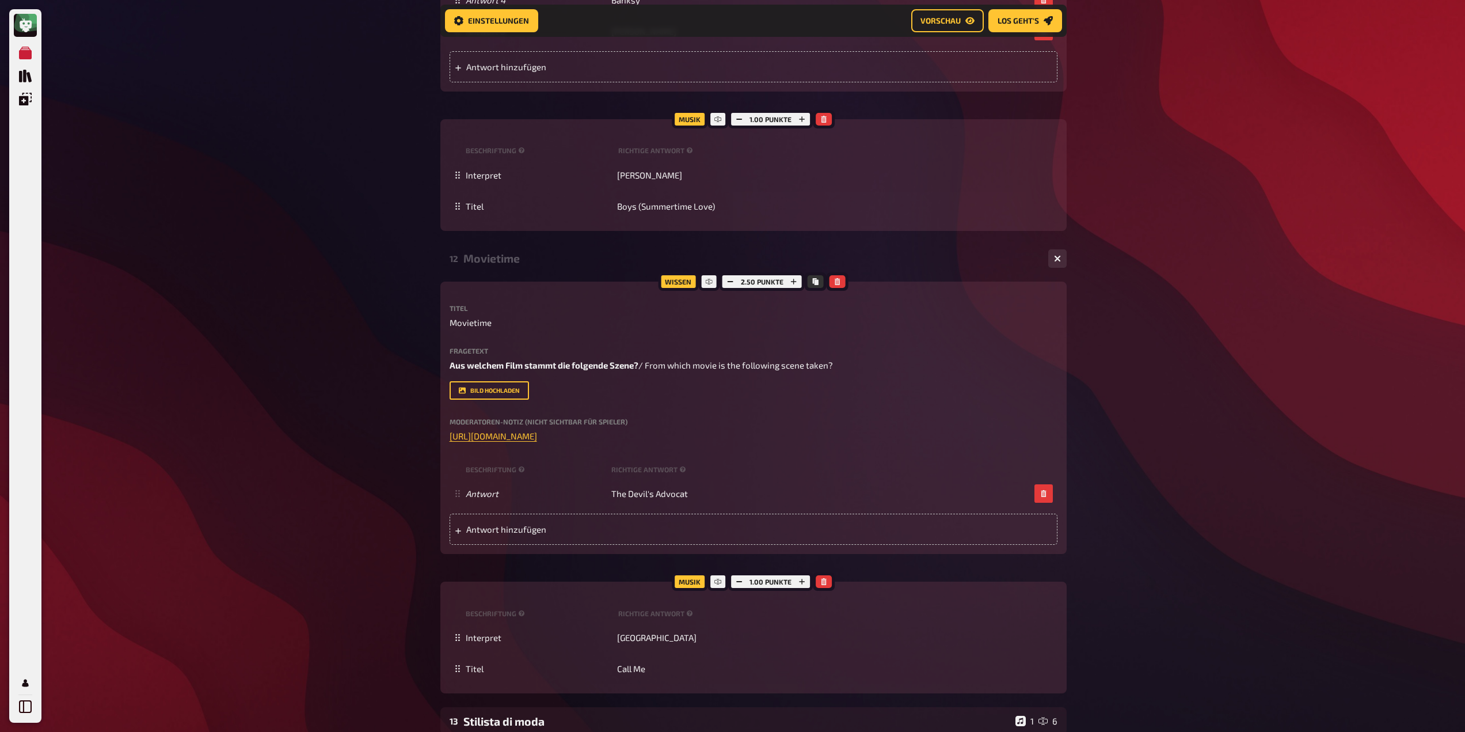
scroll to position [2250, 0]
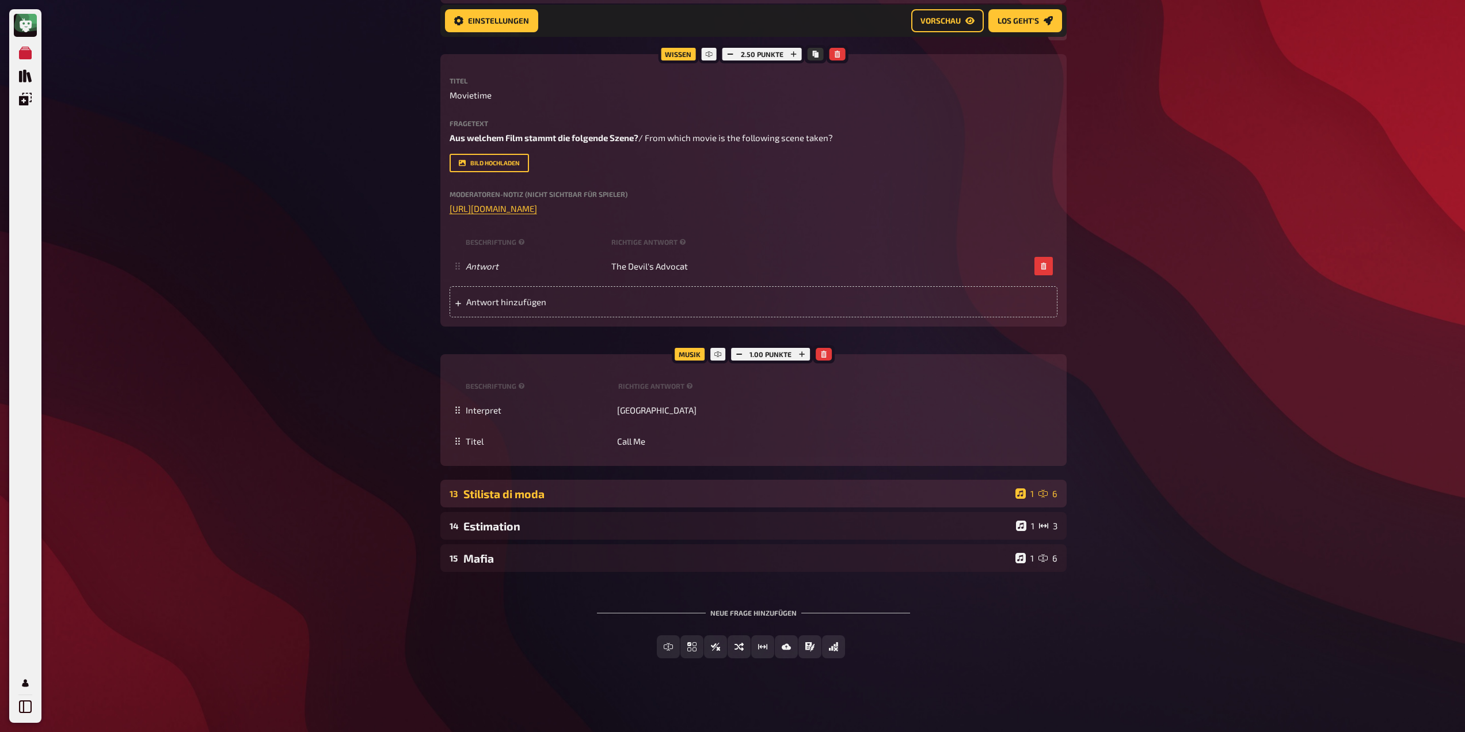
click at [653, 488] on div "Stilista di moda" at bounding box center [737, 493] width 548 height 13
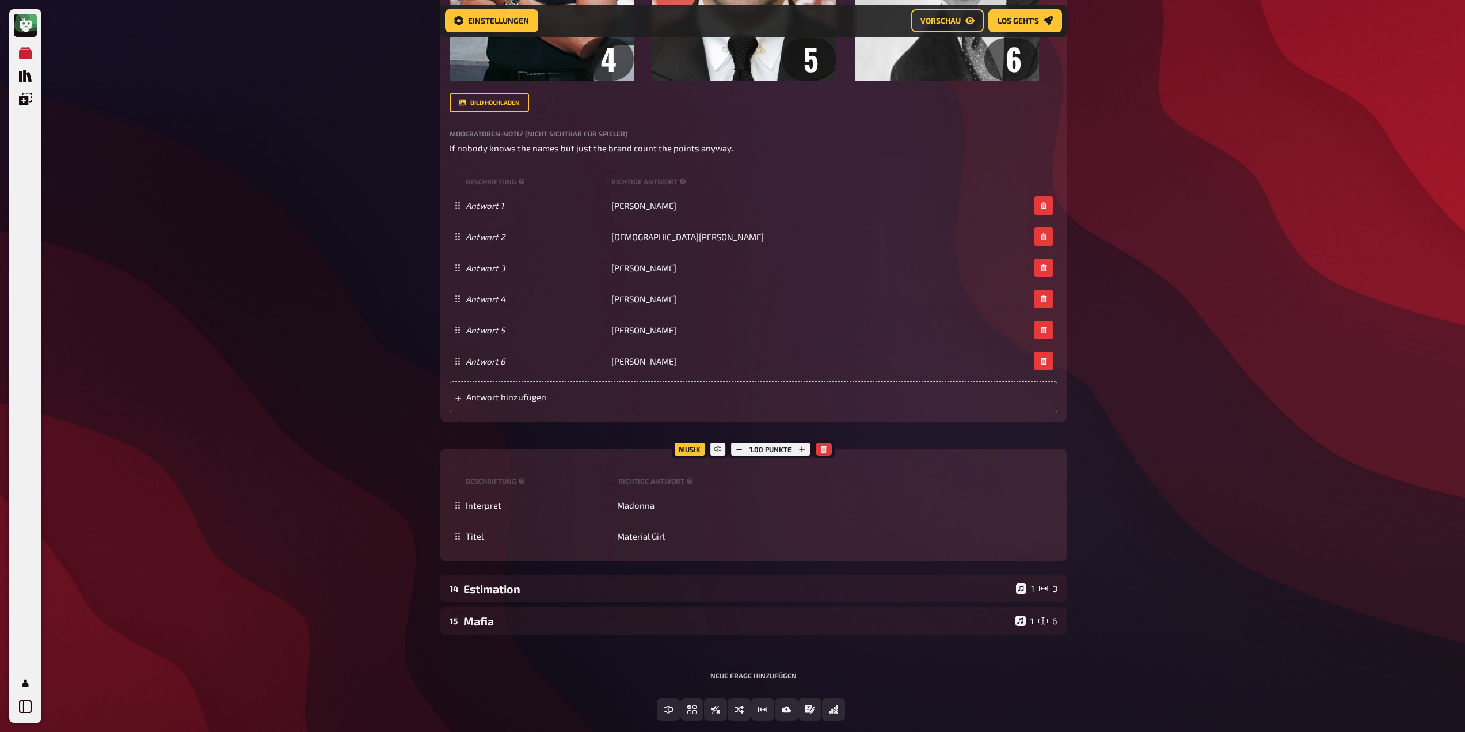
scroll to position [3369, 0]
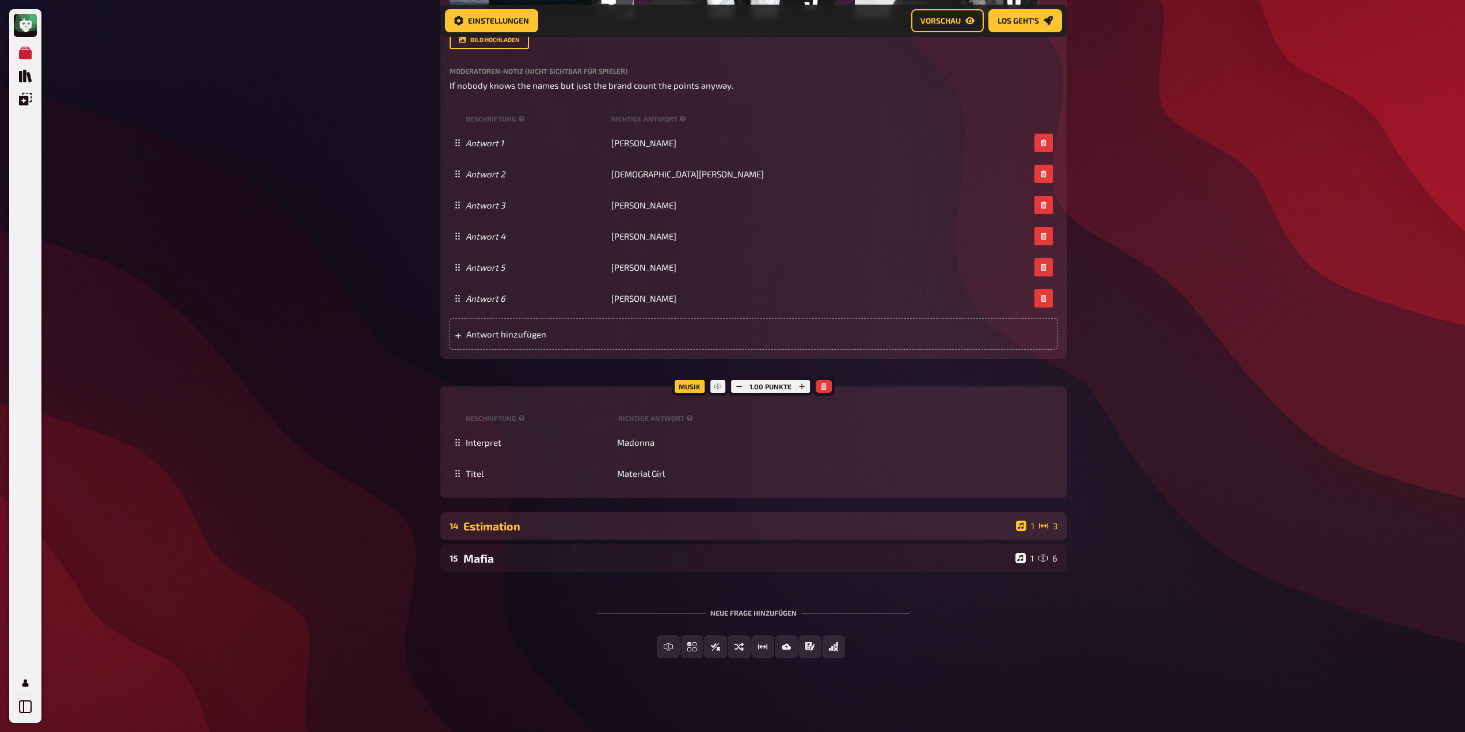
click at [561, 526] on div "Estimation" at bounding box center [737, 525] width 548 height 13
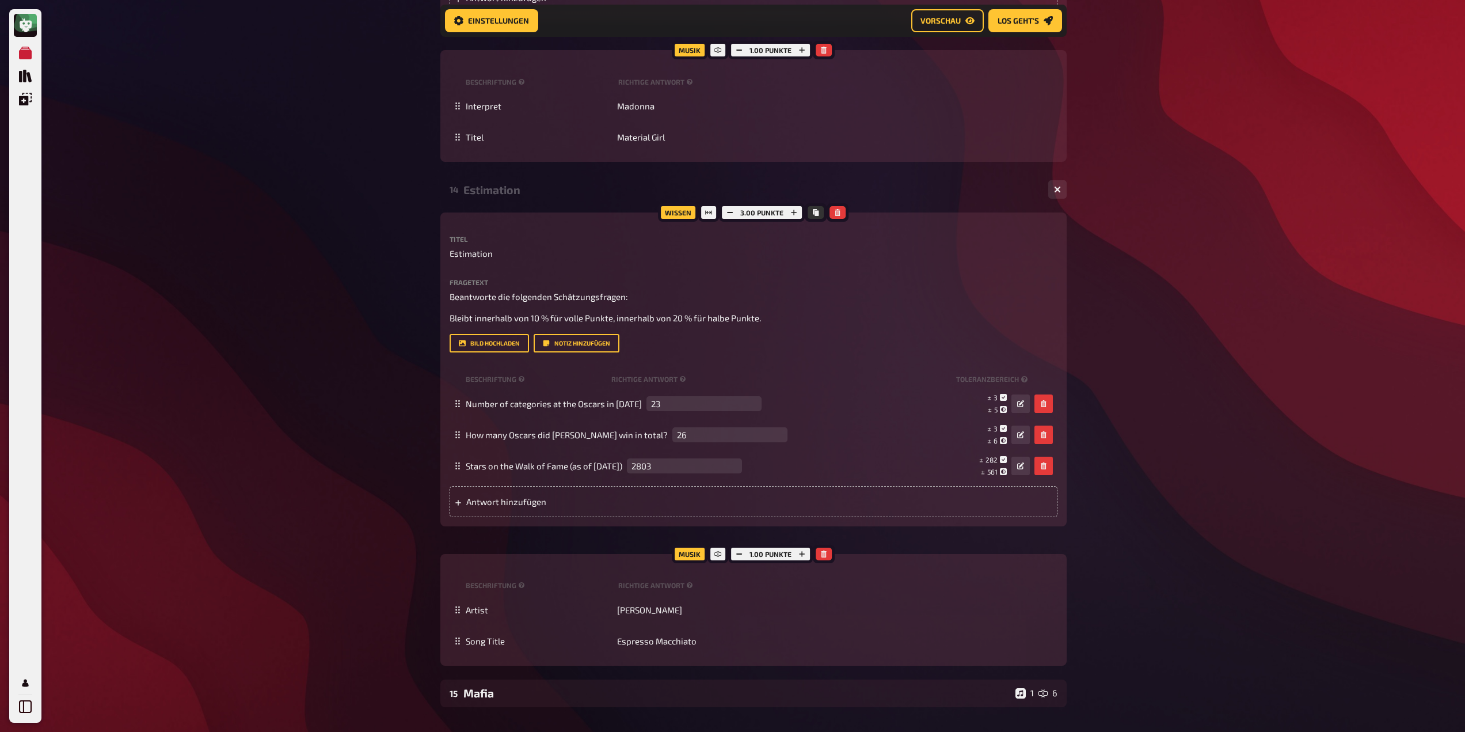
scroll to position [3840, 0]
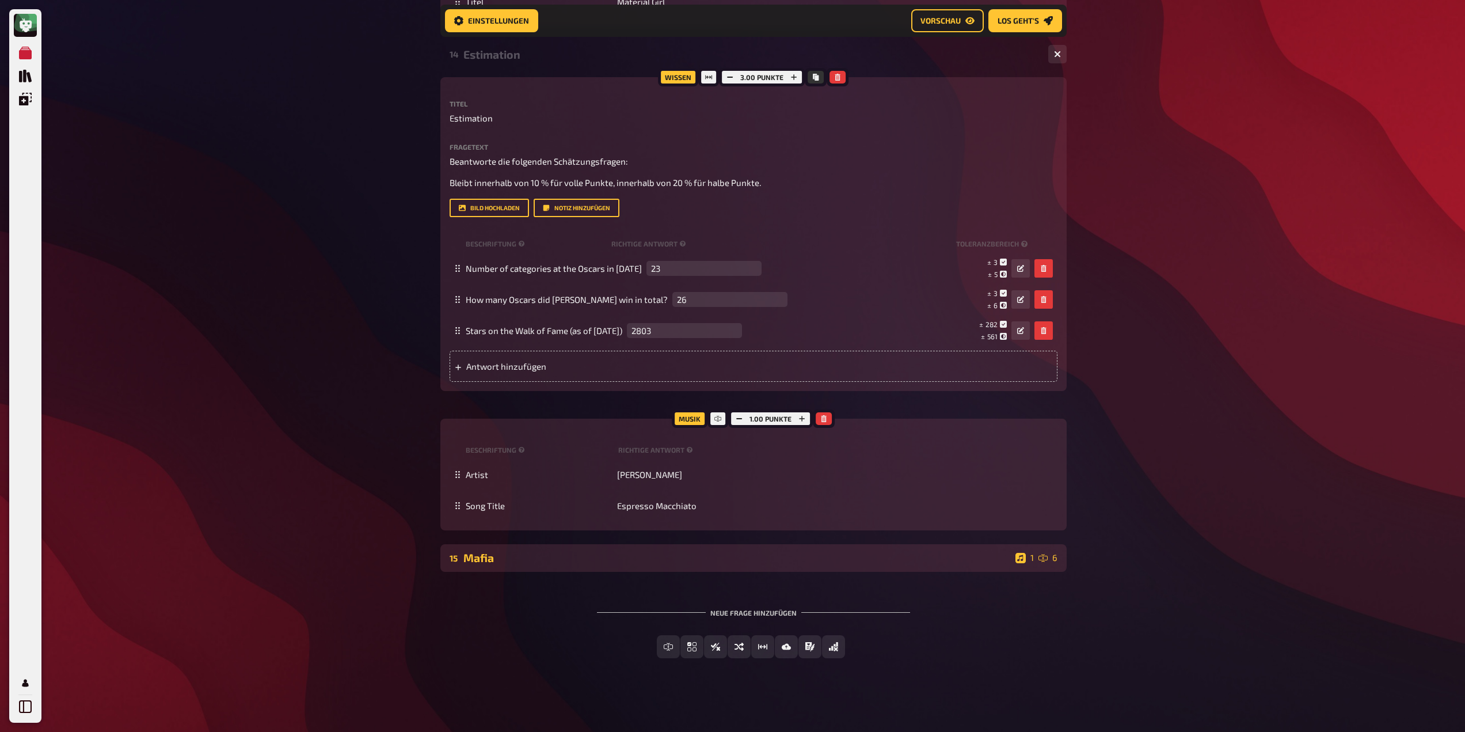
click at [594, 554] on div "Mafia" at bounding box center [737, 557] width 548 height 13
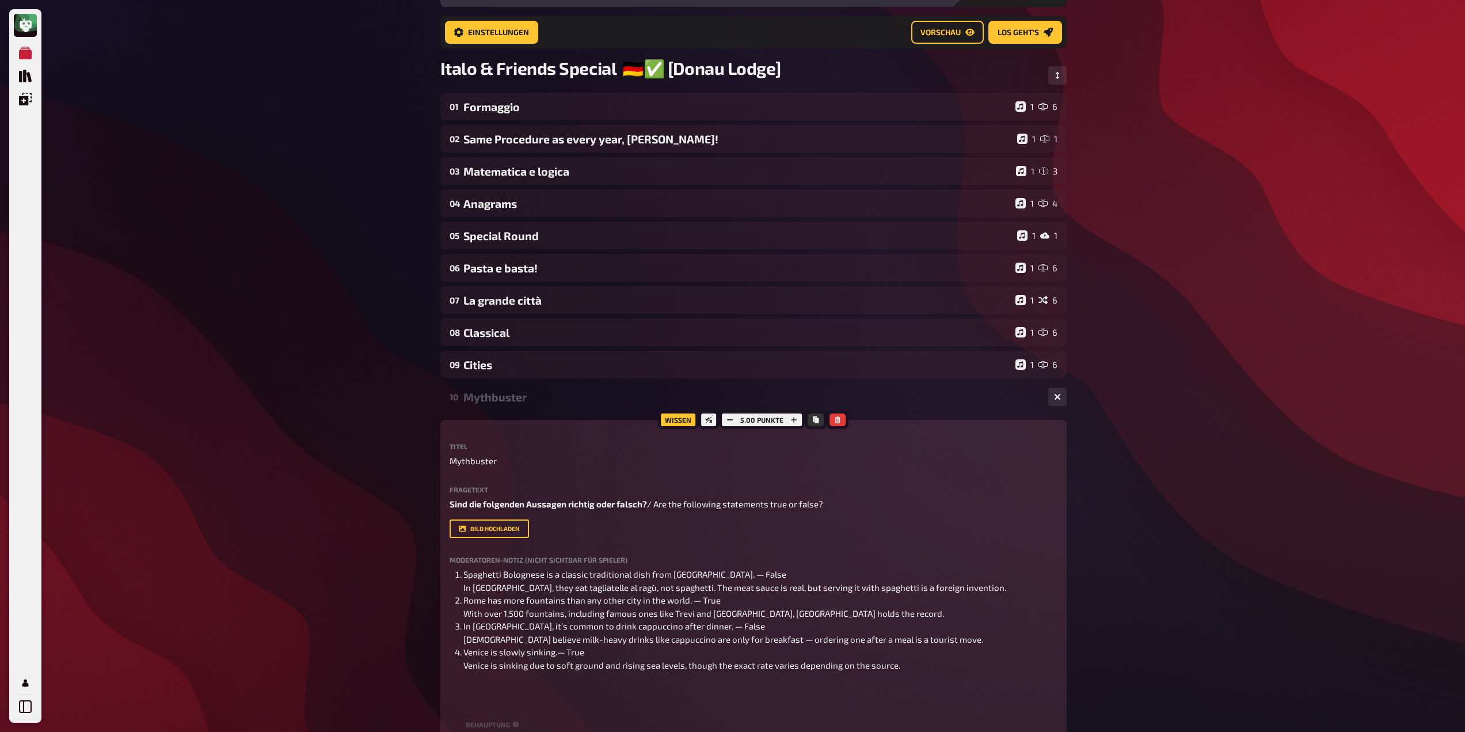
scroll to position [0, 0]
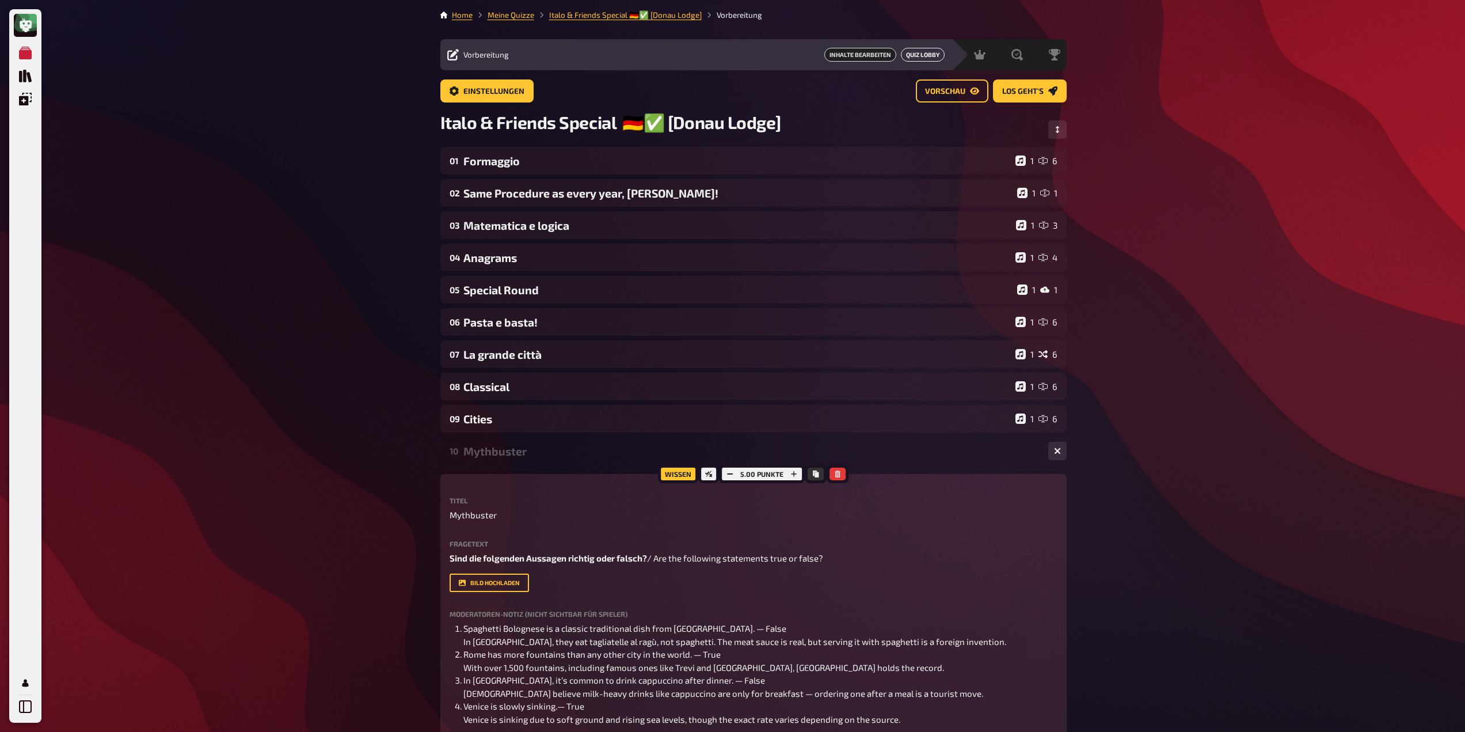
click at [924, 55] on button "Quiz Lobby" at bounding box center [923, 55] width 44 height 14
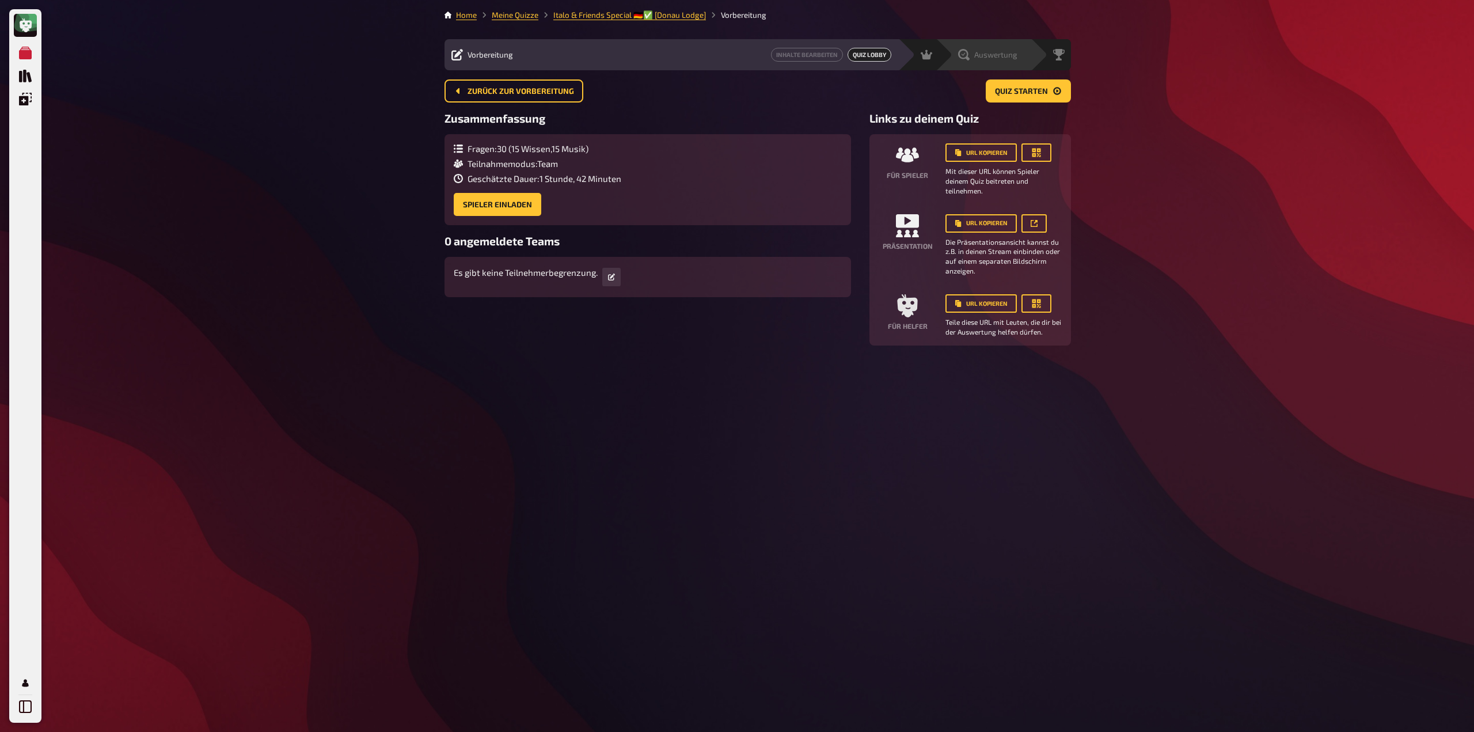
click at [1000, 57] on span "Auswertung" at bounding box center [995, 54] width 43 height 9
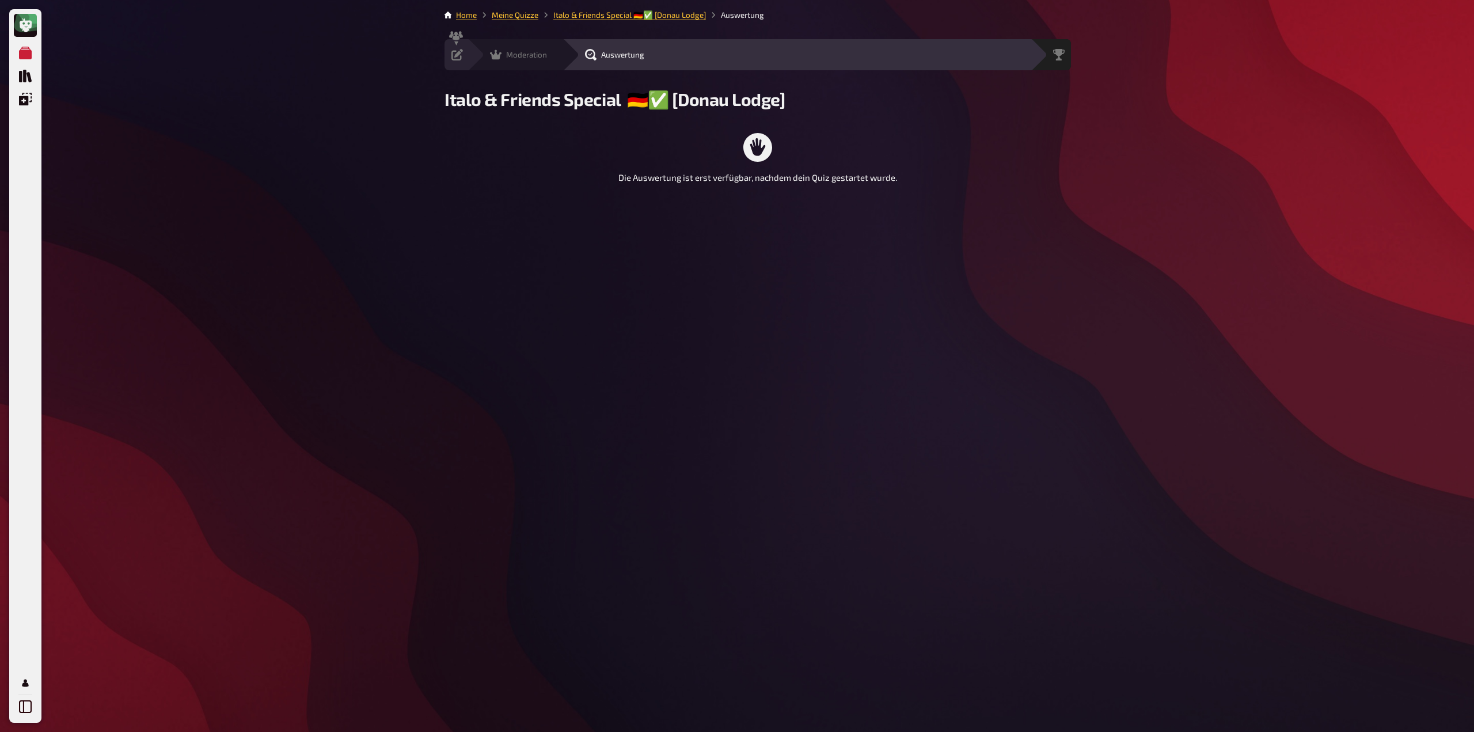
click at [503, 58] on div "Moderation" at bounding box center [518, 55] width 57 height 12
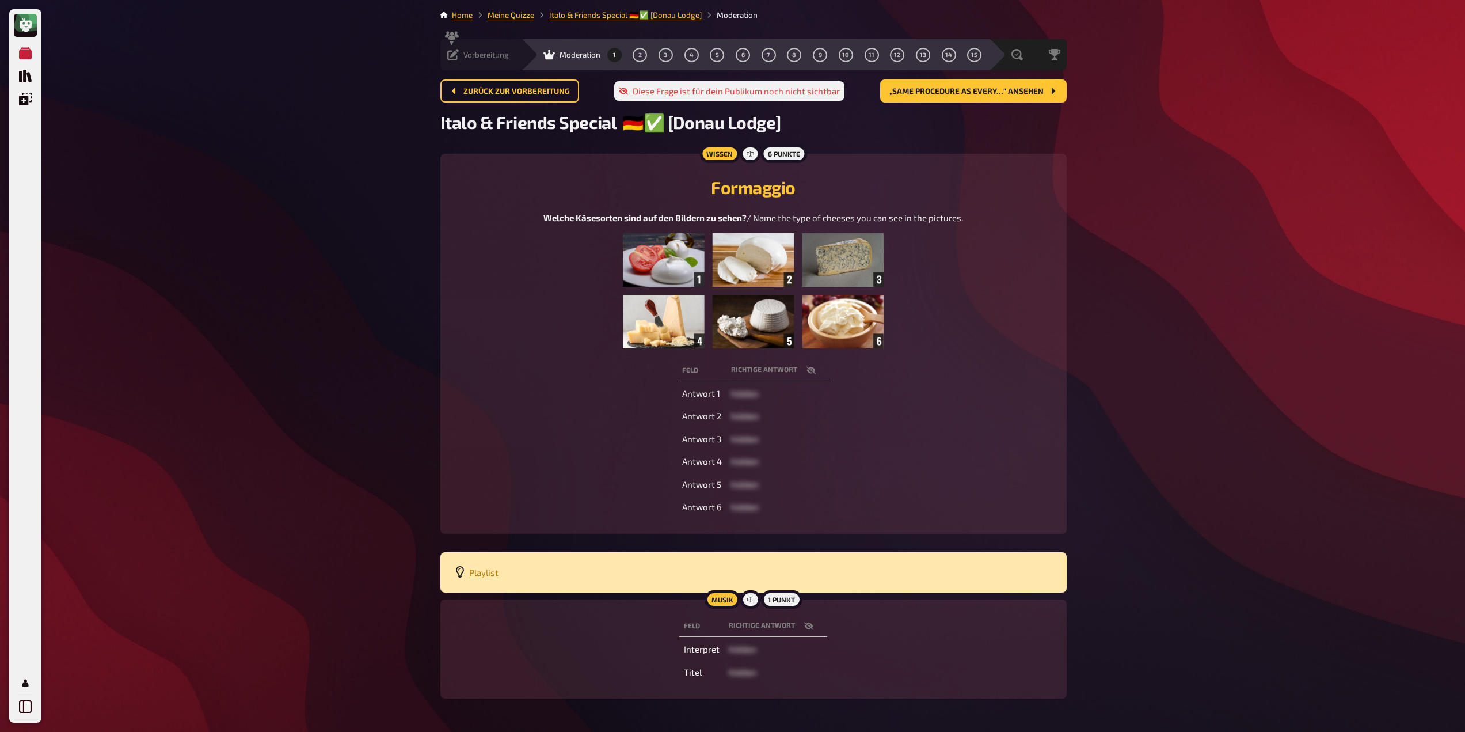
click at [483, 55] on span "Vorbereitung" at bounding box center [485, 54] width 45 height 9
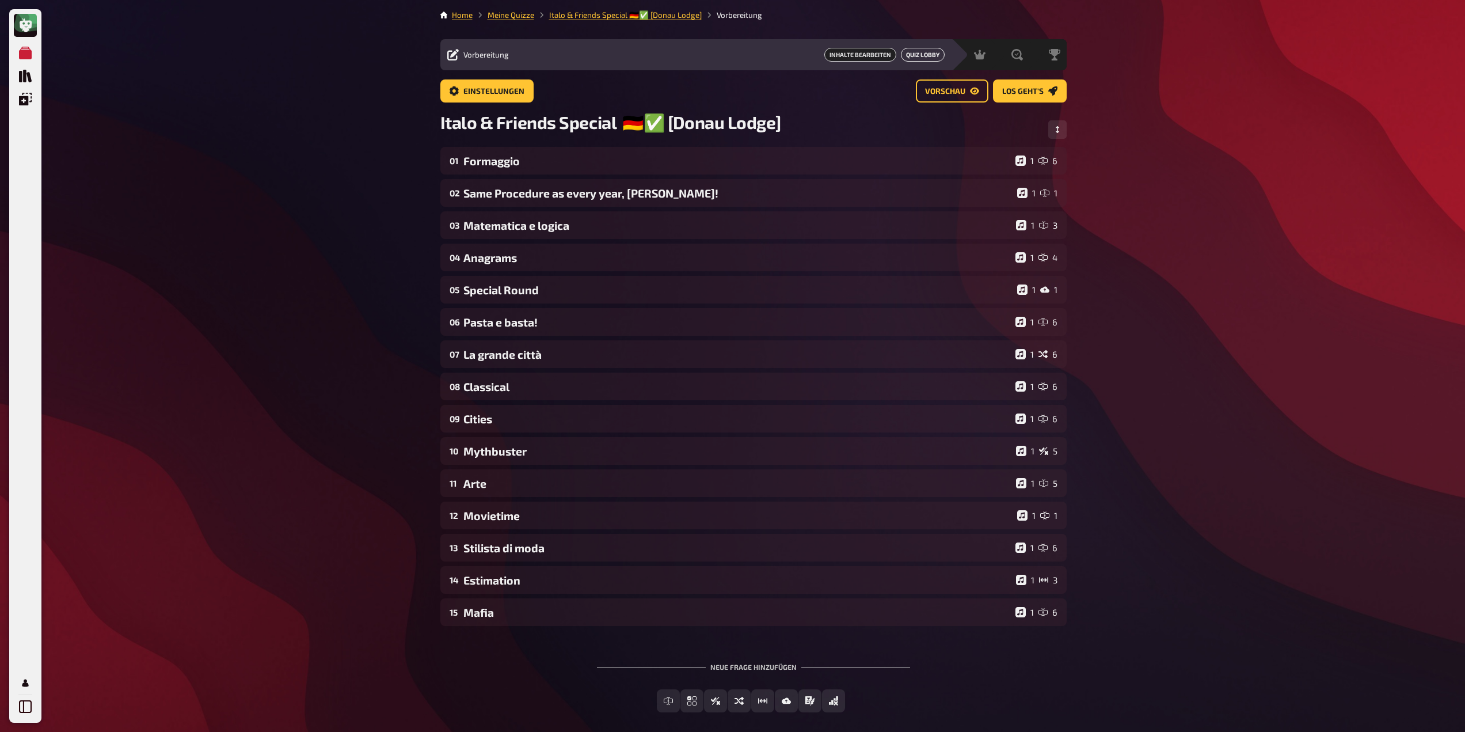
click at [928, 52] on button "Quiz Lobby" at bounding box center [923, 55] width 44 height 14
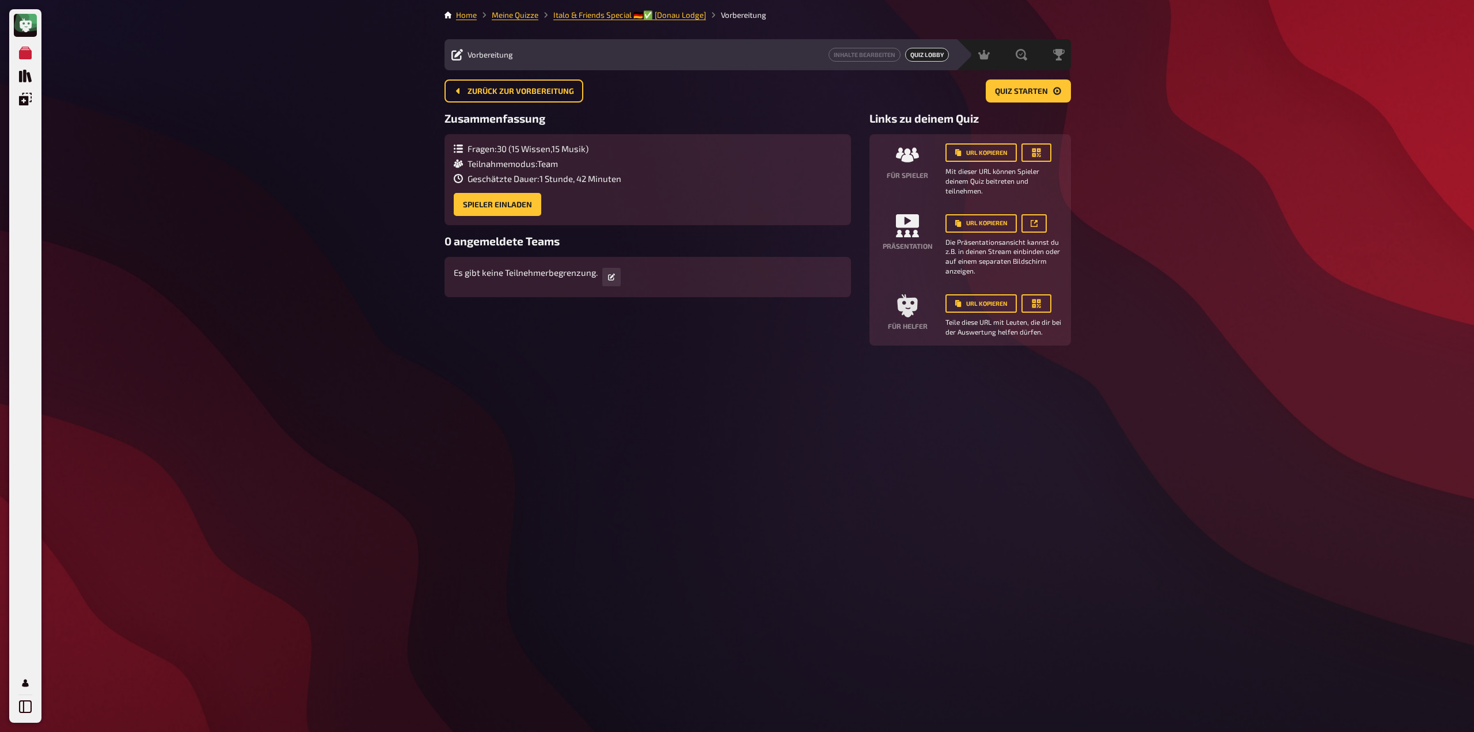
click at [476, 60] on div "Vorbereitung" at bounding box center [482, 55] width 62 height 12
click at [477, 59] on span "Vorbereitung" at bounding box center [489, 54] width 45 height 9
click at [463, 56] on div "Vorbereitung" at bounding box center [482, 55] width 62 height 12
click at [461, 55] on icon at bounding box center [457, 55] width 12 height 12
click at [622, 14] on link "Italo & Friends Special 🇩🇪✅ [Donau Lodge]" at bounding box center [629, 14] width 153 height 9
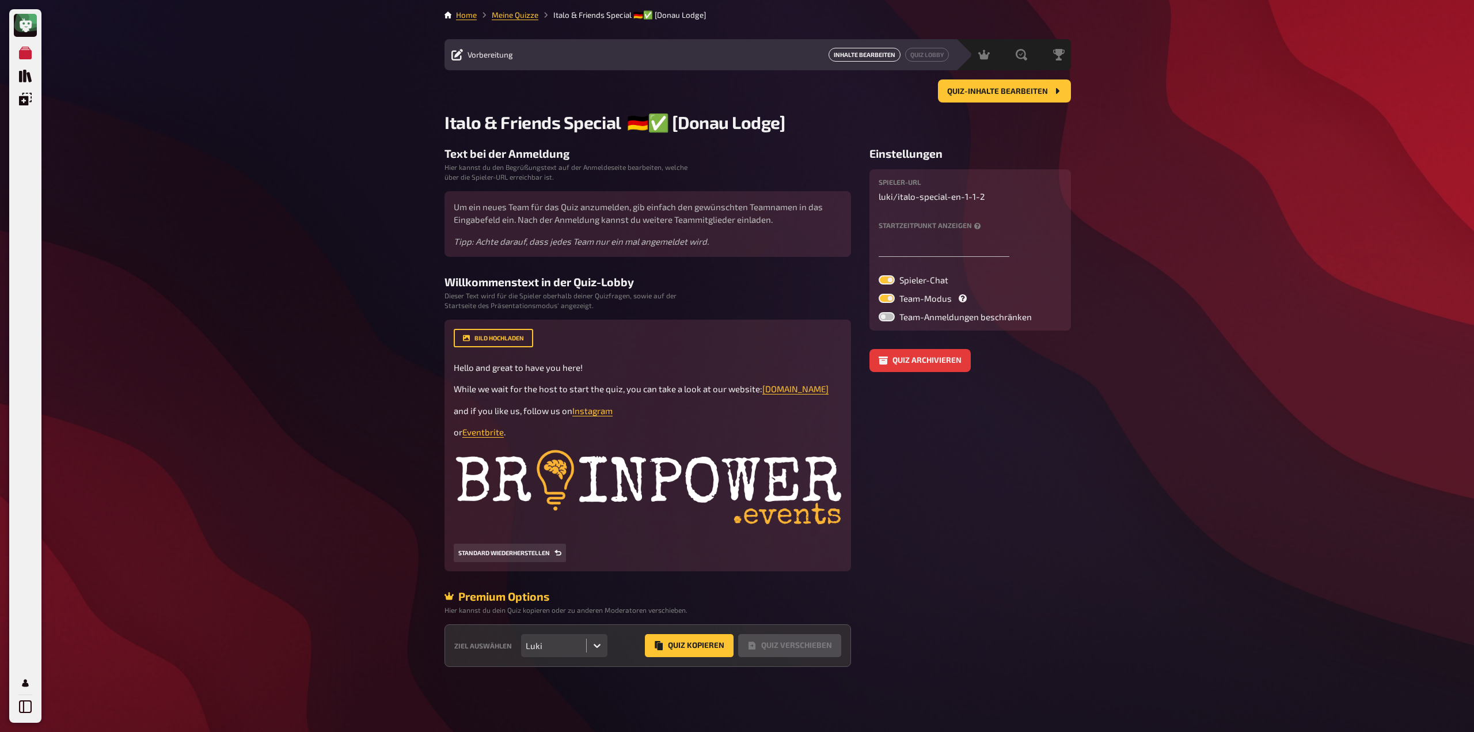
click at [868, 57] on button "Inhalte Bearbeiten" at bounding box center [864, 55] width 72 height 14
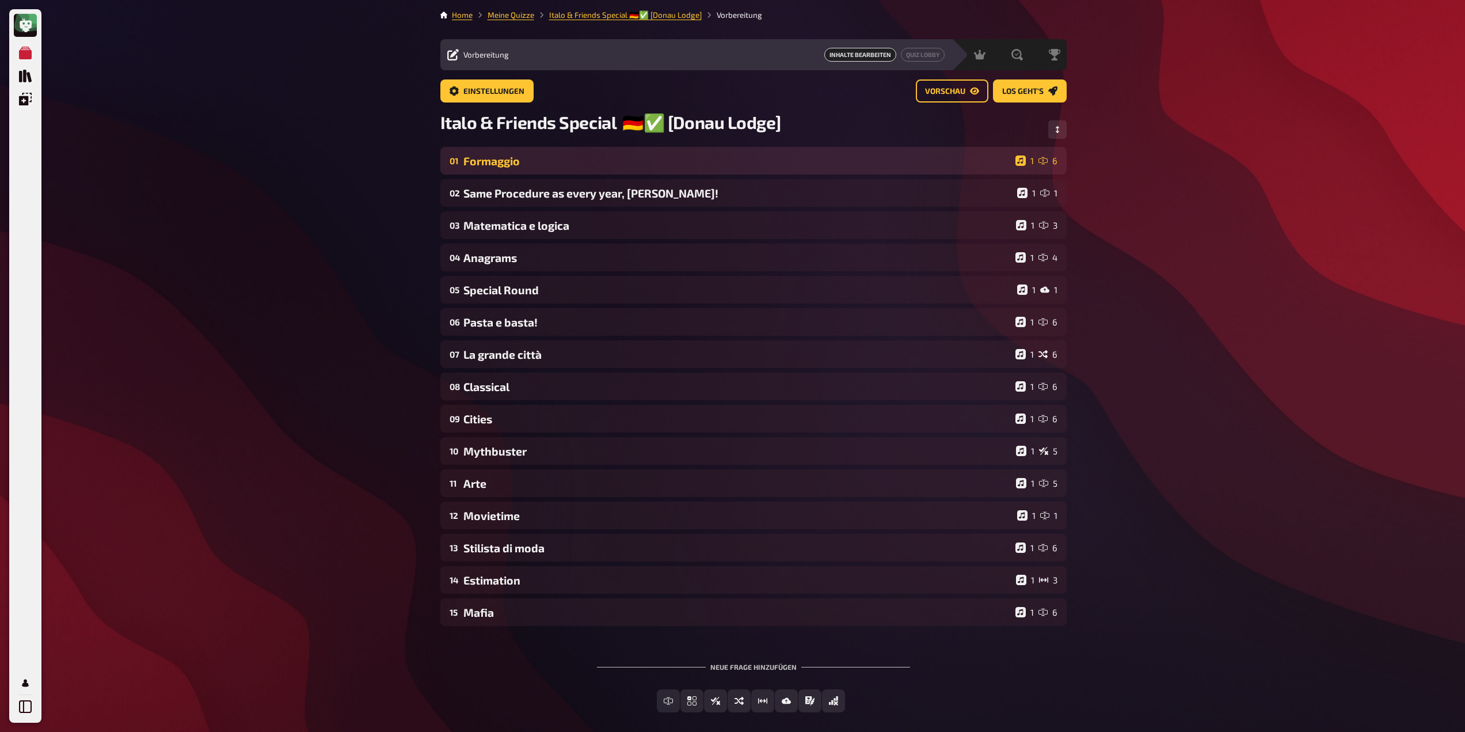
click at [523, 171] on div "01 Formaggio 1 6" at bounding box center [753, 161] width 626 height 28
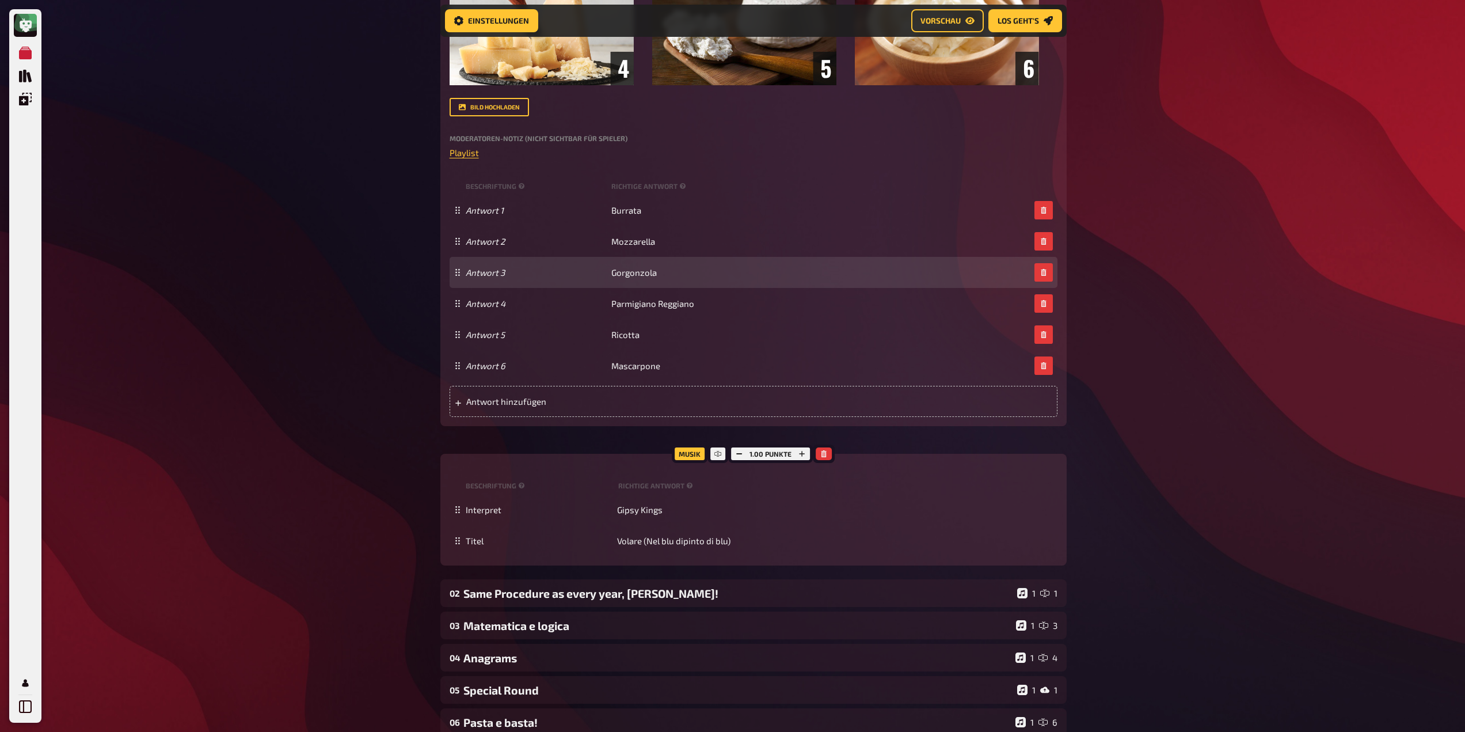
scroll to position [470, 0]
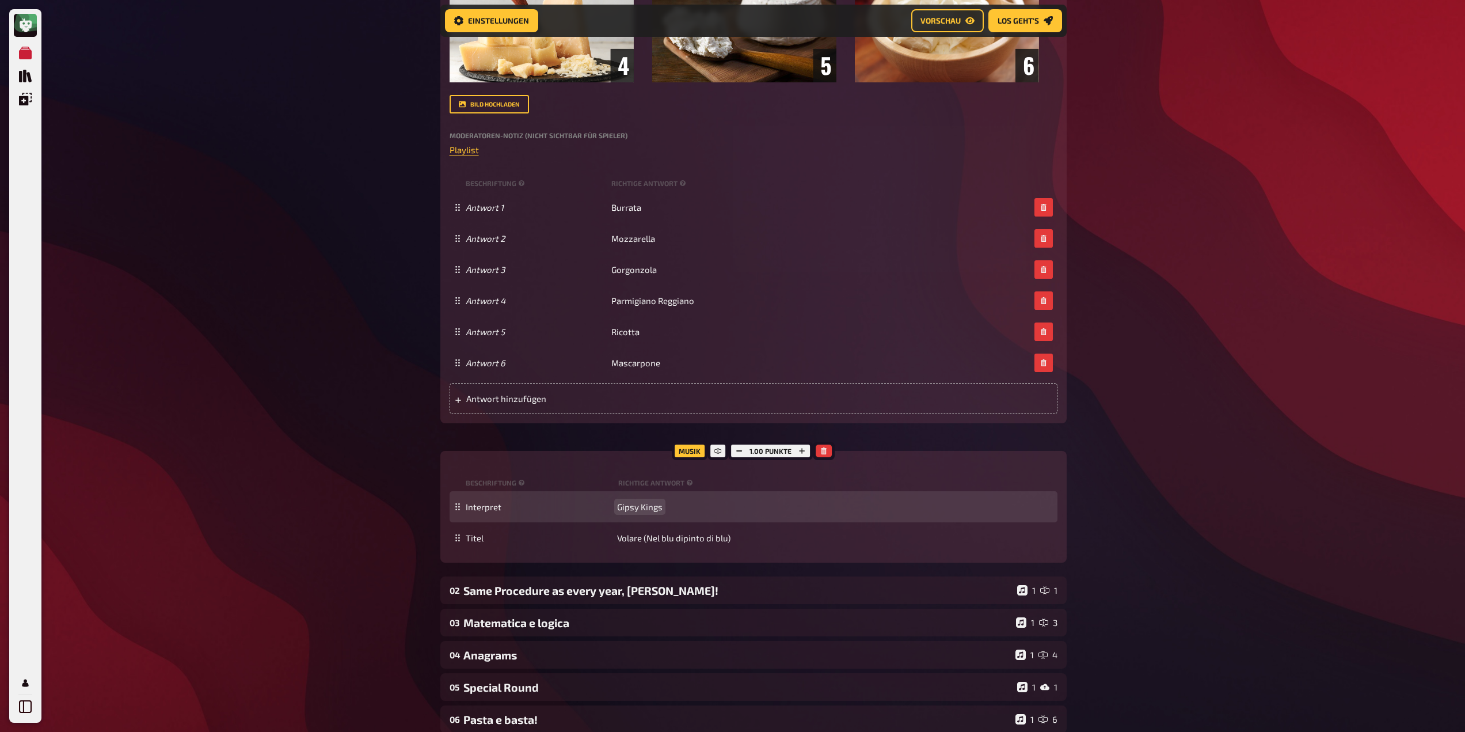
click at [661, 508] on span "Gipsy Kings" at bounding box center [639, 506] width 45 height 10
drag, startPoint x: 618, startPoint y: 508, endPoint x: 675, endPoint y: 511, distance: 57.1
click at [675, 511] on div "Interpret Gipsy Kings" at bounding box center [759, 506] width 587 height 10
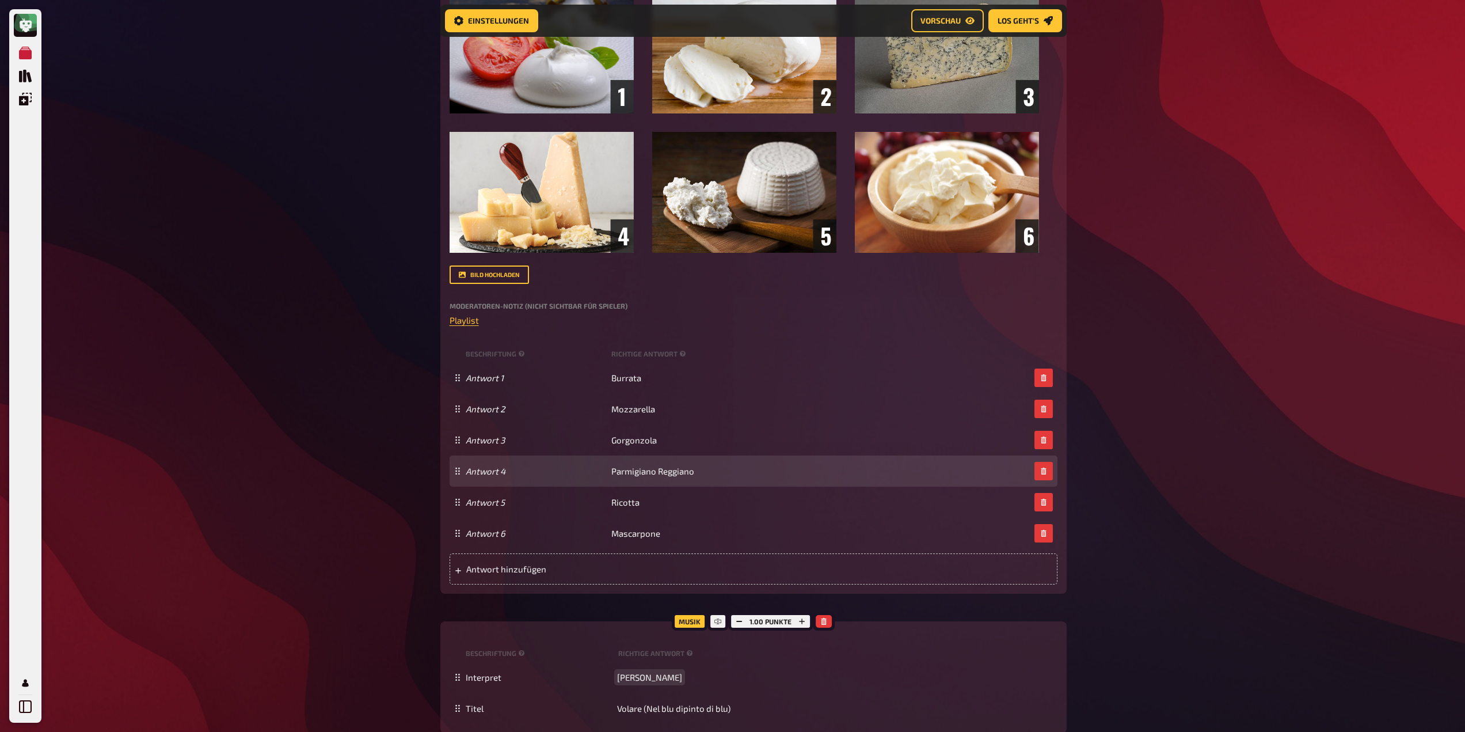
scroll to position [0, 0]
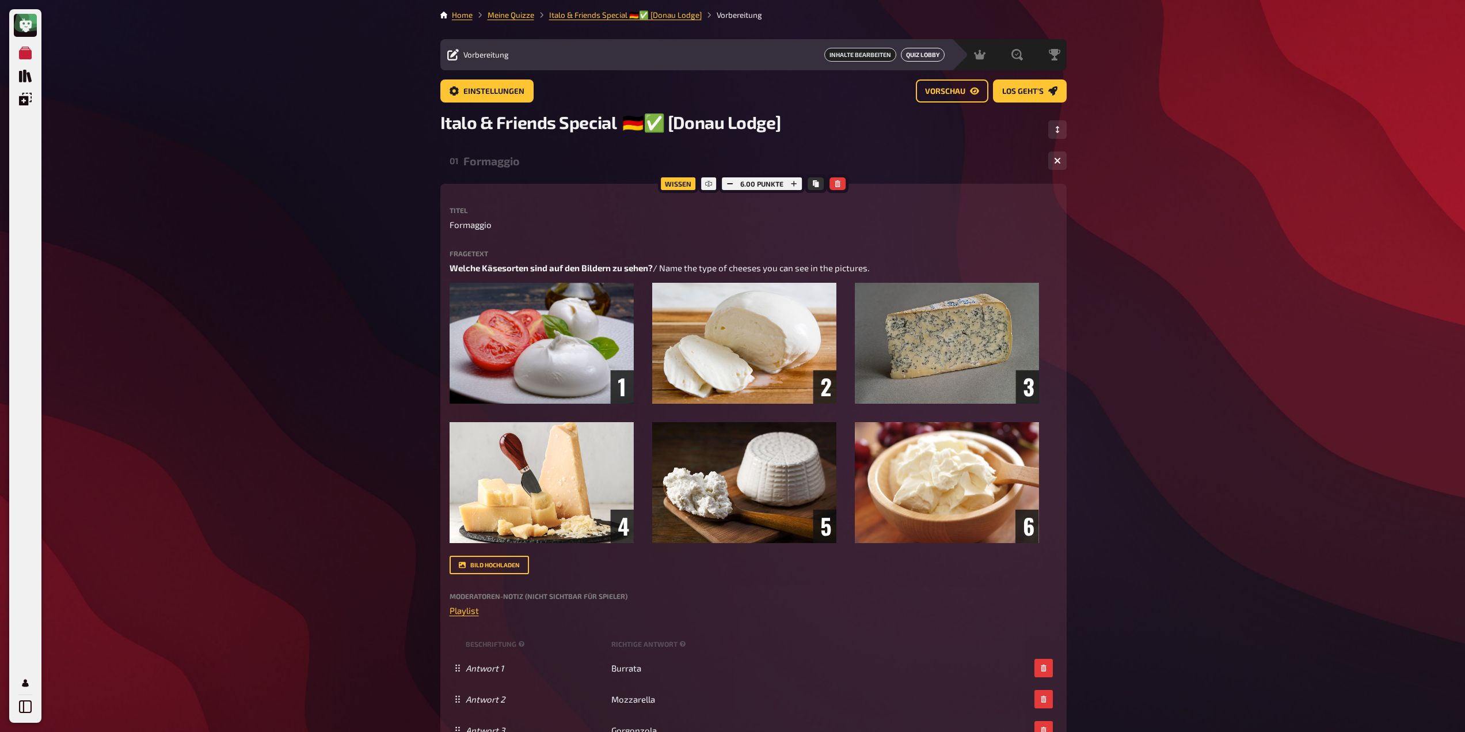
click at [917, 57] on button "Quiz Lobby" at bounding box center [923, 55] width 44 height 14
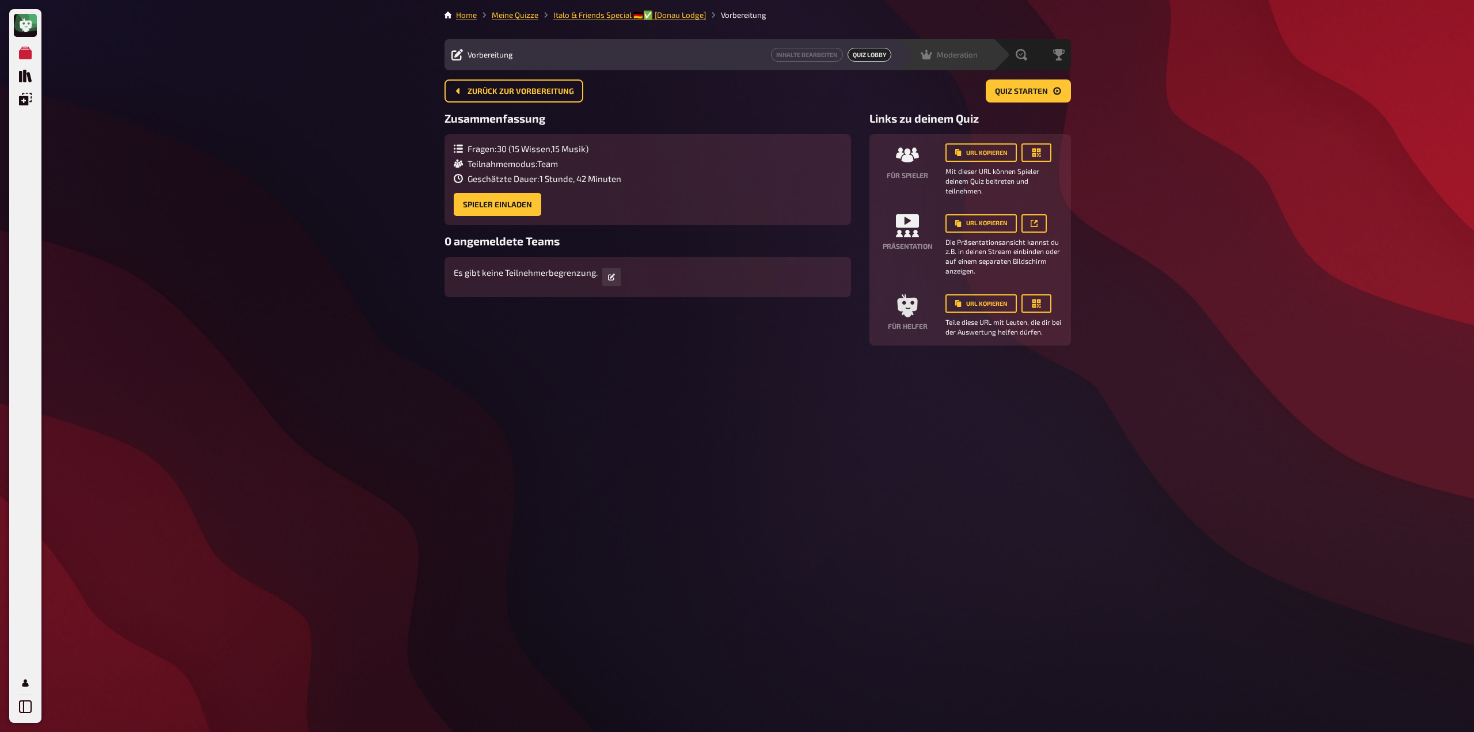
click at [942, 54] on span "Moderation" at bounding box center [957, 54] width 41 height 9
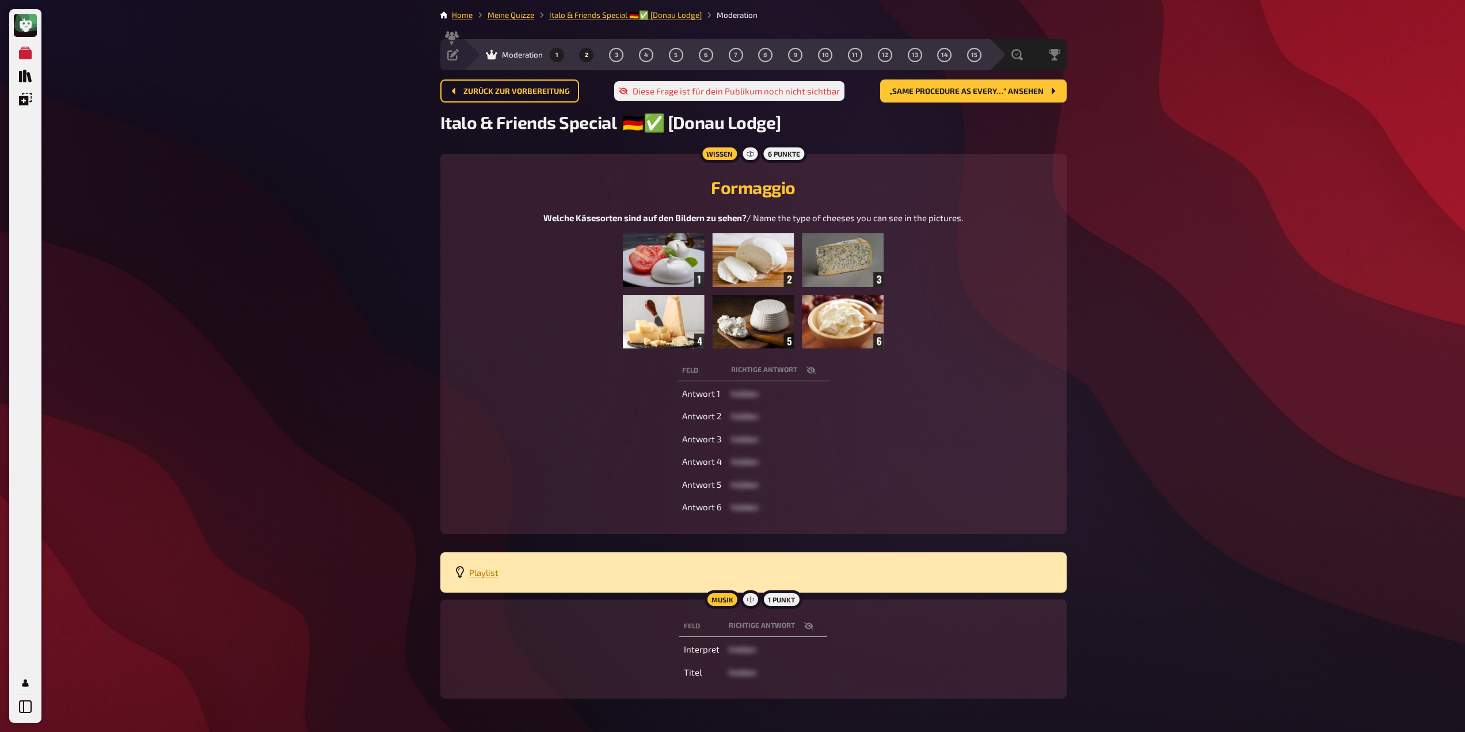
click at [587, 47] on button "2" at bounding box center [586, 54] width 18 height 18
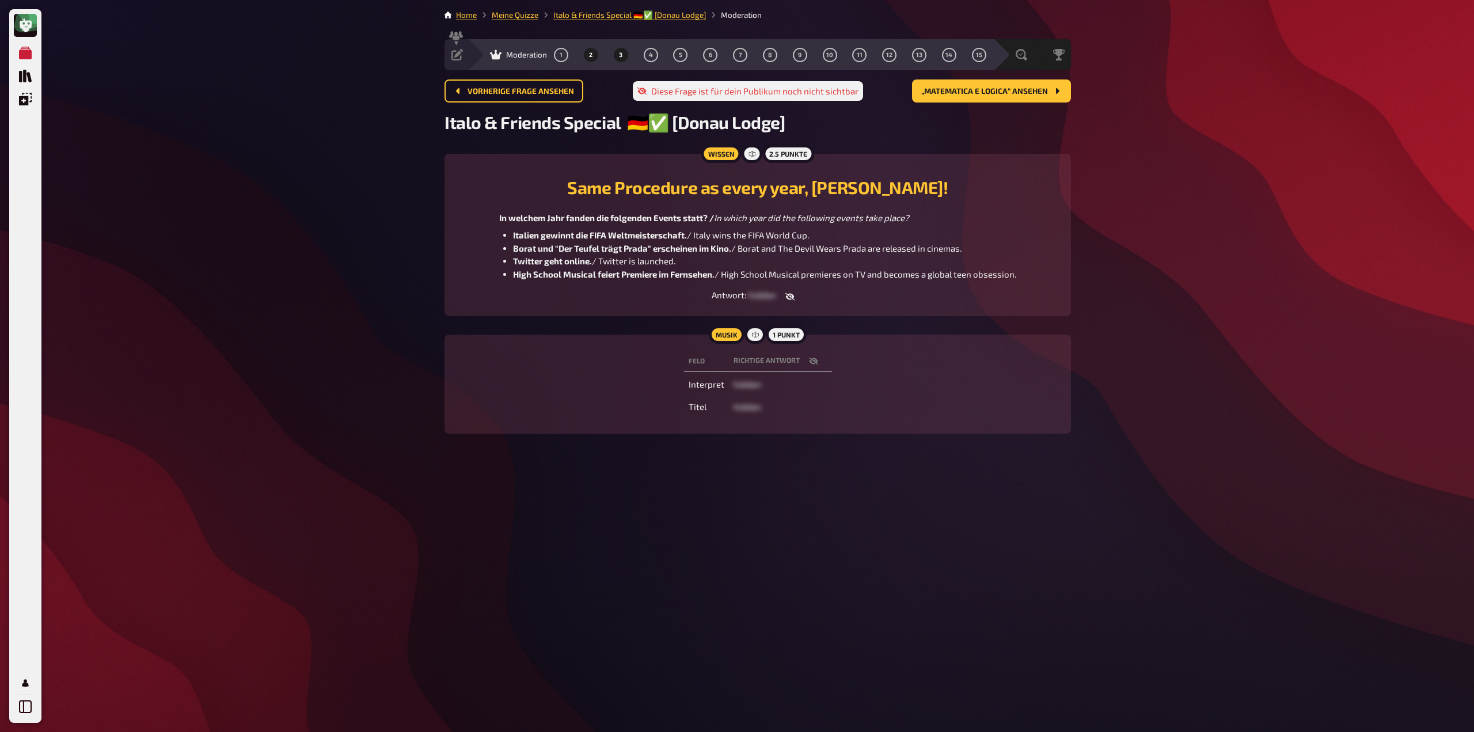
click at [621, 56] on span "3" at bounding box center [620, 55] width 3 height 6
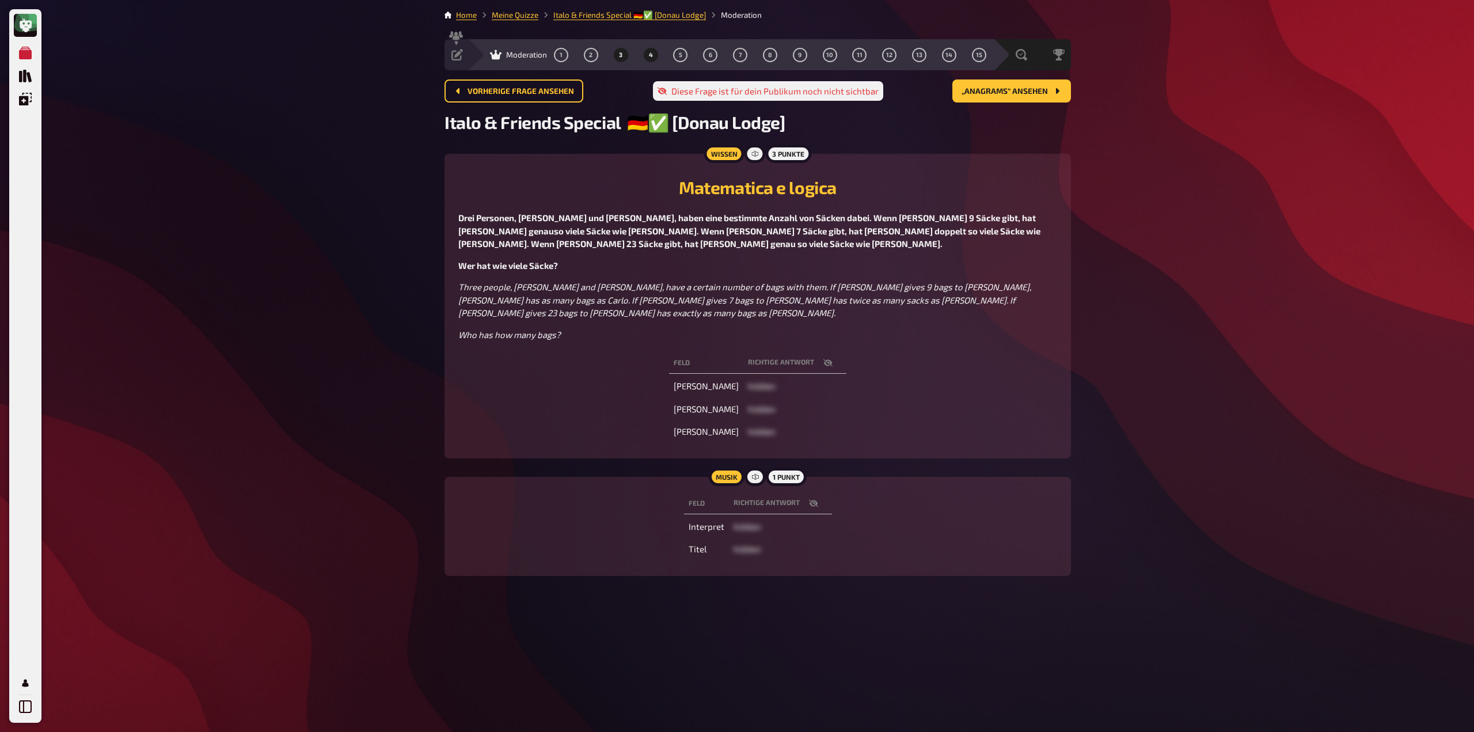
click at [650, 55] on span "4" at bounding box center [651, 55] width 4 height 6
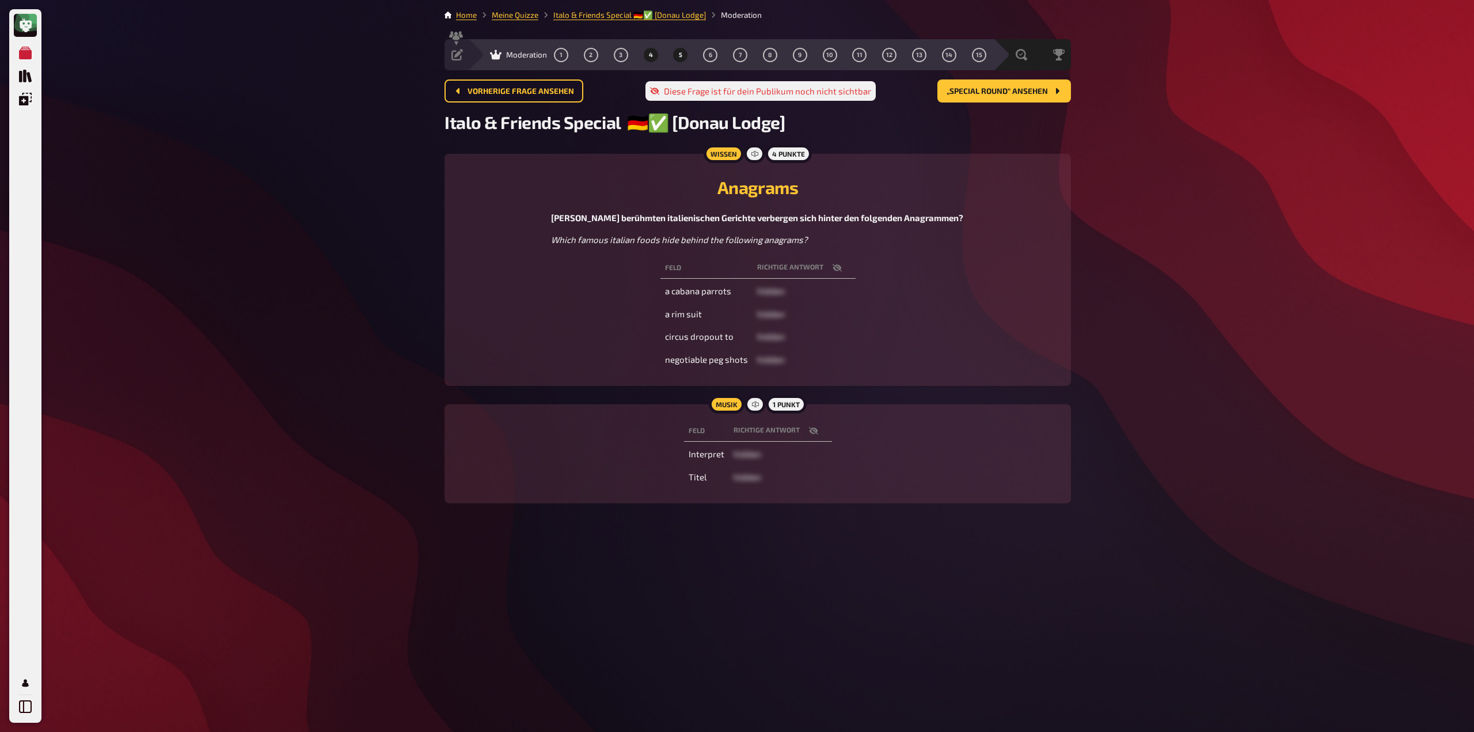
click at [680, 58] on span "5" at bounding box center [680, 55] width 3 height 6
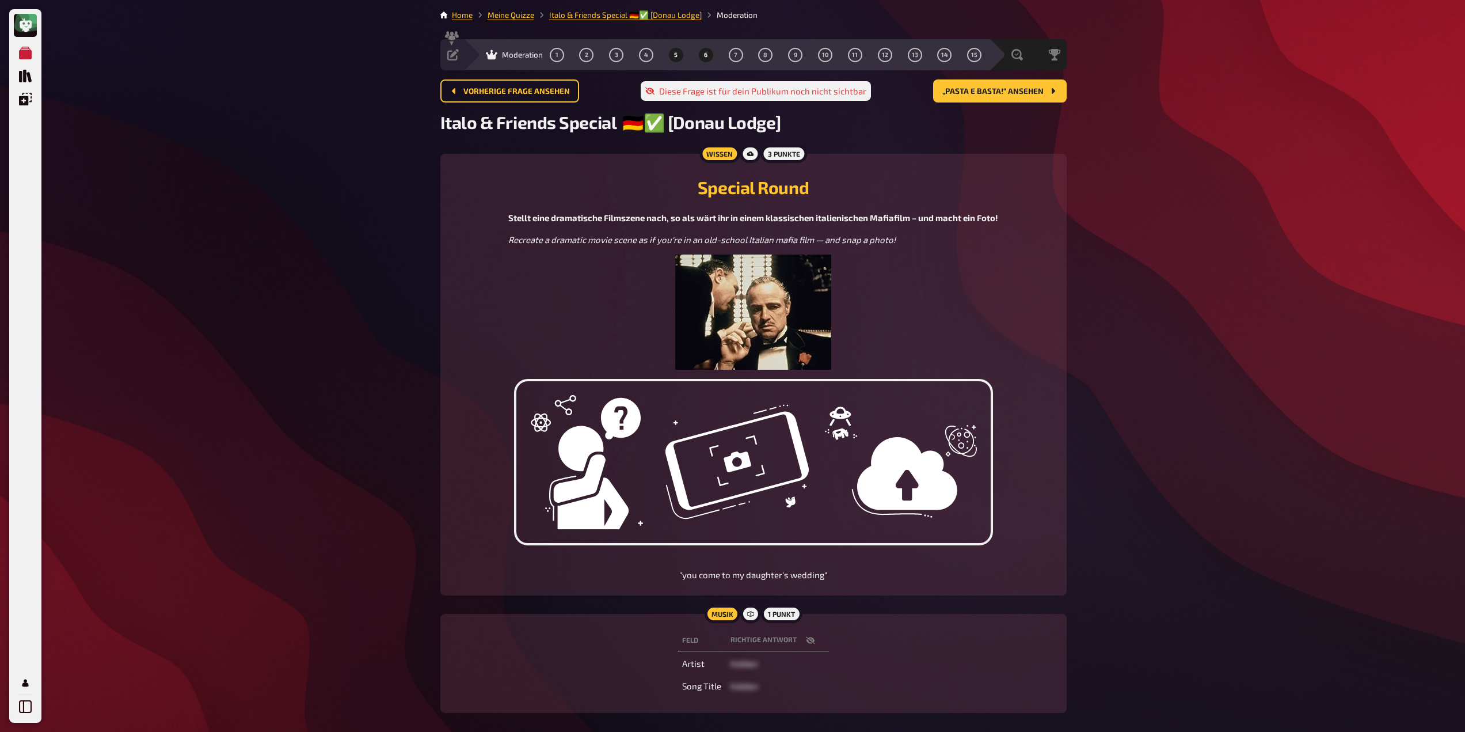
click at [710, 58] on button "6" at bounding box center [706, 54] width 18 height 18
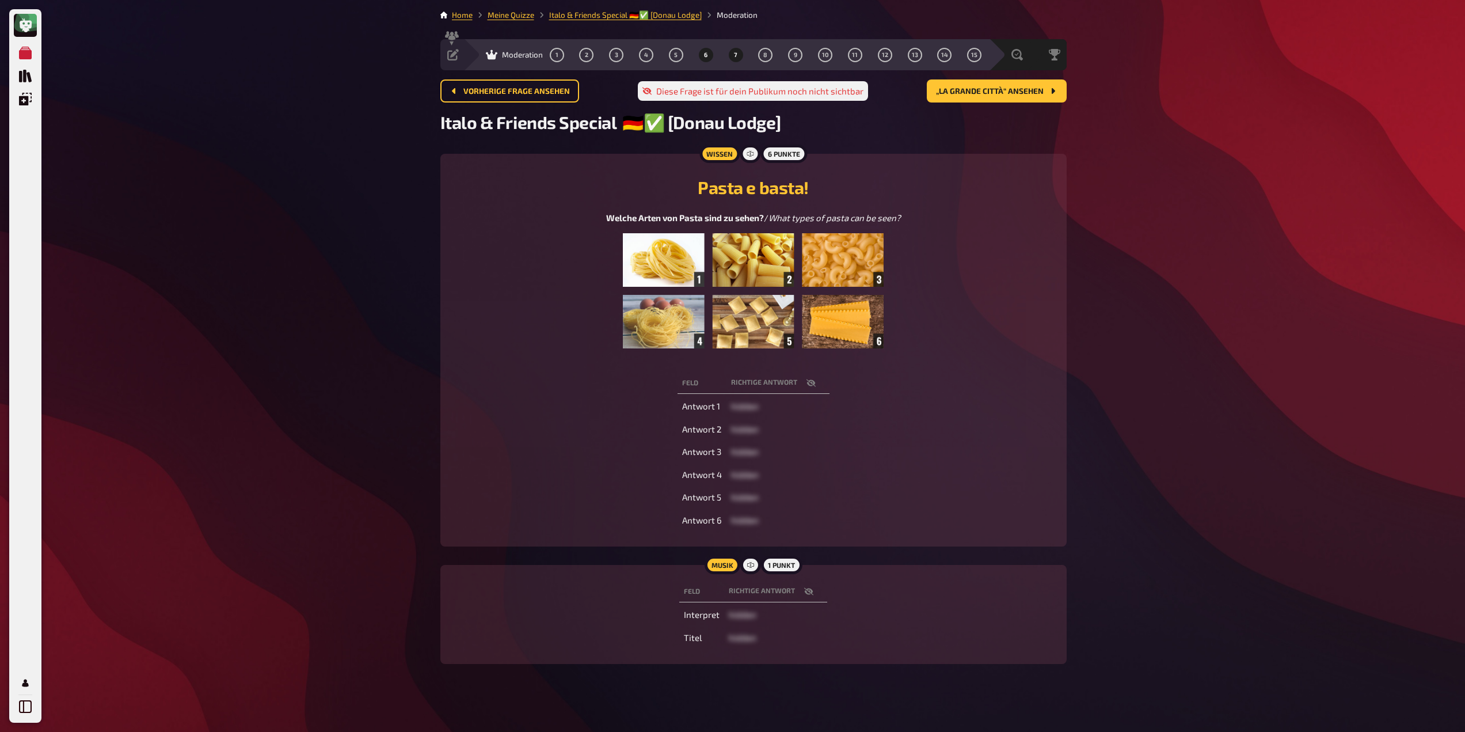
click at [728, 58] on button "7" at bounding box center [736, 54] width 18 height 18
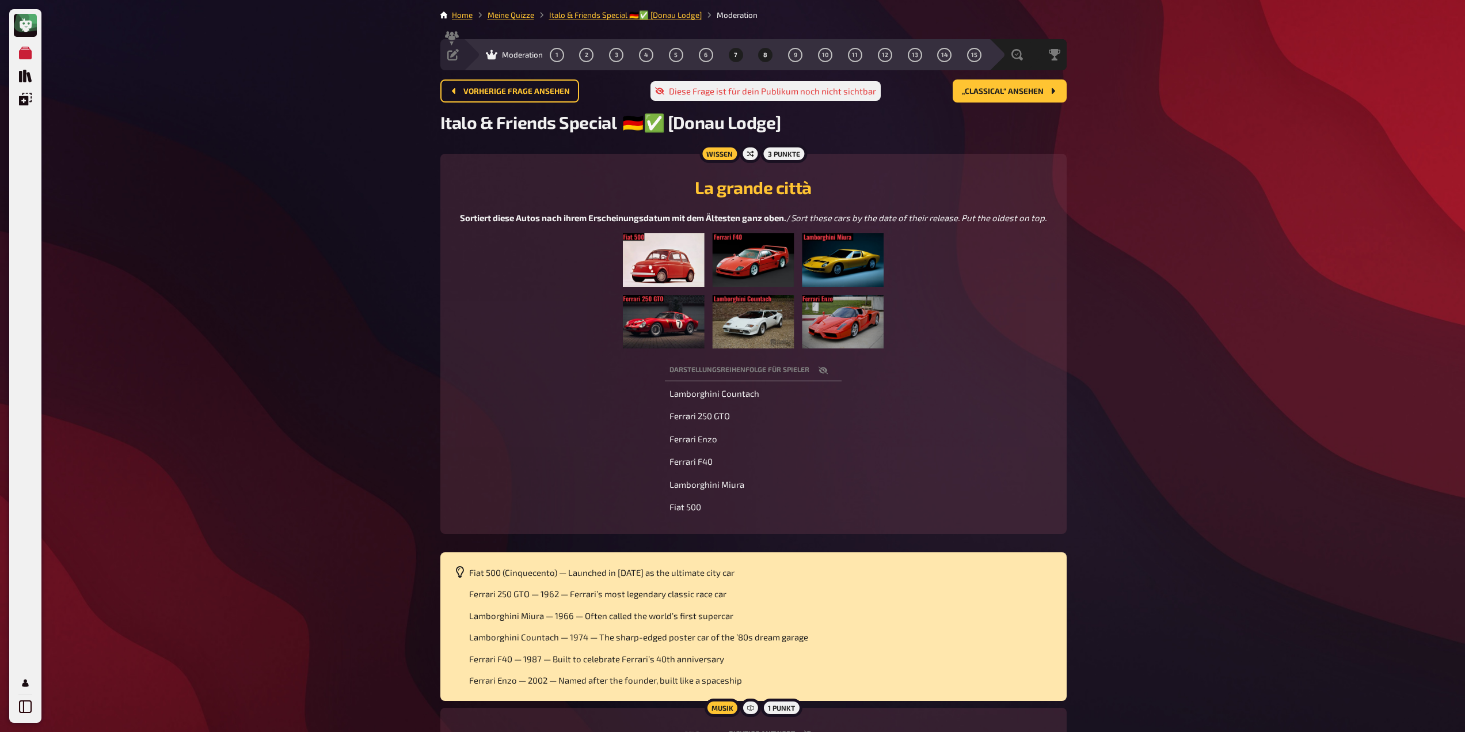
click at [769, 58] on button "8" at bounding box center [765, 54] width 18 height 18
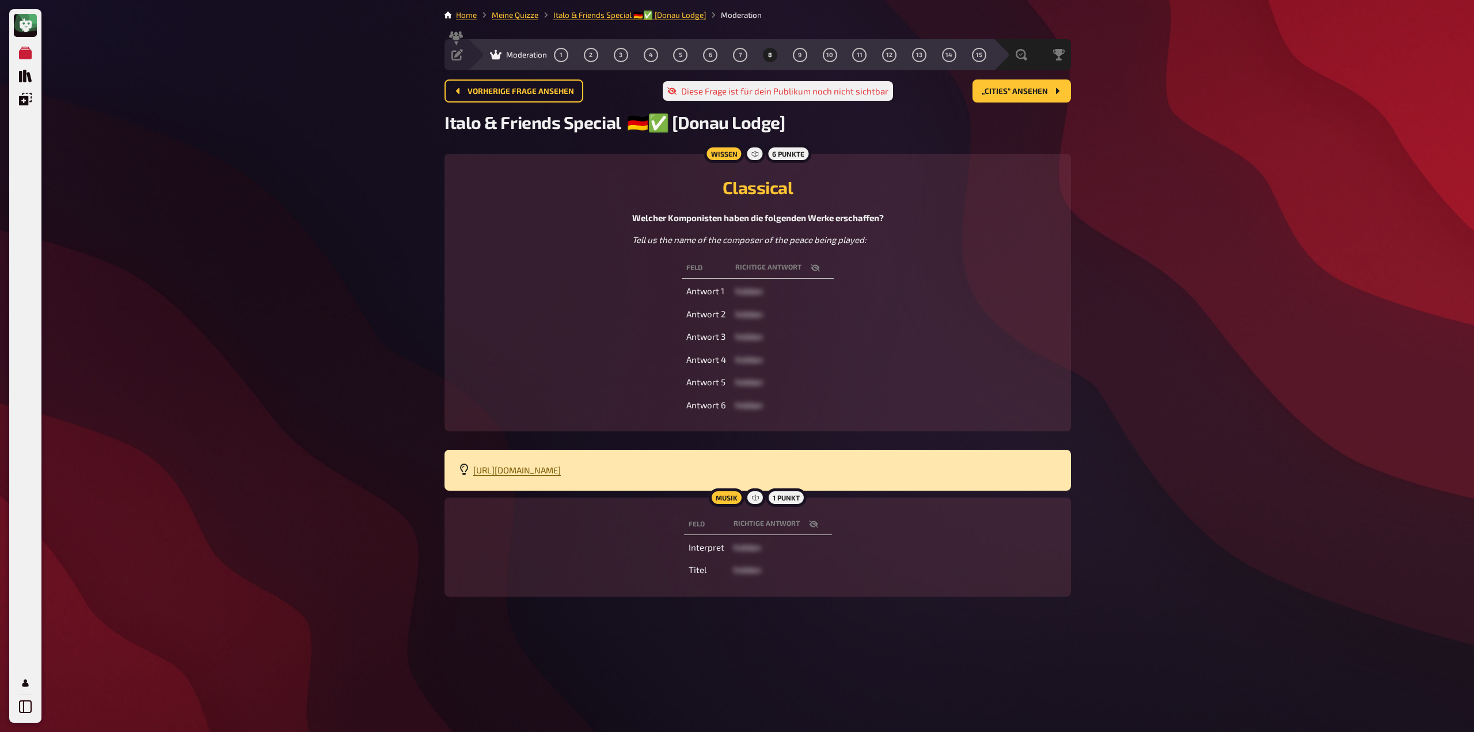
click at [561, 473] on span "https://open.spotify.com/playlist/4vHbK5x3IYe2tNqlhoUHRE?si=aa32935ec39b4ef5" at bounding box center [517, 470] width 88 height 10
click at [815, 270] on icon "button" at bounding box center [815, 267] width 9 height 7
click at [800, 55] on span "9" at bounding box center [799, 55] width 3 height 6
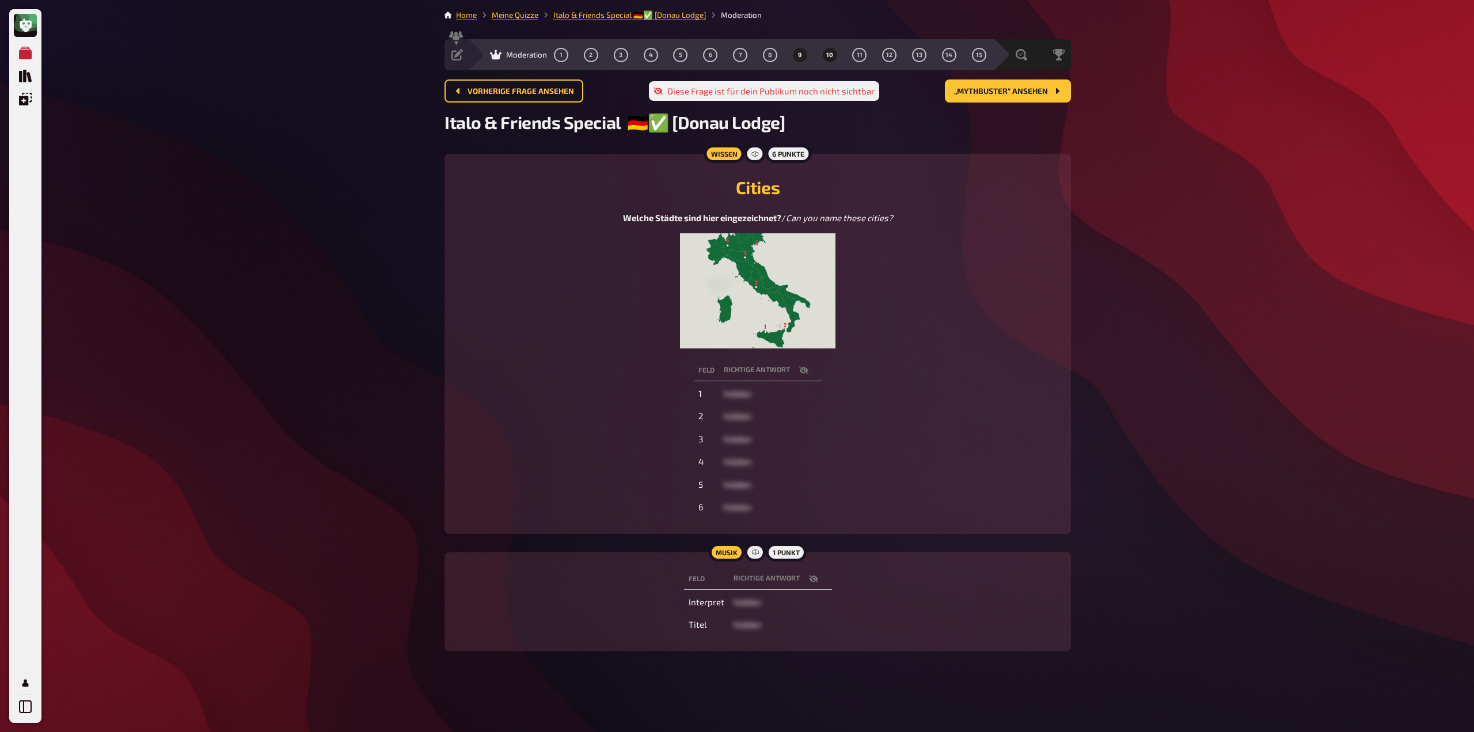
click at [827, 56] on span "10" at bounding box center [829, 55] width 7 height 6
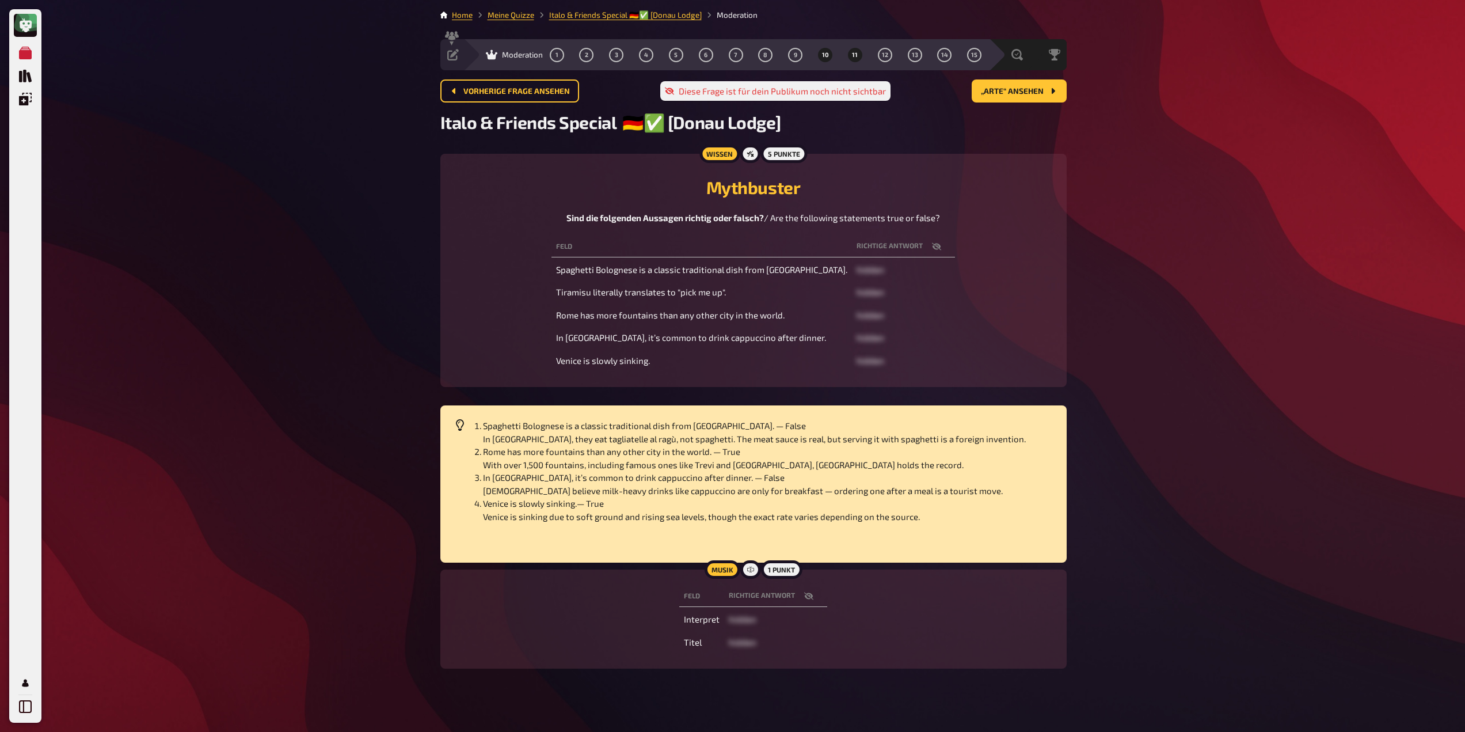
click at [857, 59] on button "11" at bounding box center [855, 54] width 18 height 18
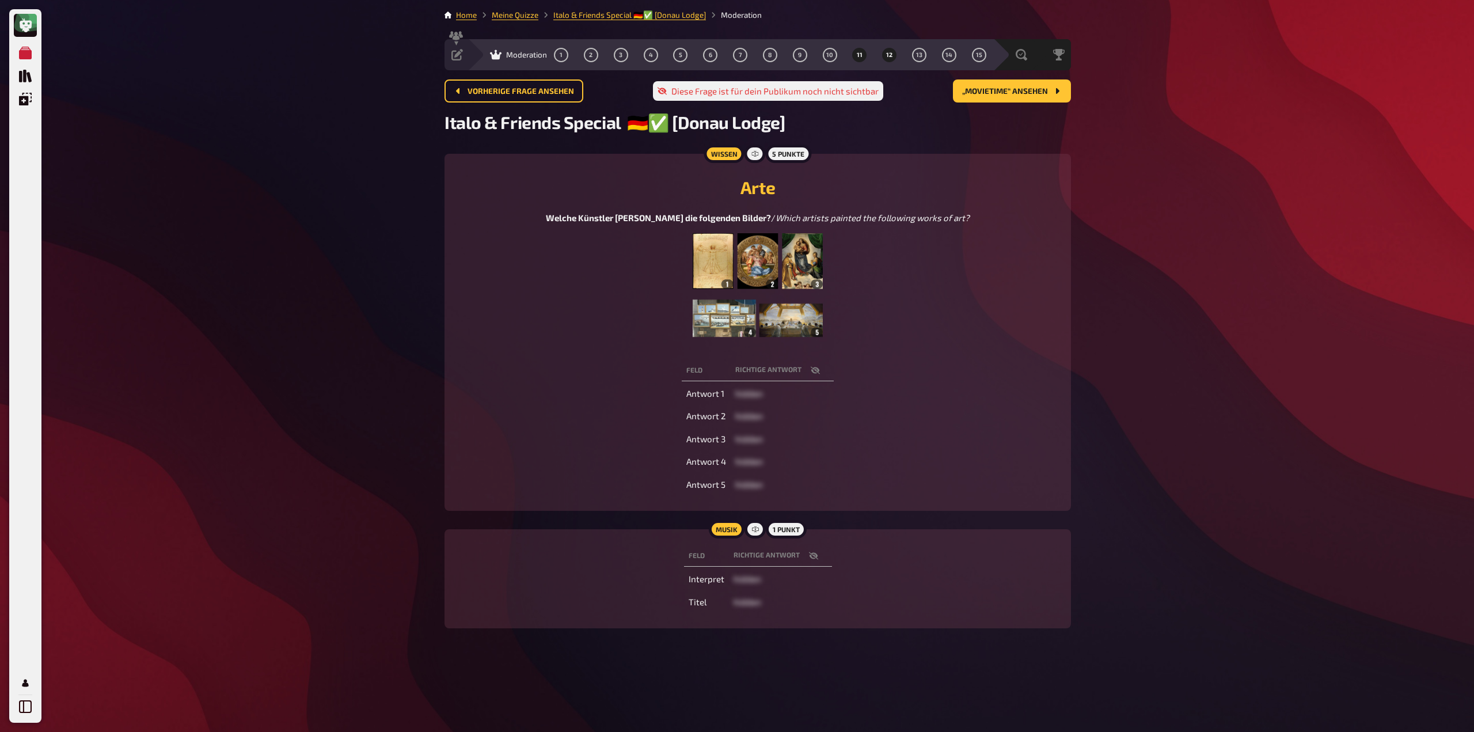
click at [885, 54] on button "12" at bounding box center [889, 54] width 18 height 18
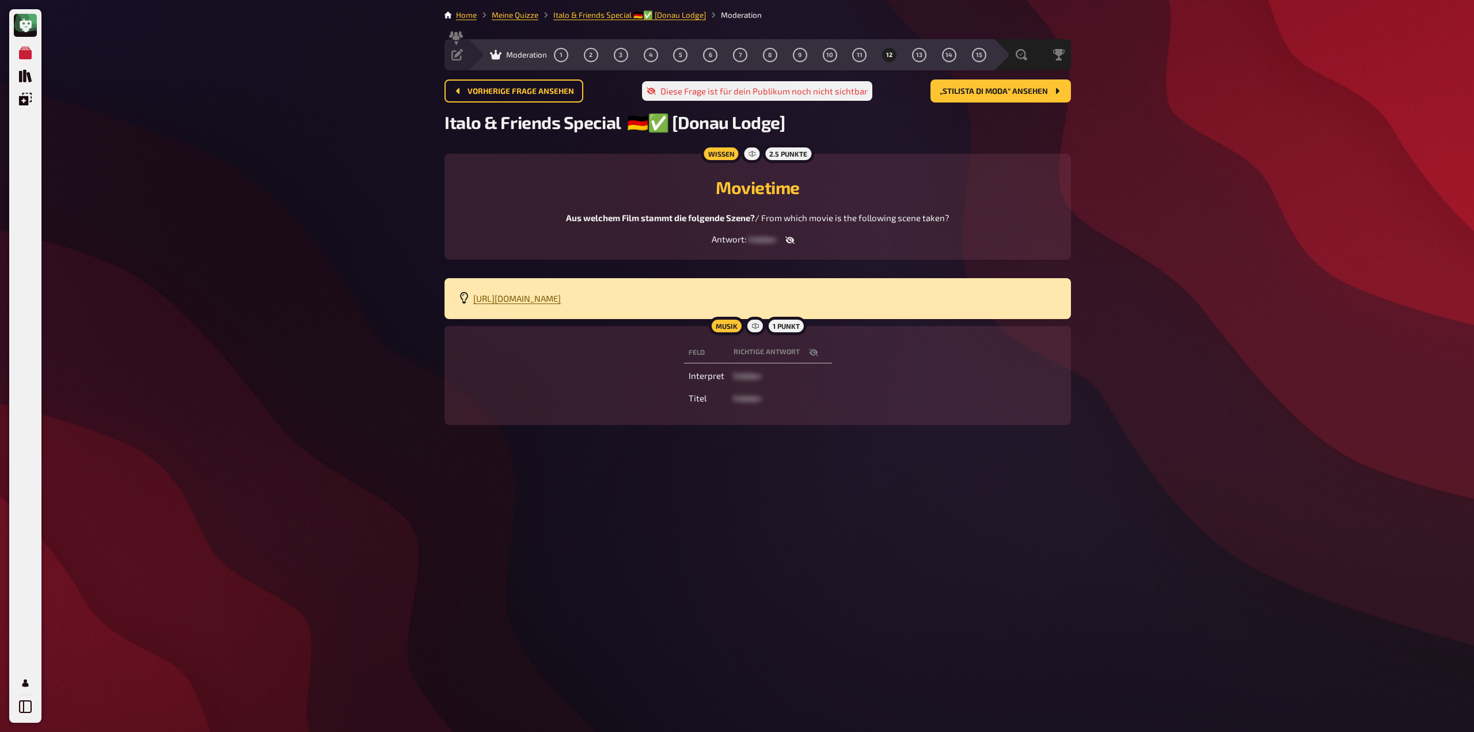
click at [561, 303] on span "https://drive.google.com/file/d/16-lbwTZsSggR-UH0sDC73Wdn1FCRKQrx/view?usp=shar…" at bounding box center [517, 298] width 88 height 10
click at [915, 58] on button "13" at bounding box center [919, 54] width 18 height 18
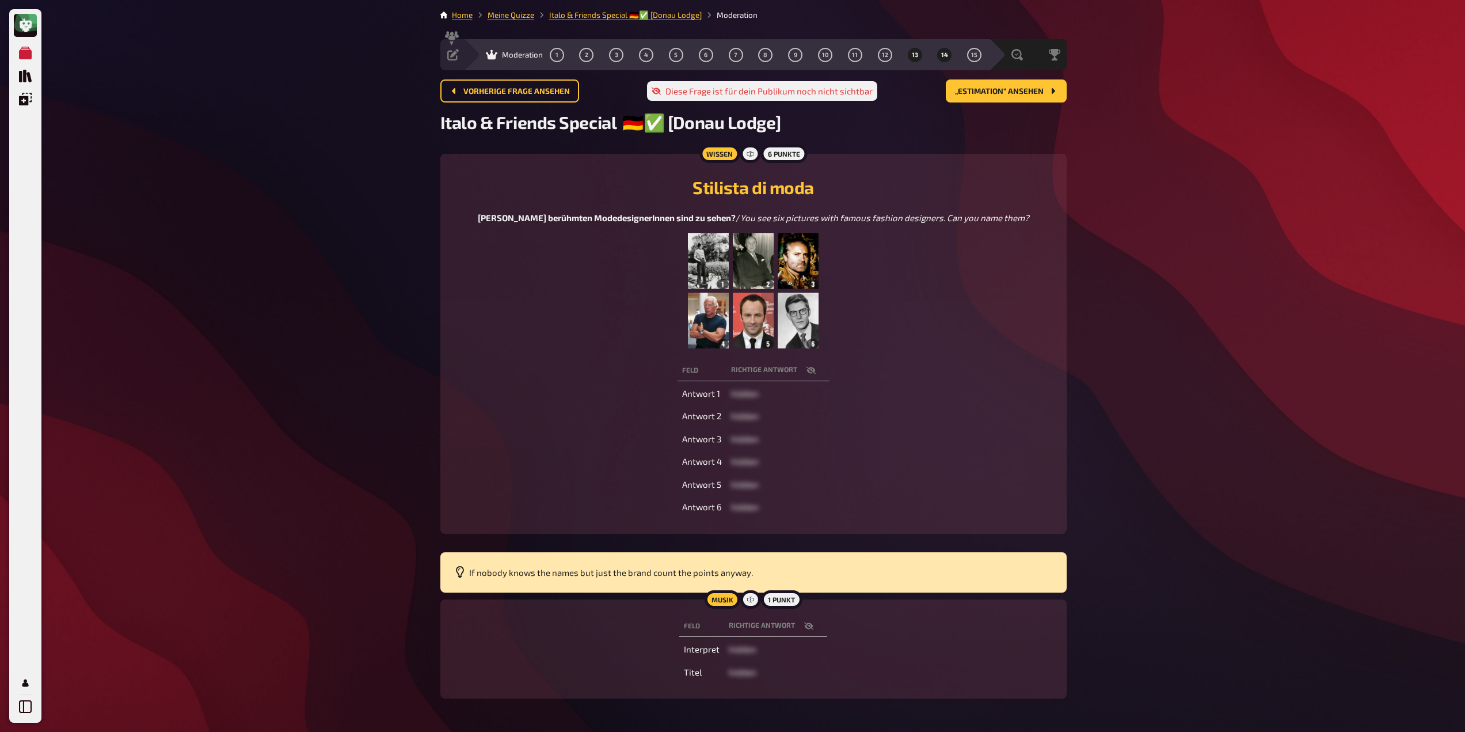
click at [953, 55] on button "14" at bounding box center [945, 54] width 18 height 18
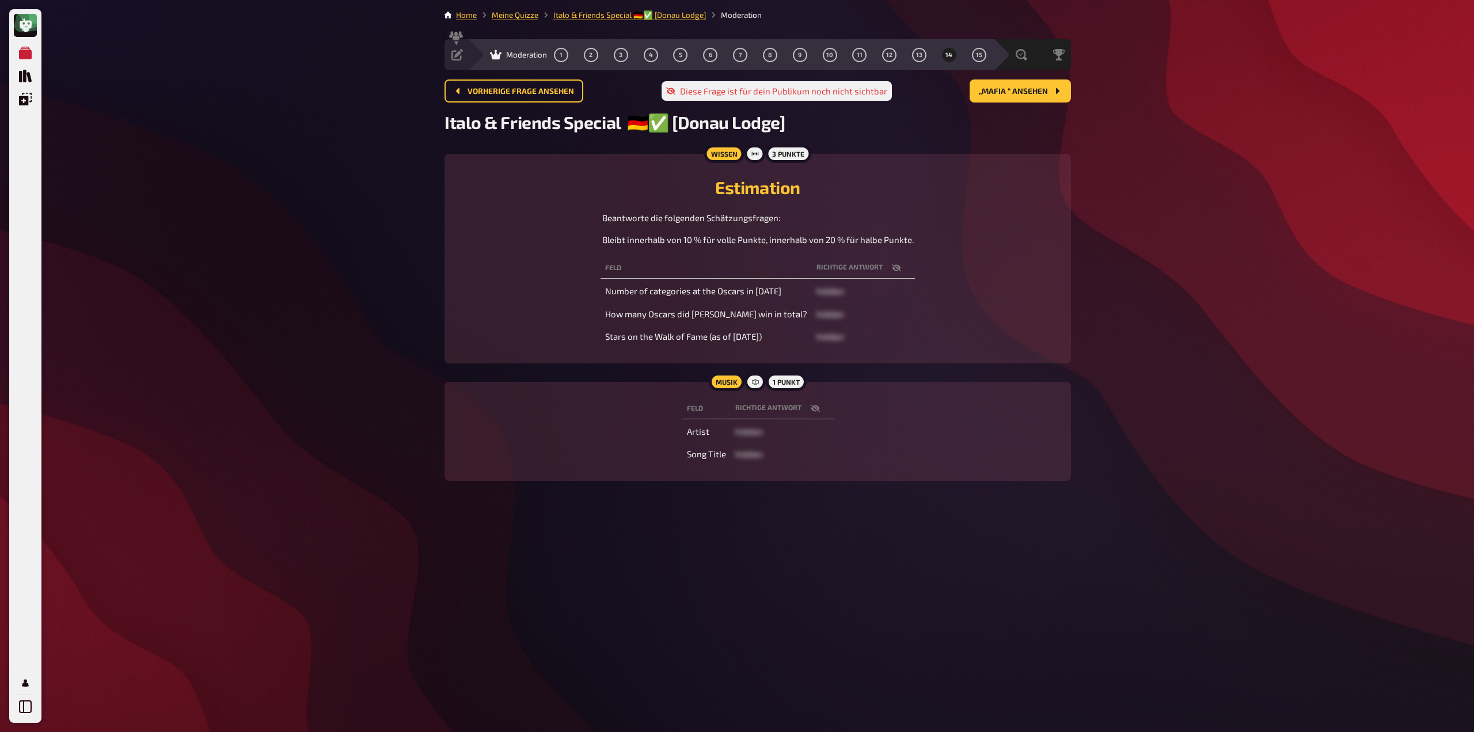
click at [769, 227] on div "Beantworte die folgenden Schätzungsfragen: Bleibt innerhalb von 10 % für volle …" at bounding box center [757, 228] width 311 height 35
click at [891, 272] on button "button" at bounding box center [897, 268] width 28 height 12
click at [755, 192] on h2 "Estimation" at bounding box center [757, 187] width 599 height 21
click at [728, 279] on th "Feld" at bounding box center [705, 267] width 211 height 21
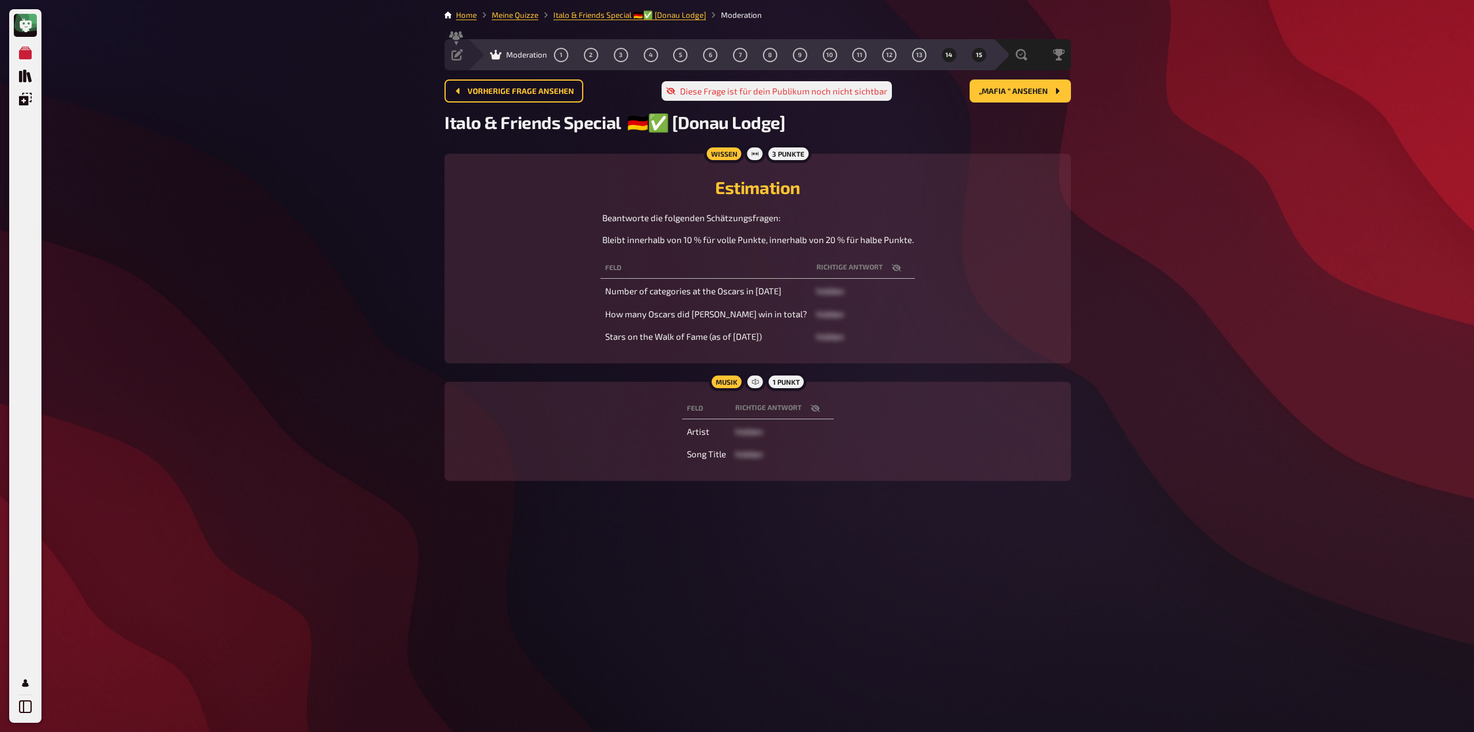
click at [975, 55] on button "15" at bounding box center [979, 54] width 18 height 18
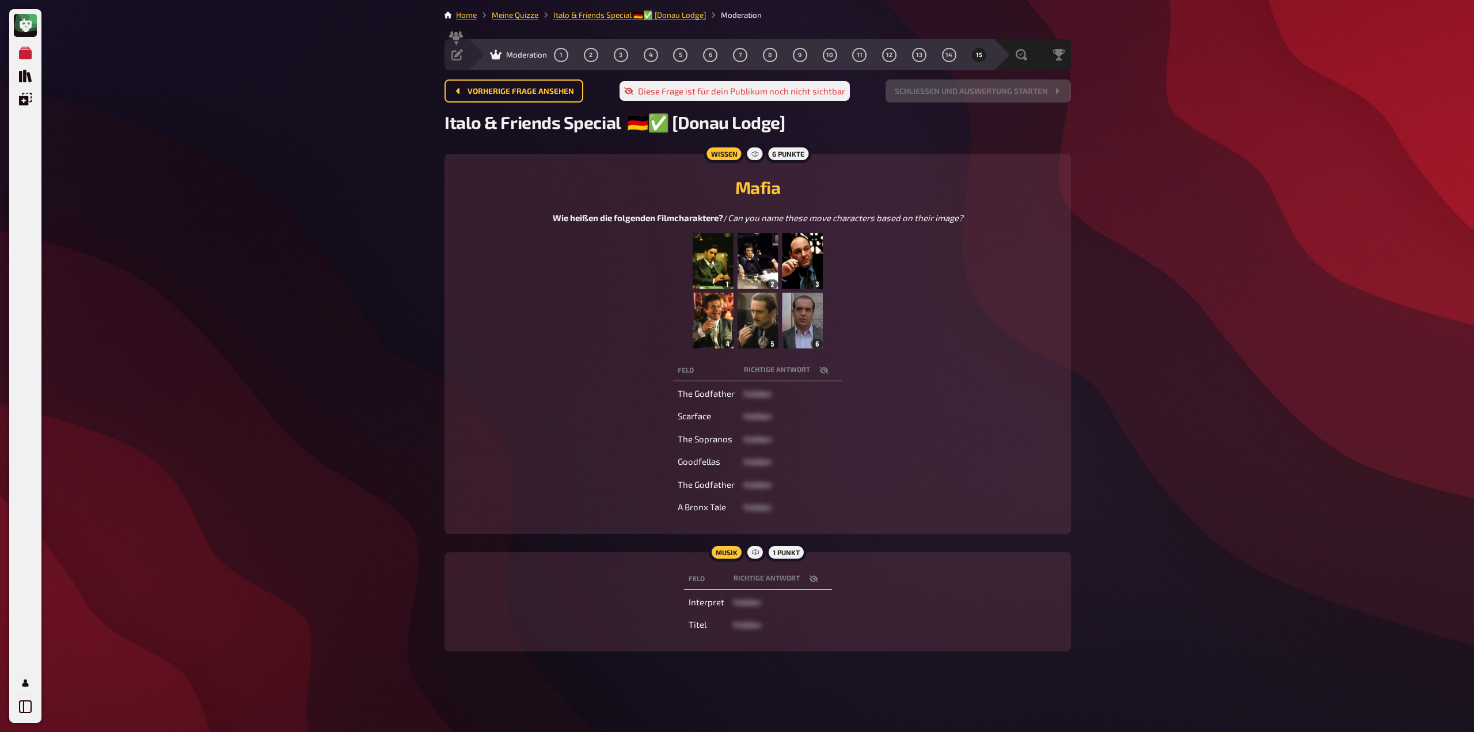
click at [504, 55] on div "Moderation" at bounding box center [518, 55] width 57 height 12
click at [458, 57] on icon at bounding box center [457, 55] width 12 height 12
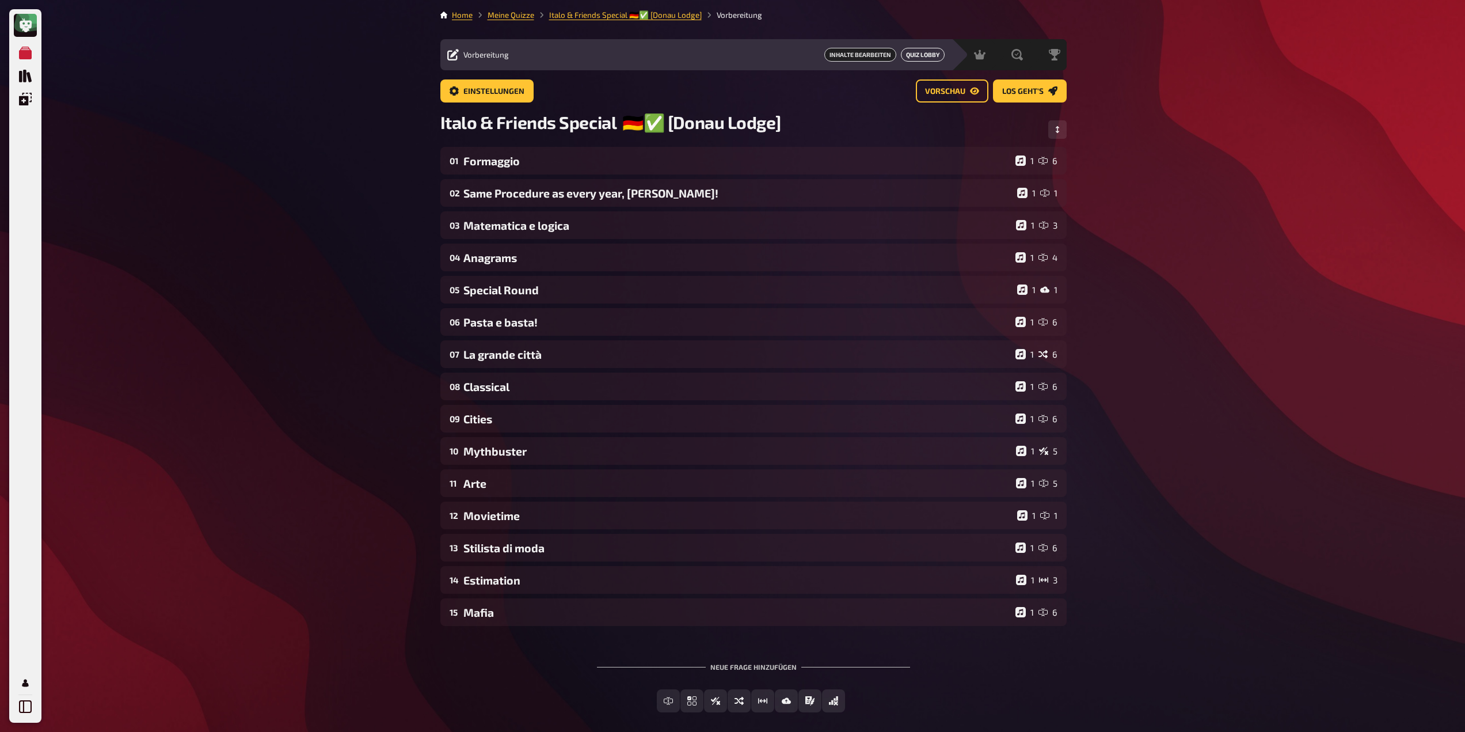
click at [915, 55] on button "Quiz Lobby" at bounding box center [923, 55] width 44 height 14
